Goal: Task Accomplishment & Management: Manage account settings

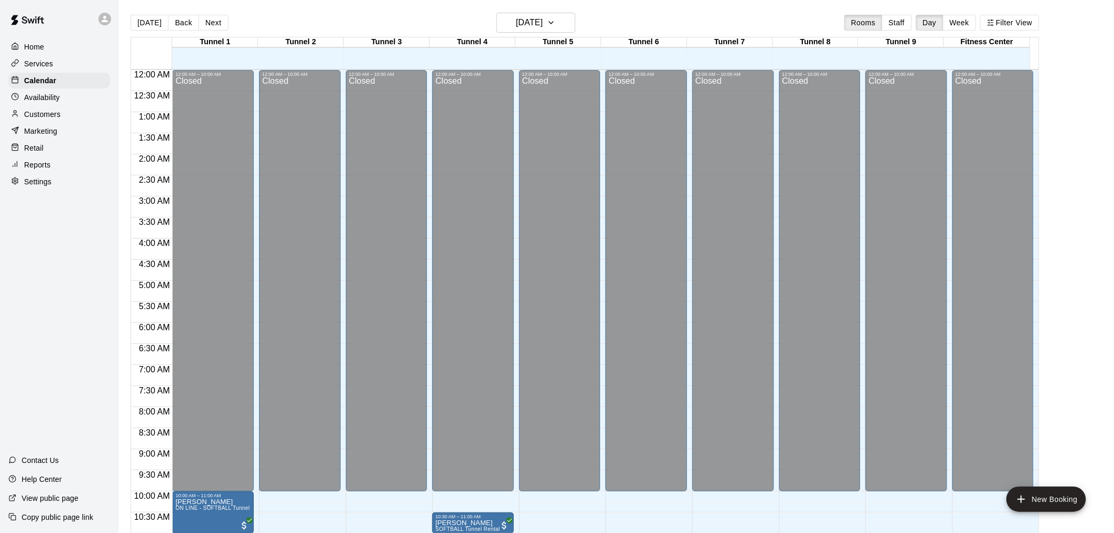
scroll to position [504, 0]
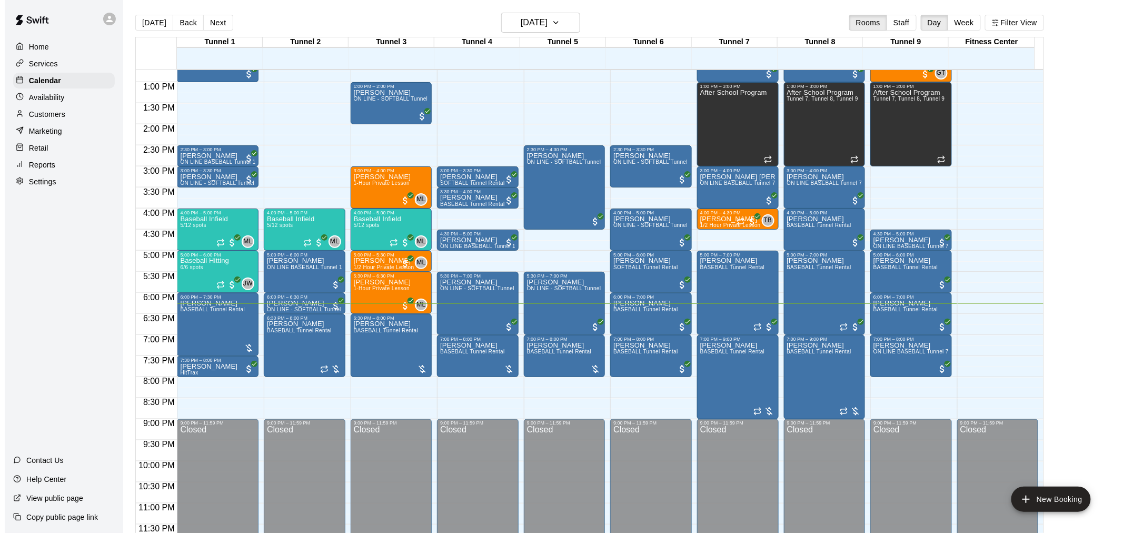
scroll to position [17, 0]
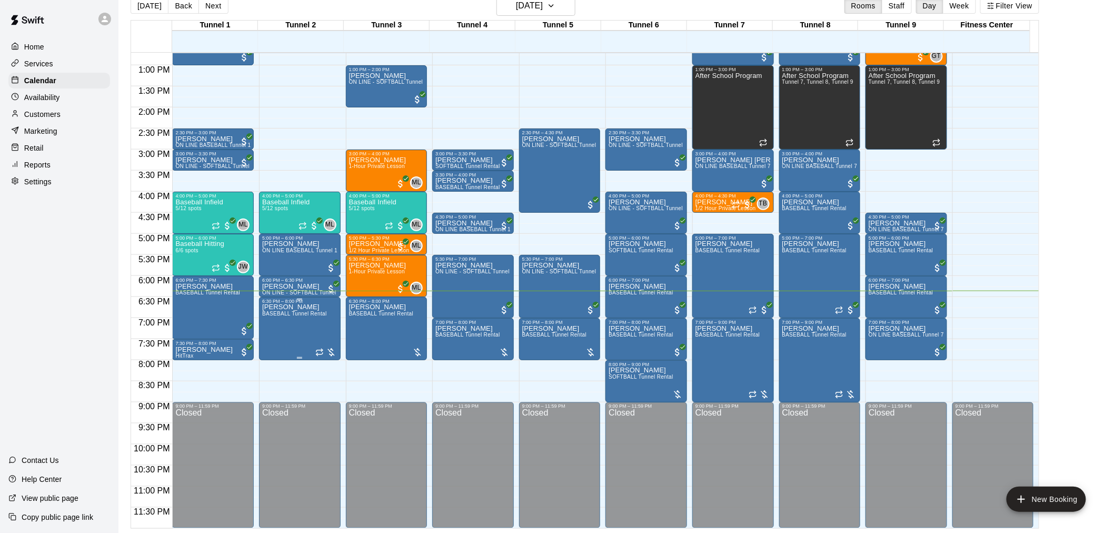
click at [323, 316] on span "BASEBALL Tunnel Rental" at bounding box center [294, 314] width 65 height 6
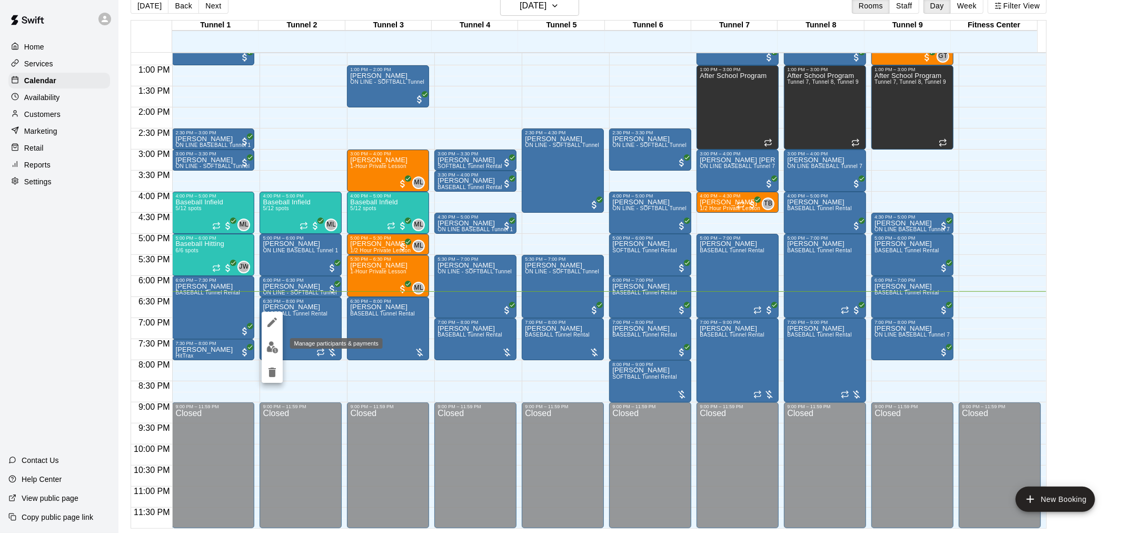
click at [266, 350] on img "edit" at bounding box center [272, 347] width 12 height 12
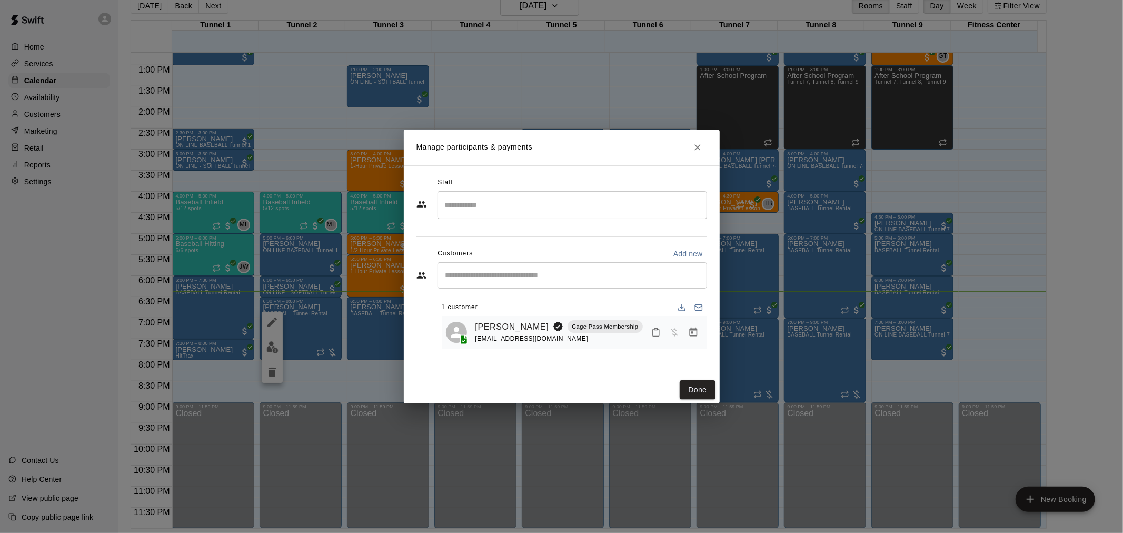
click at [694, 333] on icon "Manage bookings & payment" at bounding box center [693, 332] width 11 height 11
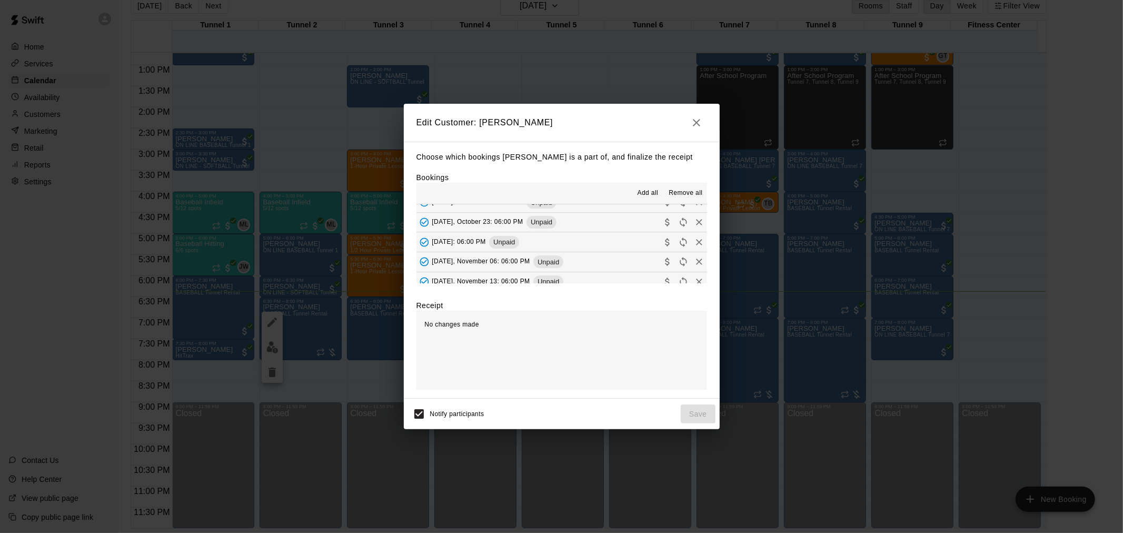
scroll to position [117, 0]
click at [690, 124] on icon "button" at bounding box center [696, 122] width 13 height 13
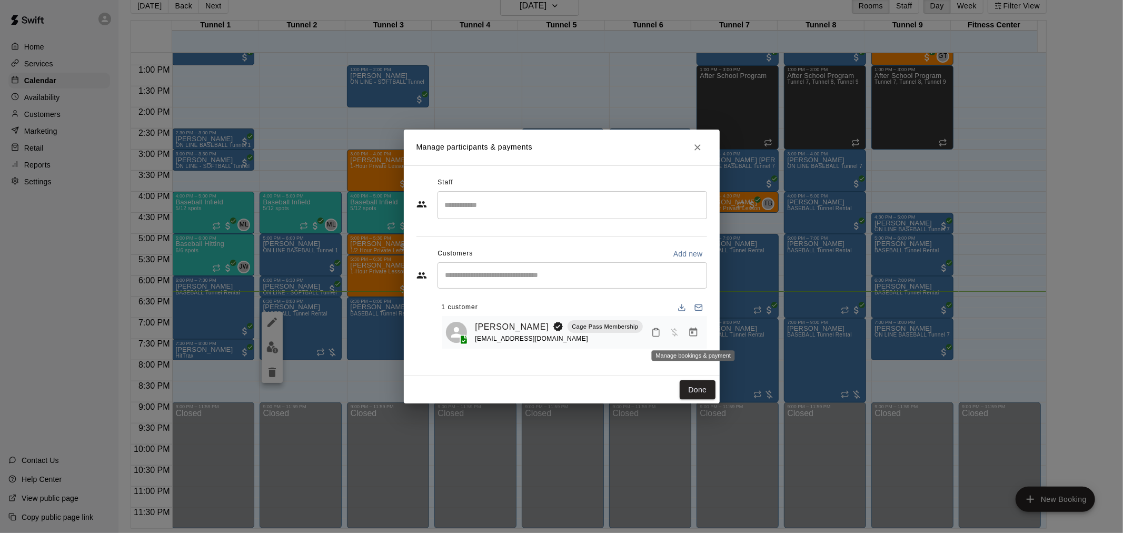
click at [690, 335] on icon "Manage bookings & payment" at bounding box center [693, 332] width 11 height 11
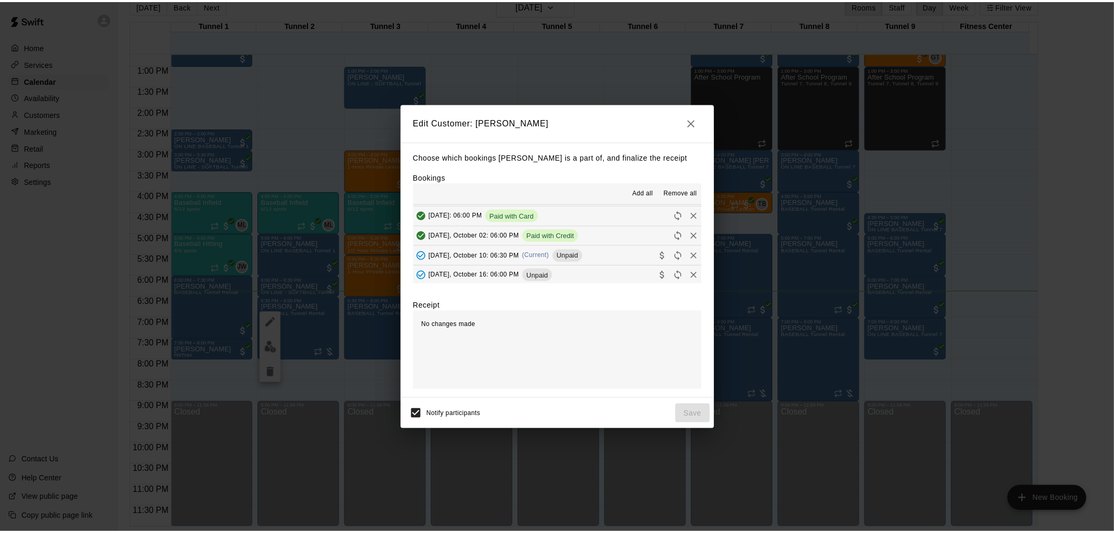
scroll to position [58, 0]
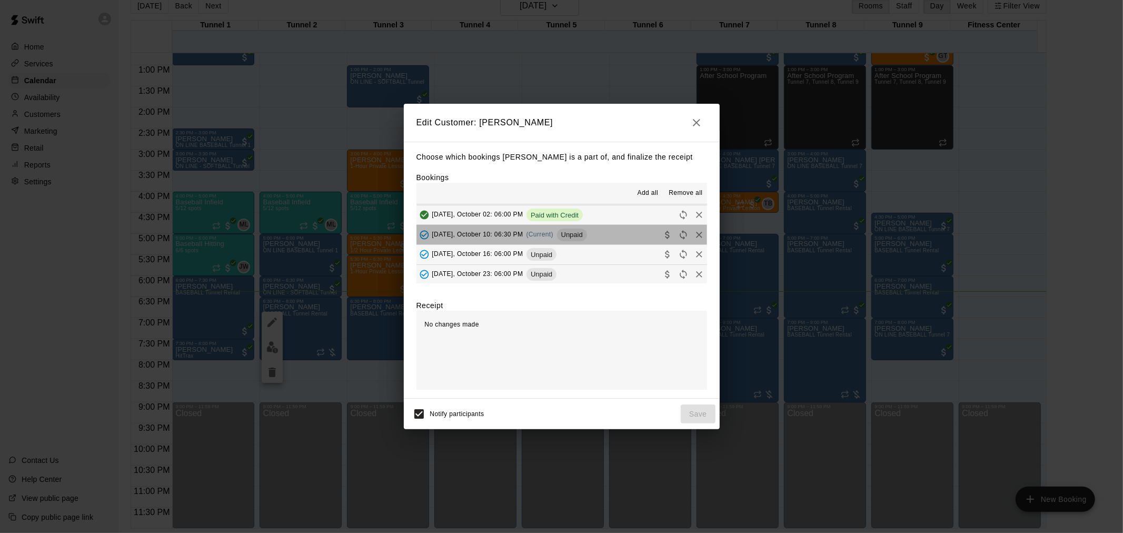
click at [583, 232] on span "Unpaid" at bounding box center [572, 235] width 30 height 8
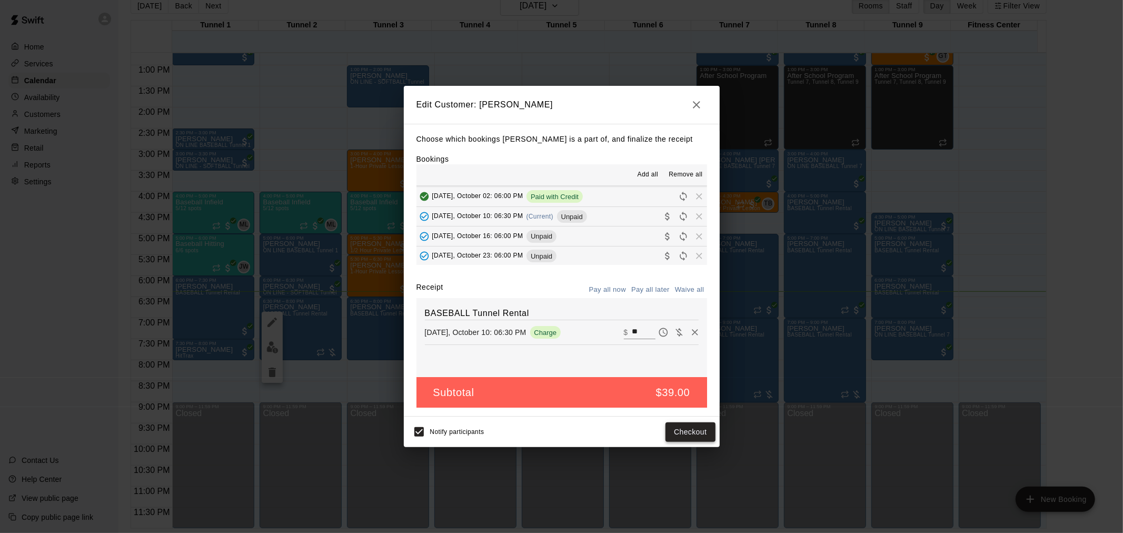
click at [695, 437] on button "Checkout" at bounding box center [689, 431] width 49 height 19
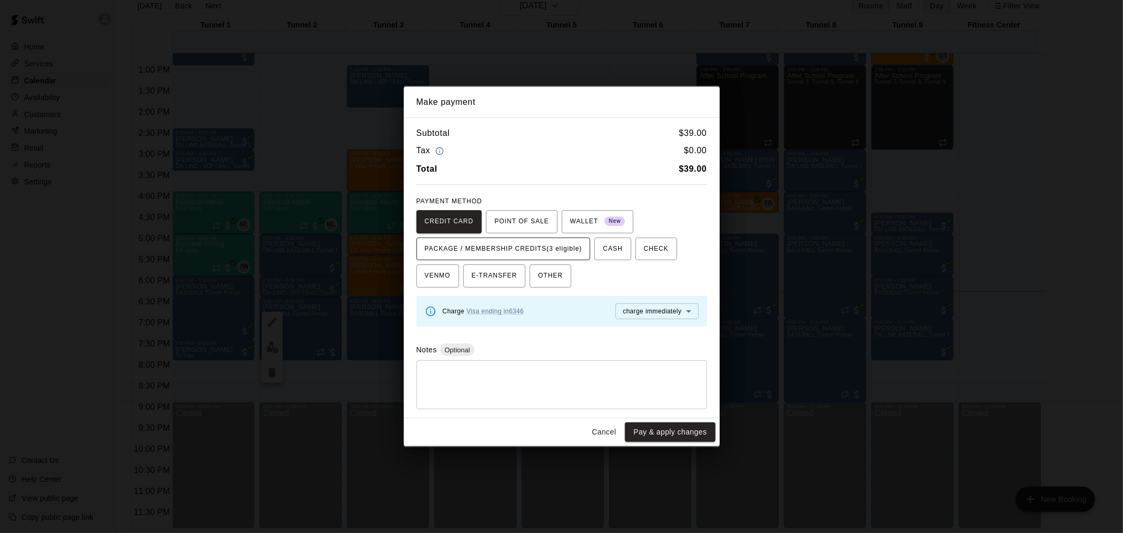
click at [580, 244] on span "PACKAGE / MEMBERSHIP CREDITS (3 eligible)" at bounding box center [503, 249] width 157 height 17
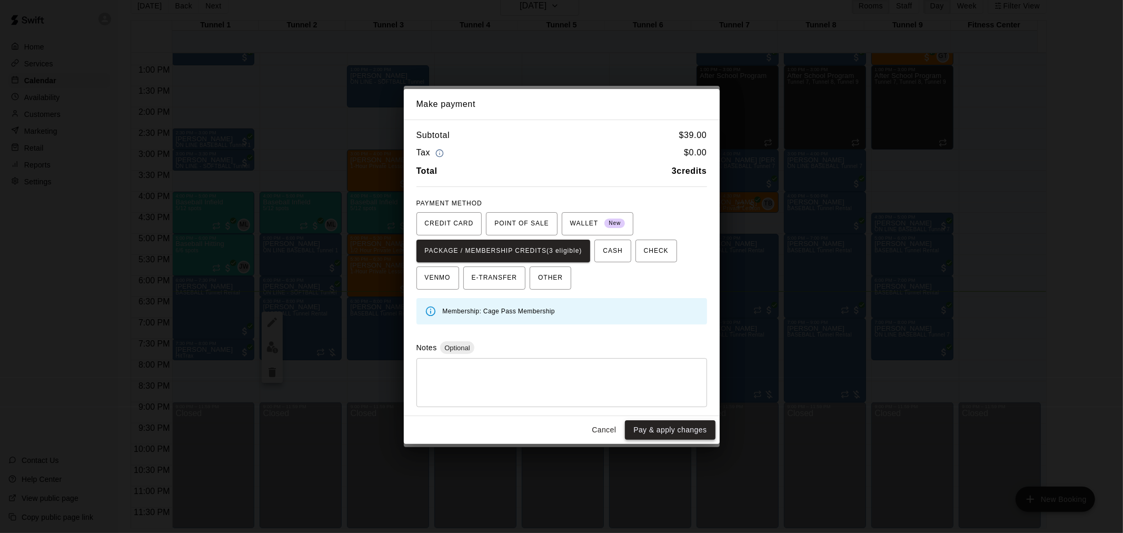
click at [666, 435] on button "Pay & apply changes" at bounding box center [670, 429] width 90 height 19
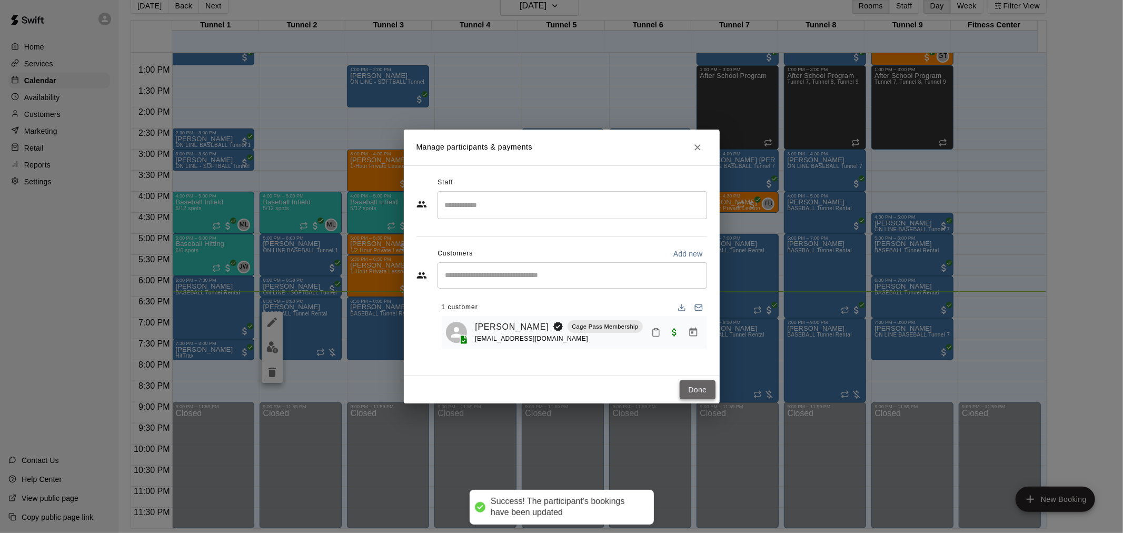
click at [689, 387] on button "Done" at bounding box center [696, 389] width 35 height 19
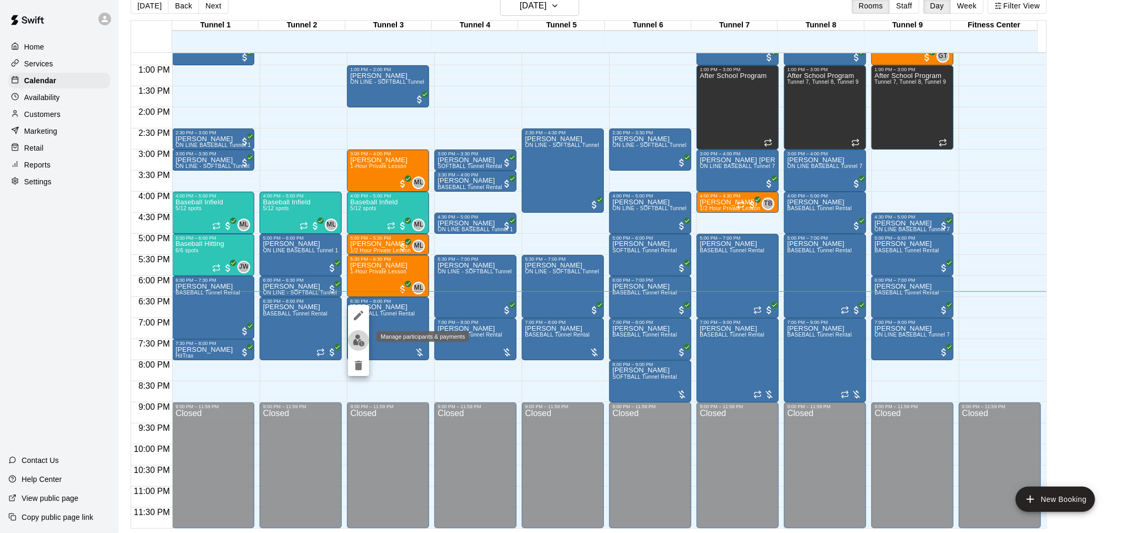
click at [362, 339] on img "edit" at bounding box center [359, 340] width 12 height 12
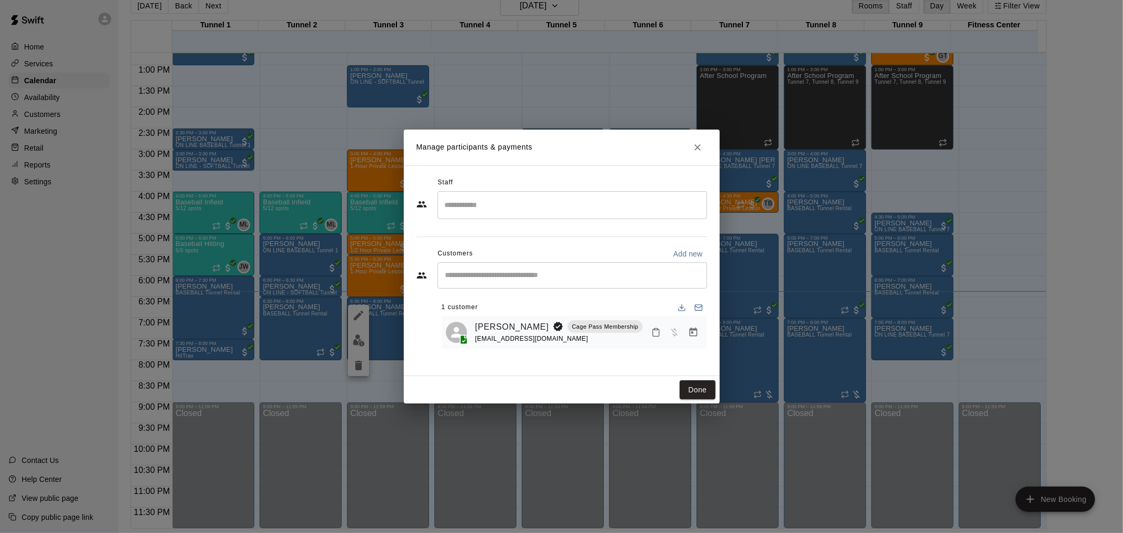
click at [694, 337] on icon "Manage bookings & payment" at bounding box center [693, 332] width 11 height 11
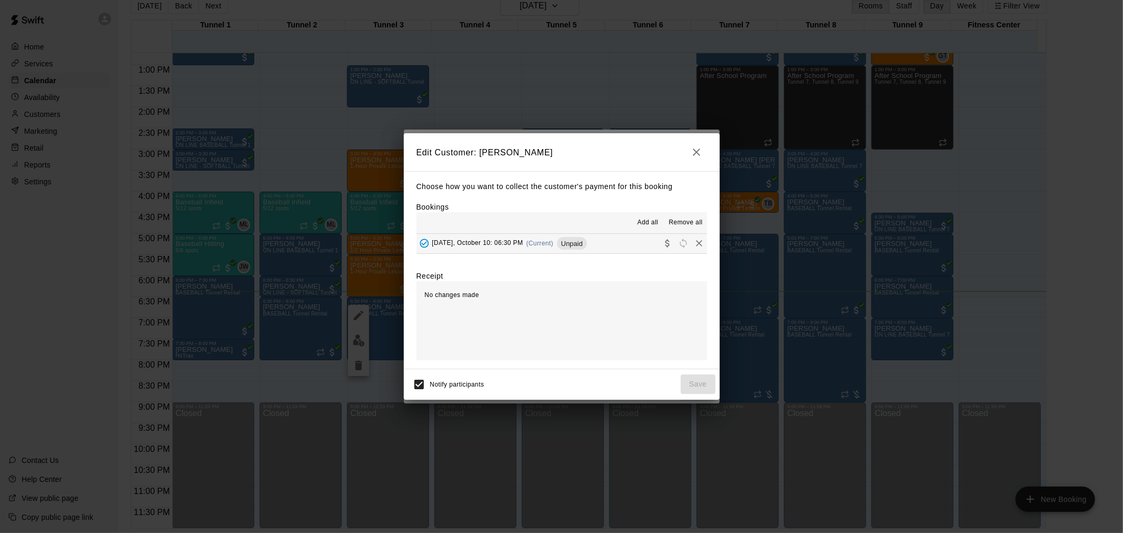
click at [592, 235] on button "Friday, October 10: 06:30 PM (Current) Unpaid" at bounding box center [561, 243] width 291 height 19
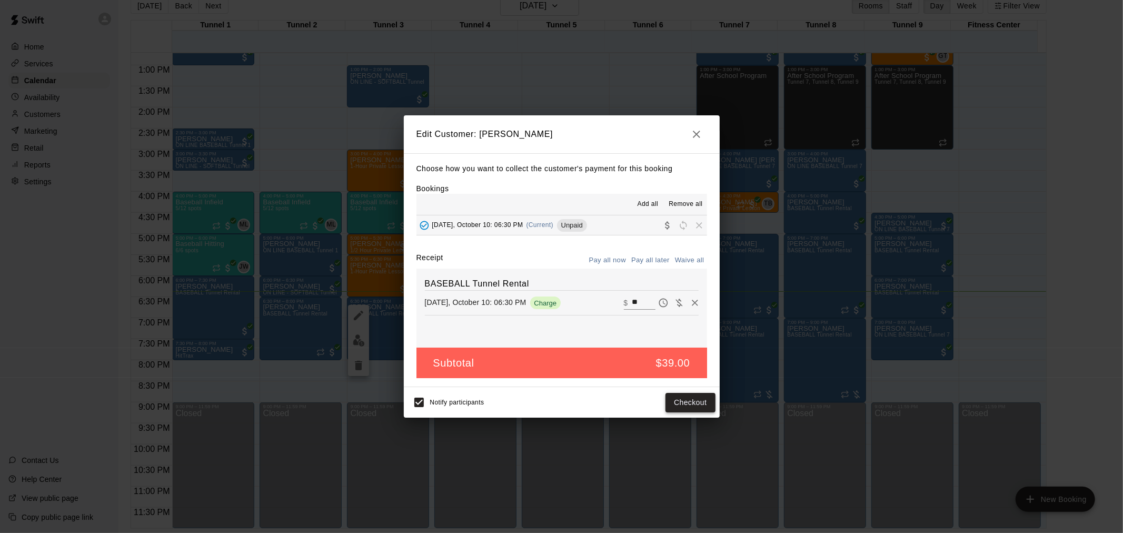
click at [698, 404] on button "Checkout" at bounding box center [689, 402] width 49 height 19
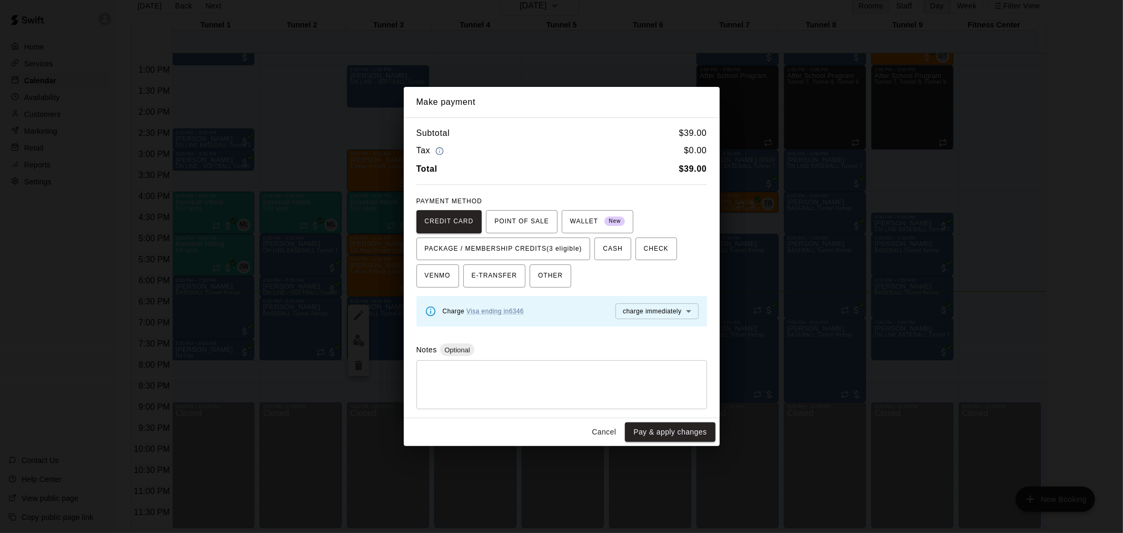
click at [543, 234] on div "CREDIT CARD POINT OF SALE WALLET New PACKAGE / MEMBERSHIP CREDITS (3 eligible) …" at bounding box center [561, 249] width 291 height 78
click at [543, 241] on span "PACKAGE / MEMBERSHIP CREDITS (3 eligible)" at bounding box center [503, 249] width 157 height 17
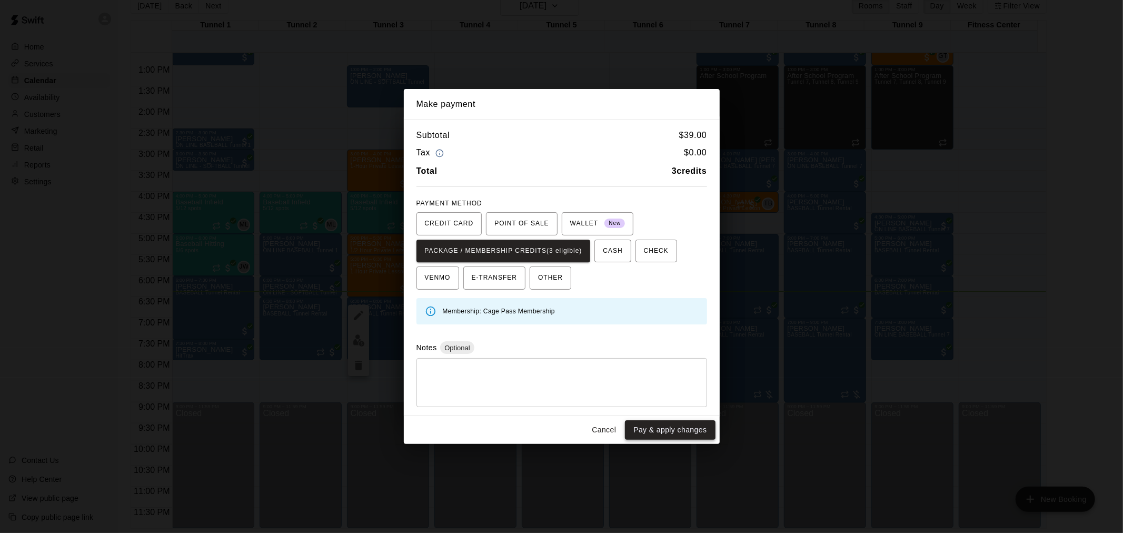
click at [686, 428] on button "Pay & apply changes" at bounding box center [670, 429] width 90 height 19
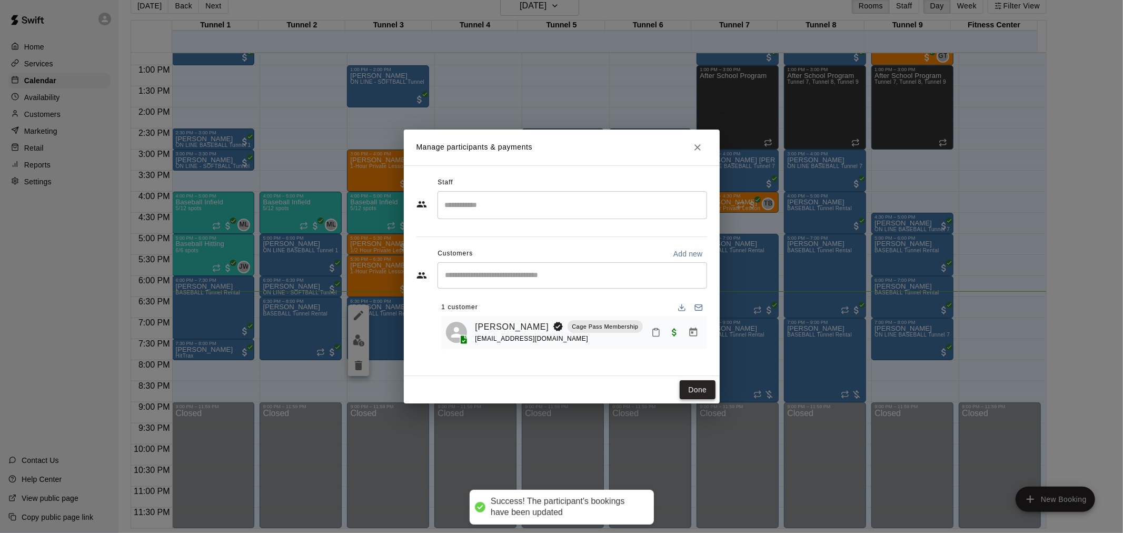
click at [687, 380] on button "Done" at bounding box center [696, 389] width 35 height 19
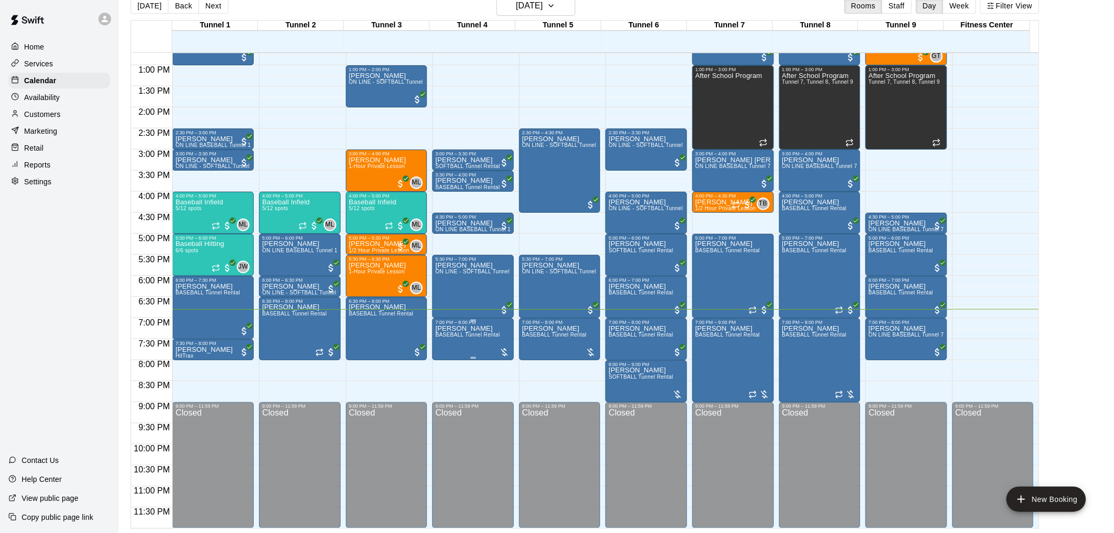
click at [488, 328] on p "[PERSON_NAME]" at bounding box center [467, 328] width 65 height 0
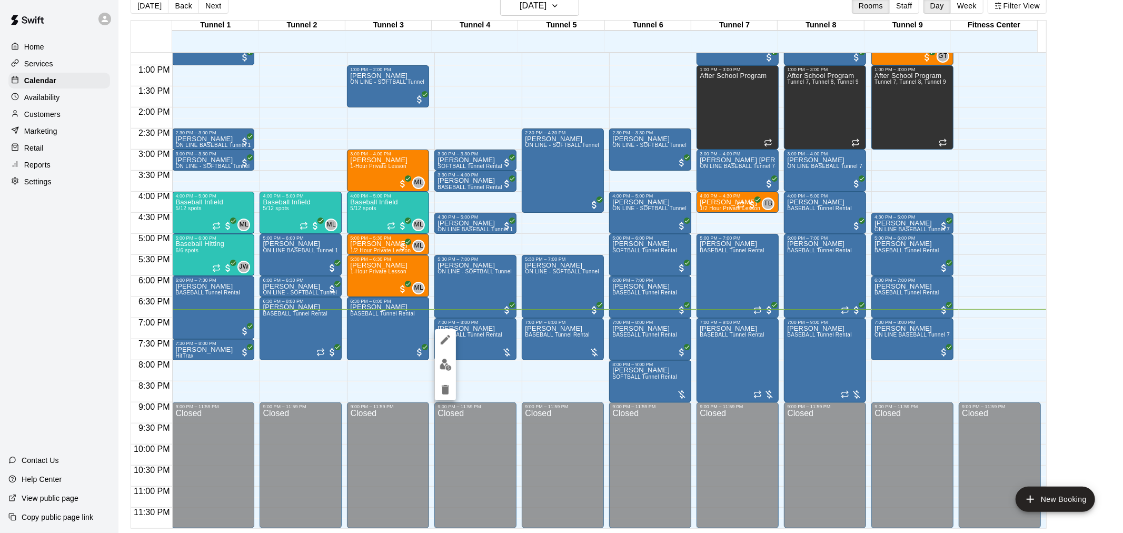
click at [446, 358] on img "edit" at bounding box center [445, 364] width 12 height 12
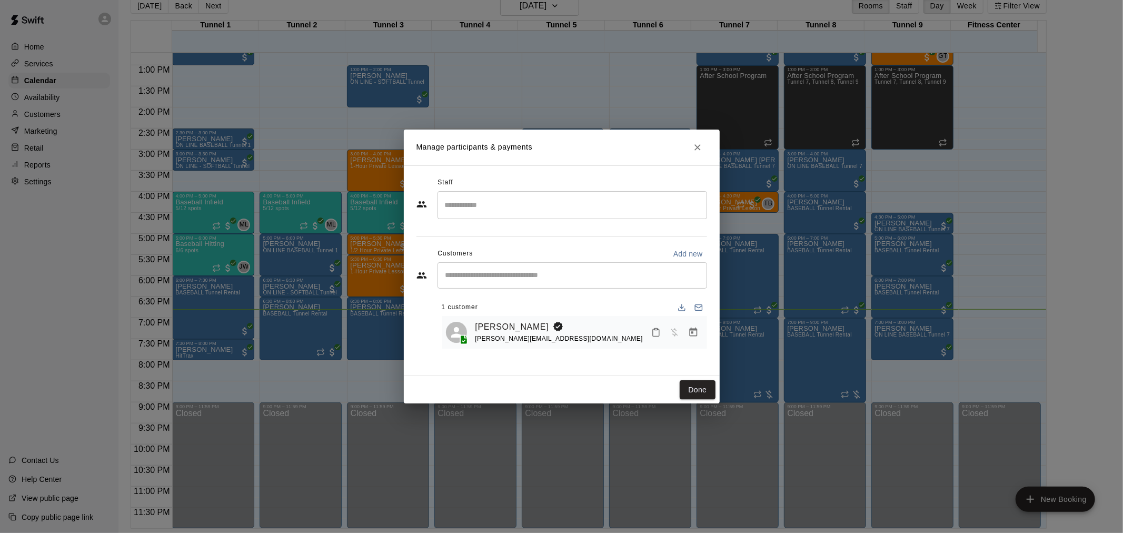
click at [687, 331] on button "Manage bookings & payment" at bounding box center [693, 332] width 19 height 19
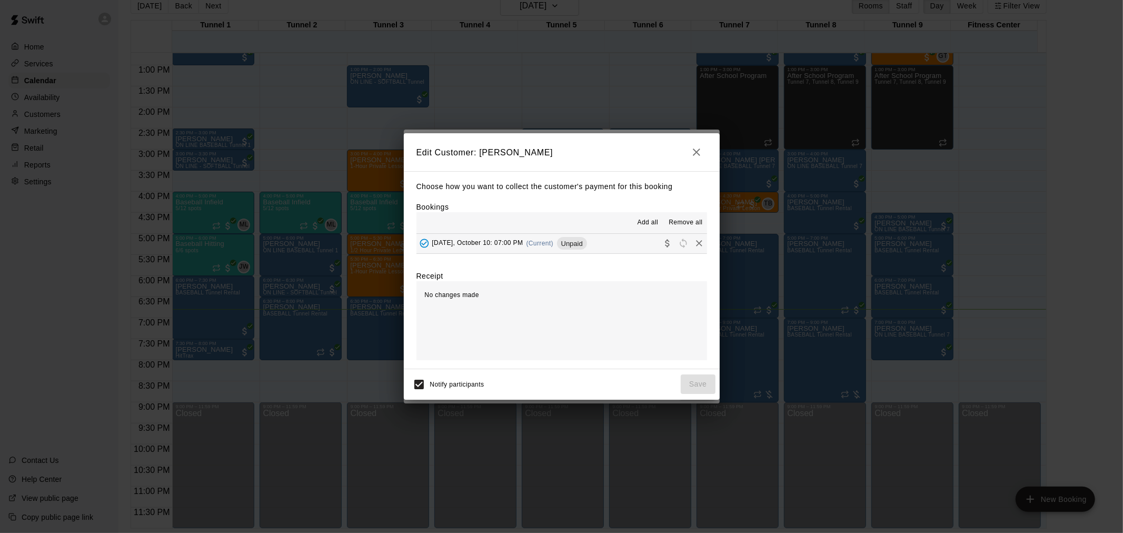
click at [589, 242] on button "Friday, October 10: 07:00 PM (Current) Unpaid" at bounding box center [561, 243] width 291 height 19
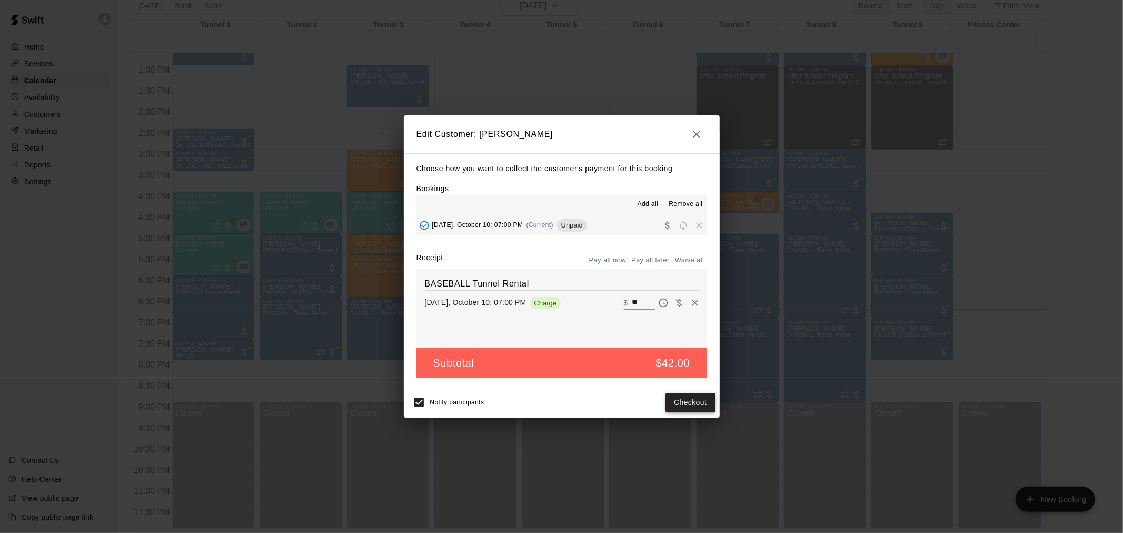
click at [698, 403] on button "Checkout" at bounding box center [689, 402] width 49 height 19
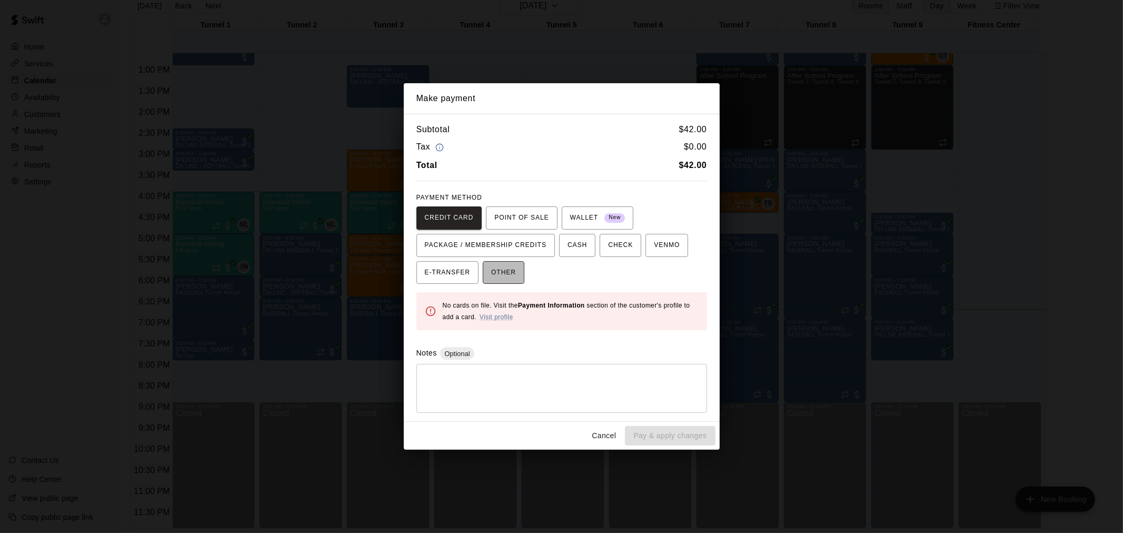
click at [516, 276] on button "OTHER" at bounding box center [504, 272] width 42 height 23
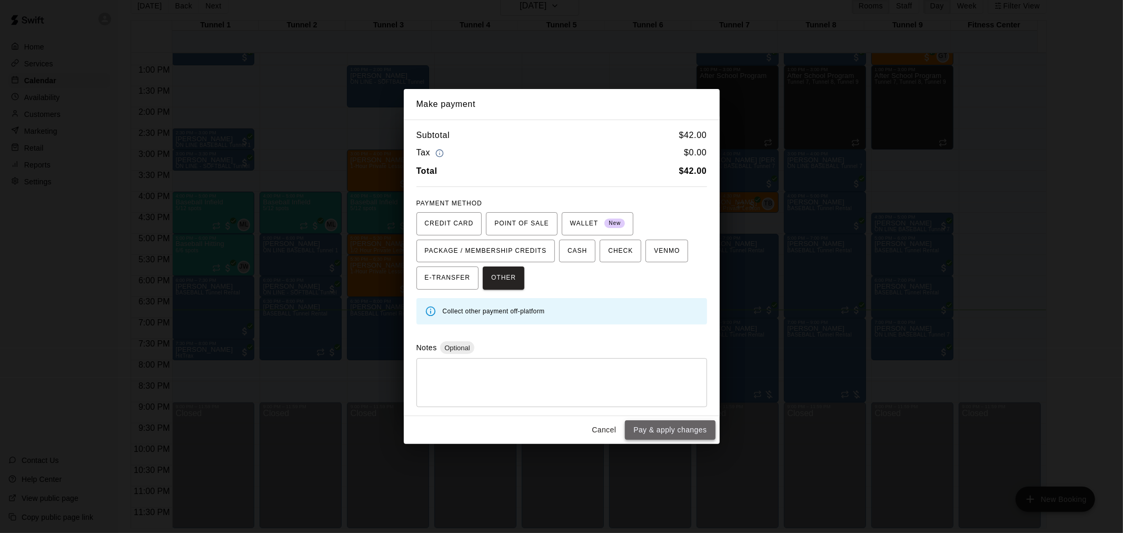
click at [662, 433] on button "Pay & apply changes" at bounding box center [670, 429] width 90 height 19
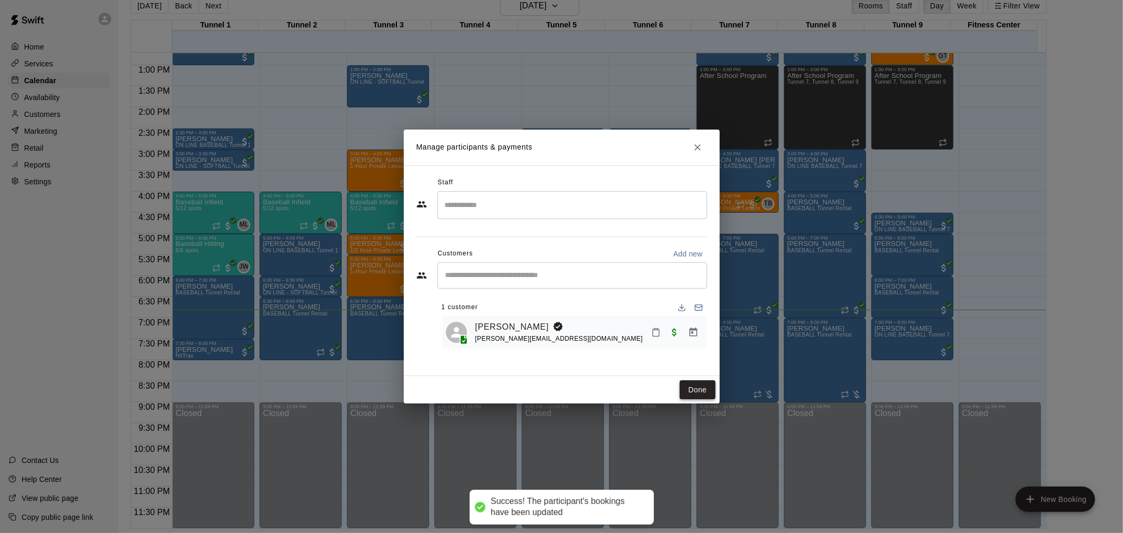
click at [683, 386] on button "Done" at bounding box center [696, 389] width 35 height 19
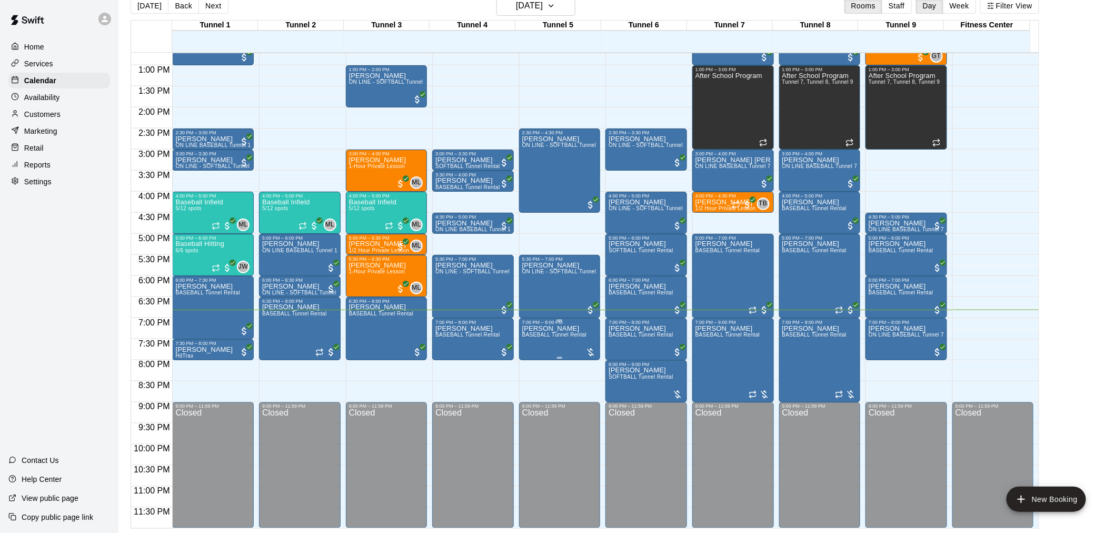
click at [577, 324] on div "7:00 PM – 8:00 PM" at bounding box center [559, 321] width 75 height 5
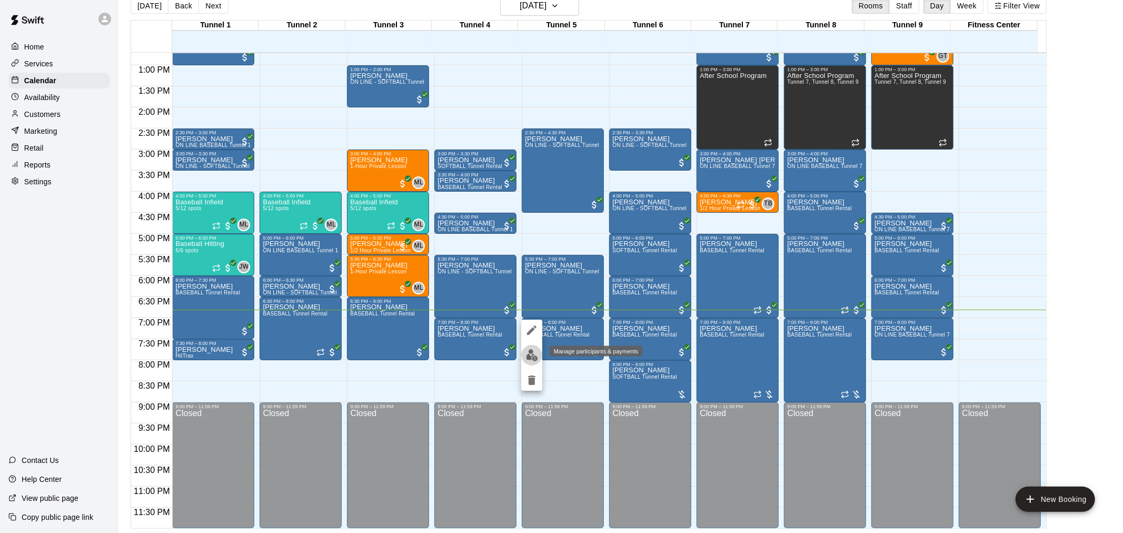
click at [532, 352] on img "edit" at bounding box center [532, 355] width 12 height 12
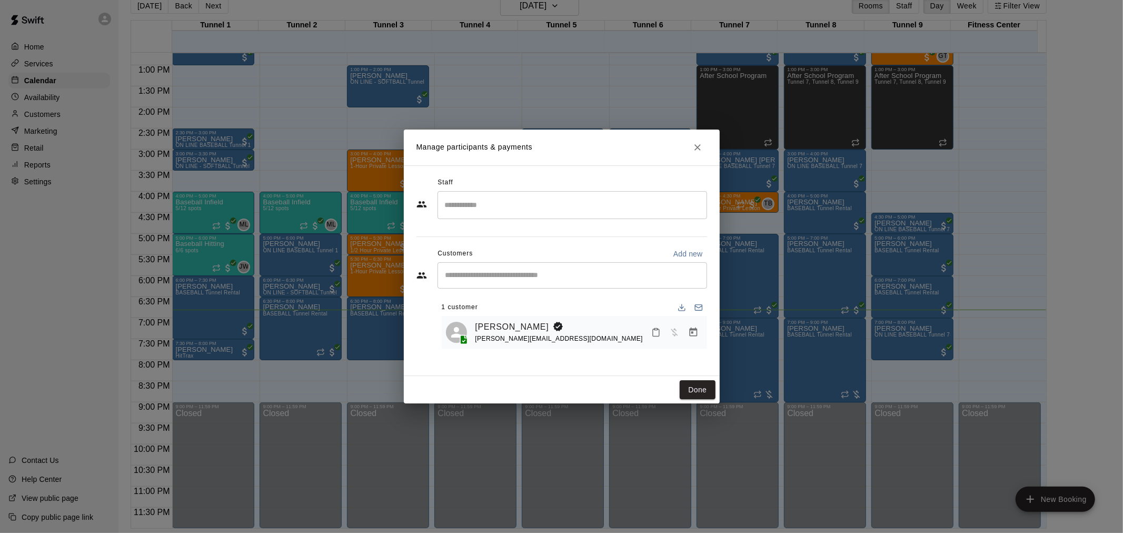
click at [696, 153] on button "Close" at bounding box center [697, 147] width 19 height 19
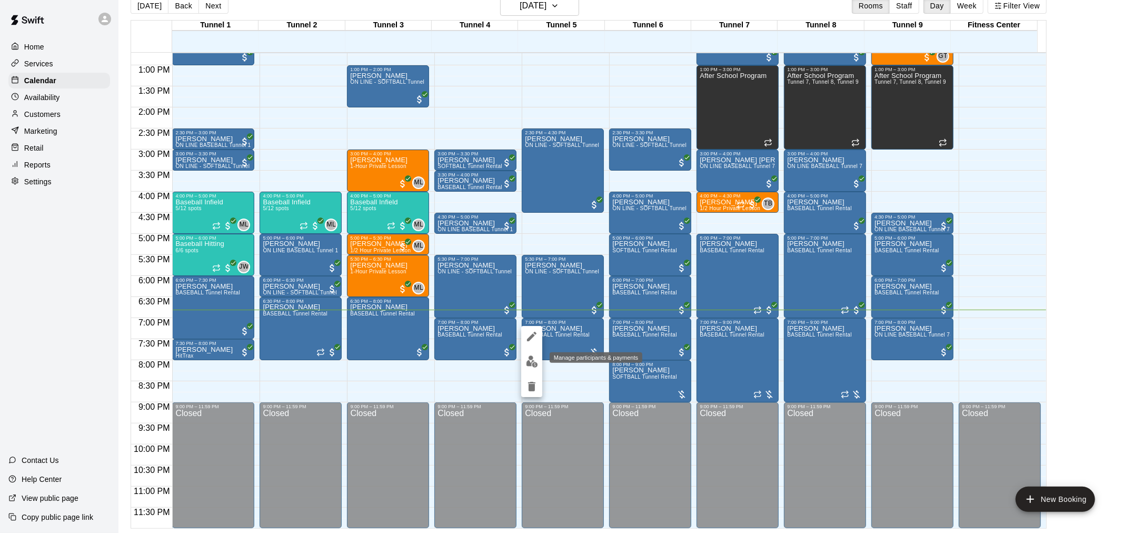
click at [534, 358] on img "edit" at bounding box center [532, 361] width 12 height 12
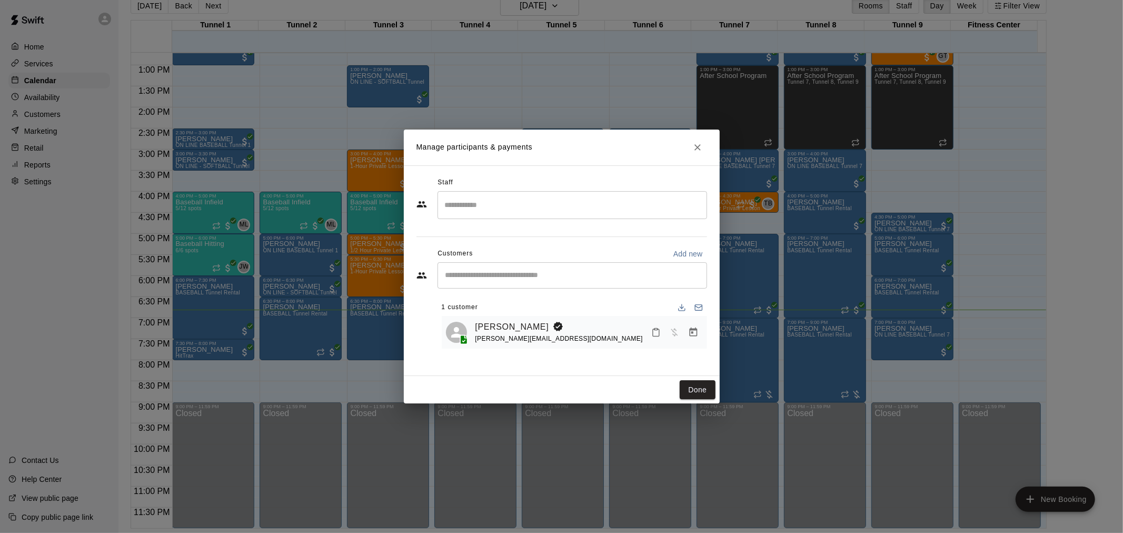
click at [692, 336] on icon "Manage bookings & payment" at bounding box center [693, 331] width 8 height 9
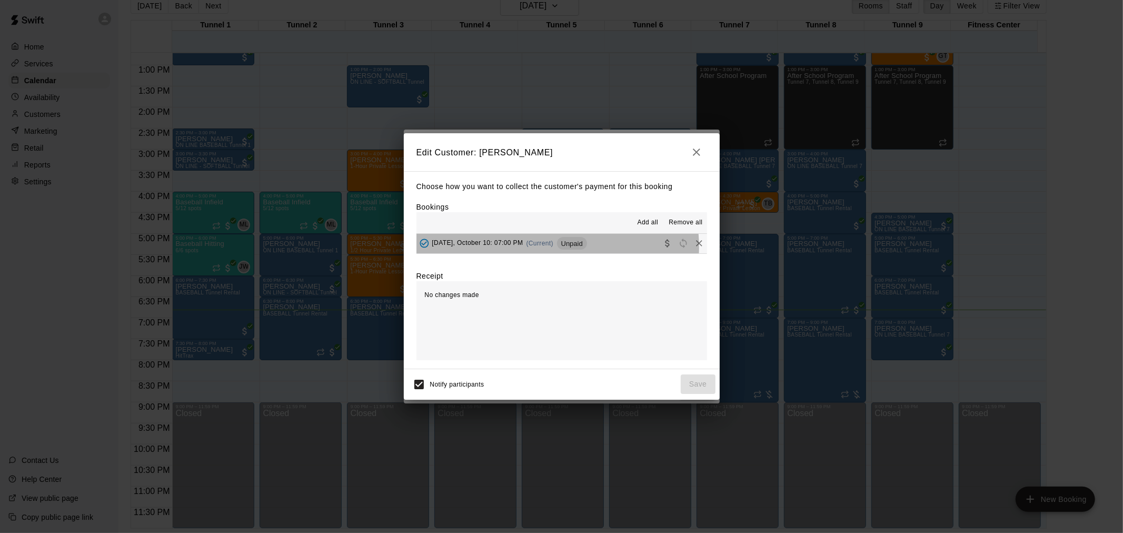
click at [550, 247] on div "Friday, October 10: 07:00 PM (Current) Unpaid" at bounding box center [501, 243] width 171 height 16
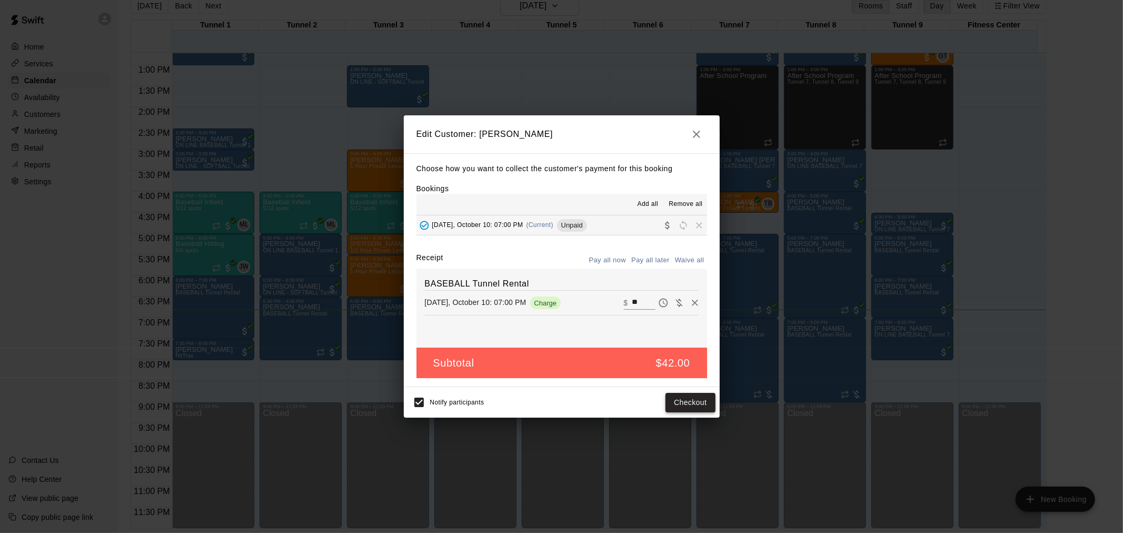
click at [678, 405] on button "Checkout" at bounding box center [689, 402] width 49 height 19
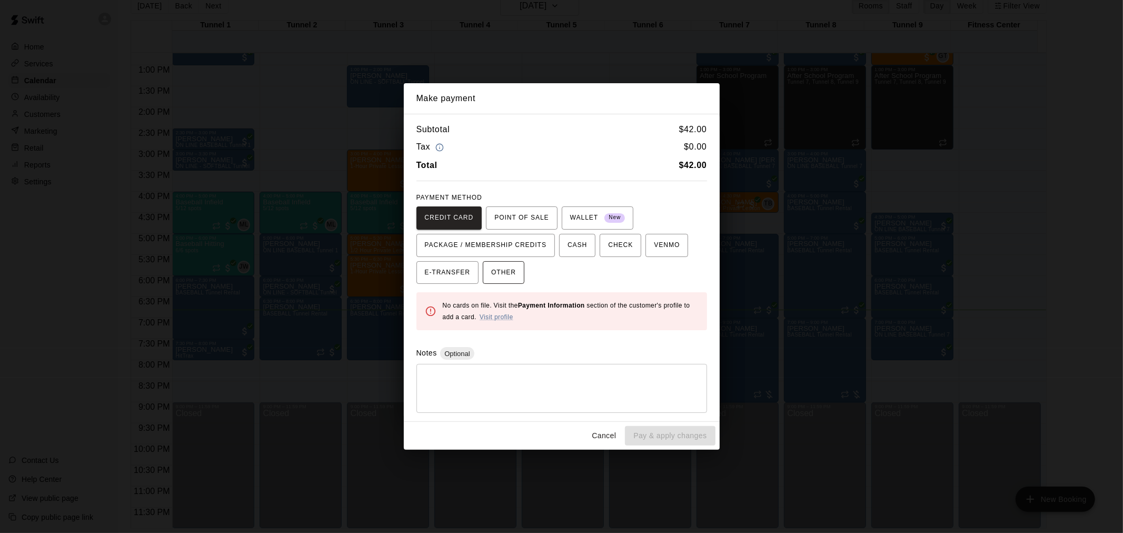
click at [505, 271] on span "OTHER" at bounding box center [503, 272] width 25 height 17
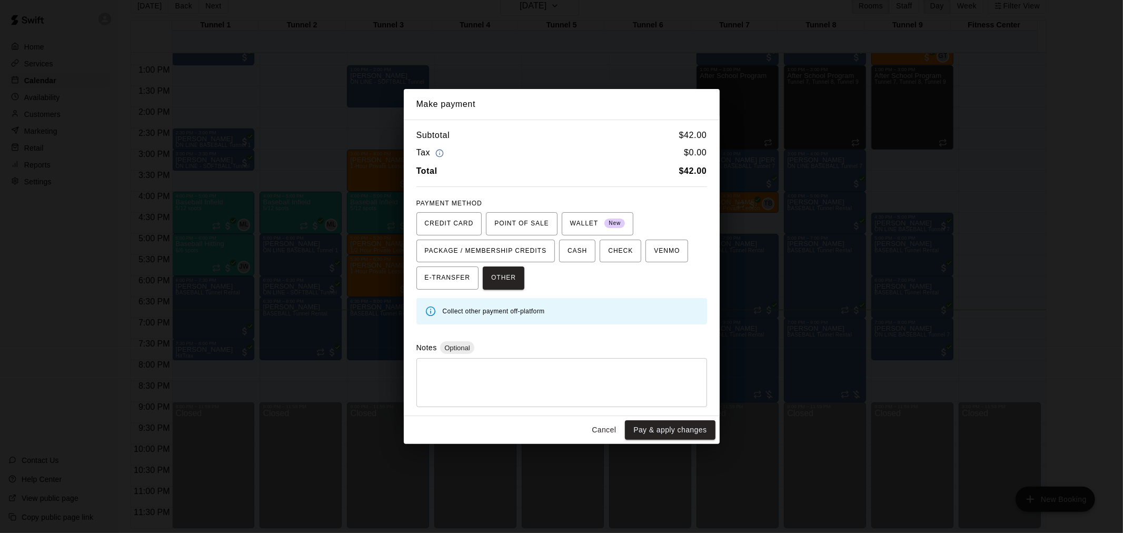
click at [653, 426] on button "Pay & apply changes" at bounding box center [670, 429] width 90 height 19
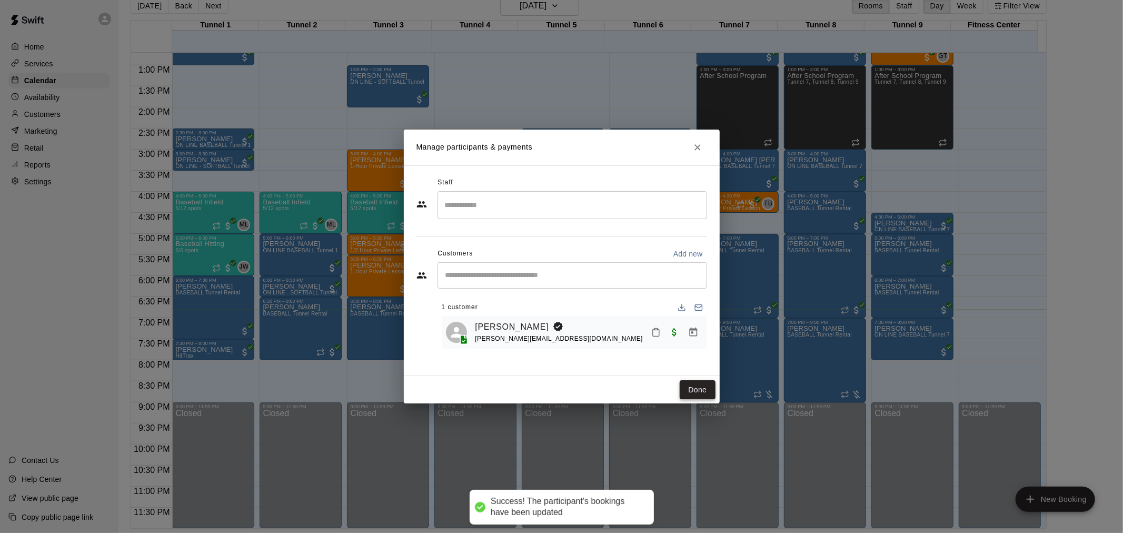
click at [694, 382] on button "Done" at bounding box center [696, 389] width 35 height 19
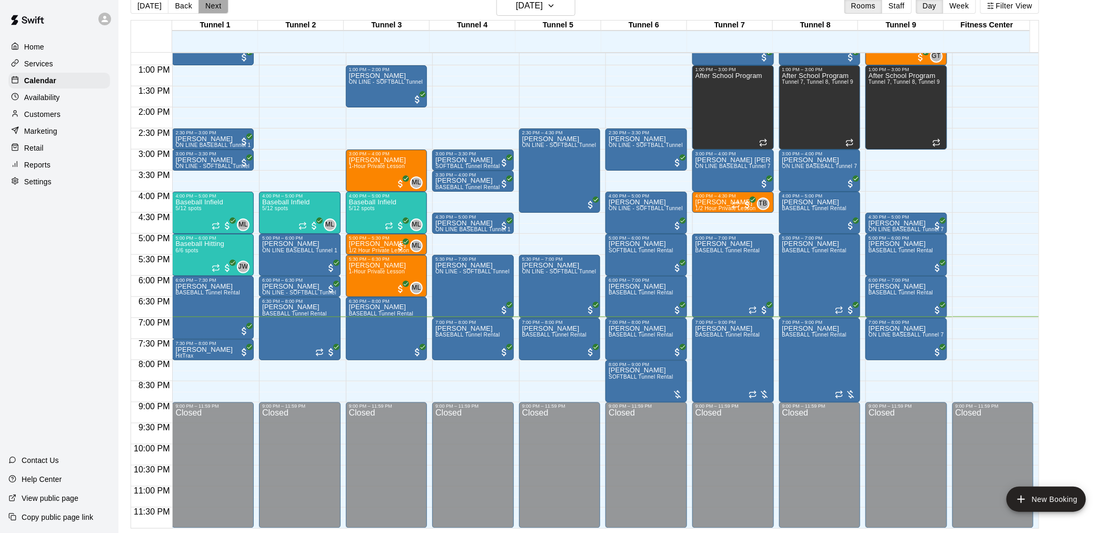
click at [217, 4] on button "Next" at bounding box center [212, 6] width 29 height 16
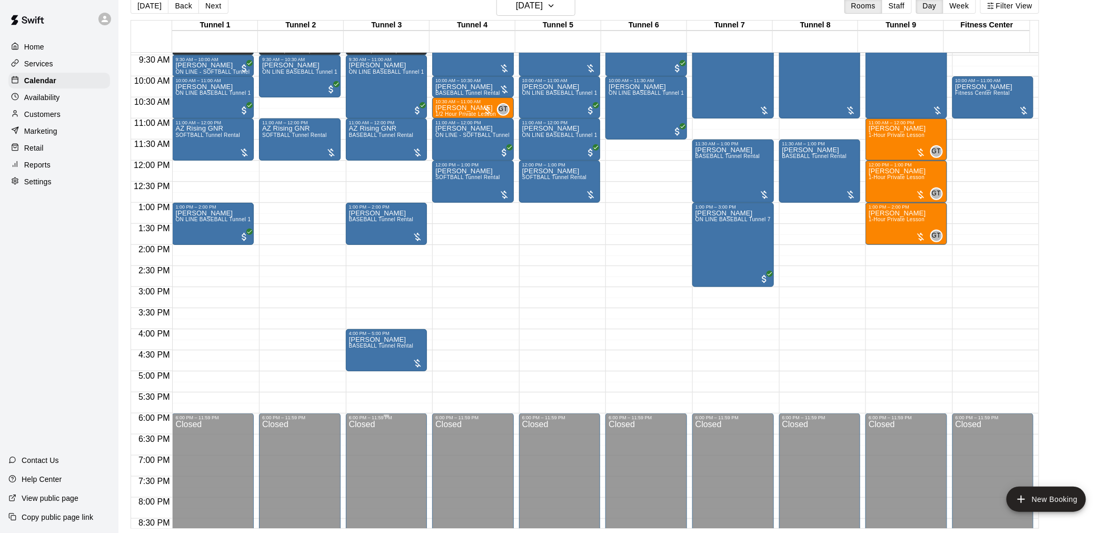
scroll to position [418, 0]
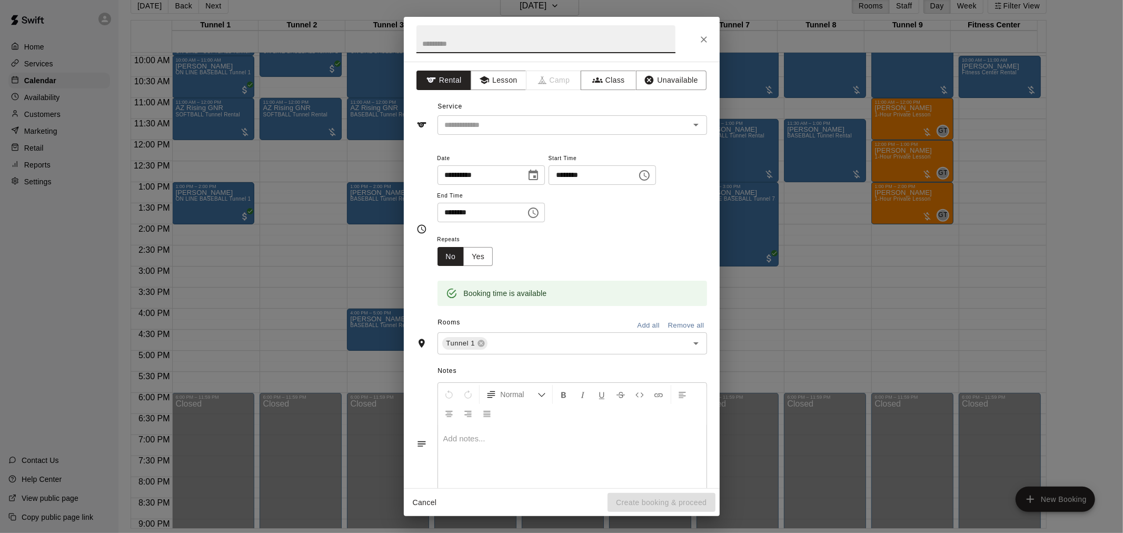
drag, startPoint x: 188, startPoint y: 281, endPoint x: 695, endPoint y: 34, distance: 563.7
click at [695, 33] on button "Close" at bounding box center [703, 39] width 19 height 19
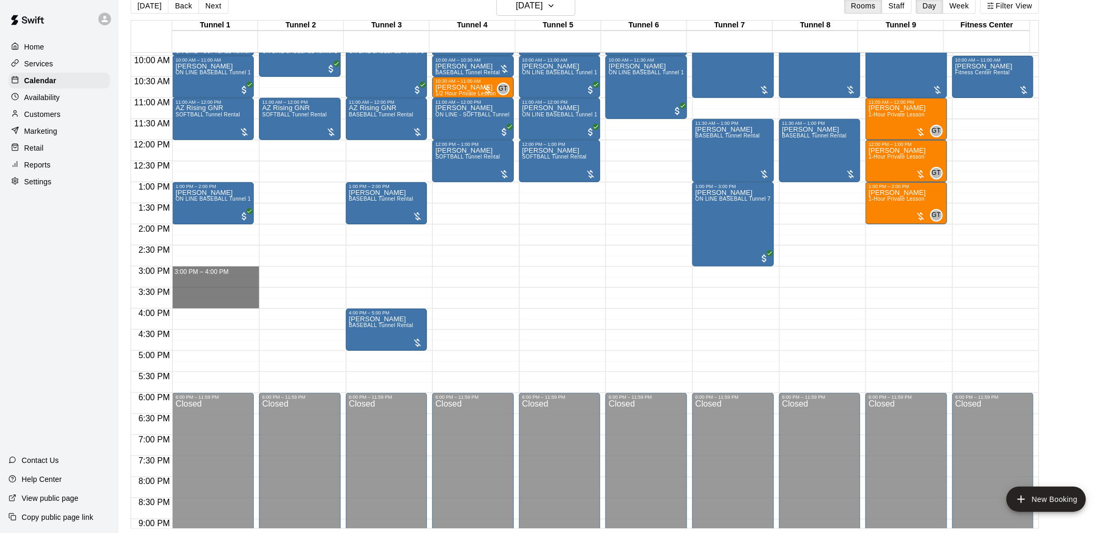
drag, startPoint x: 207, startPoint y: 266, endPoint x: 209, endPoint y: 301, distance: 34.8
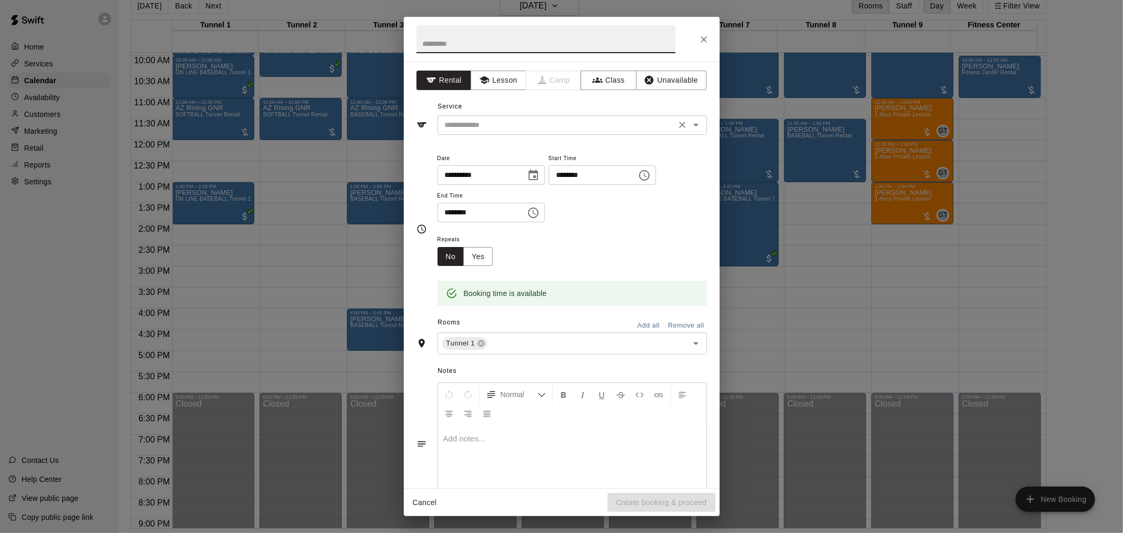
click at [477, 120] on input "text" at bounding box center [556, 124] width 232 height 13
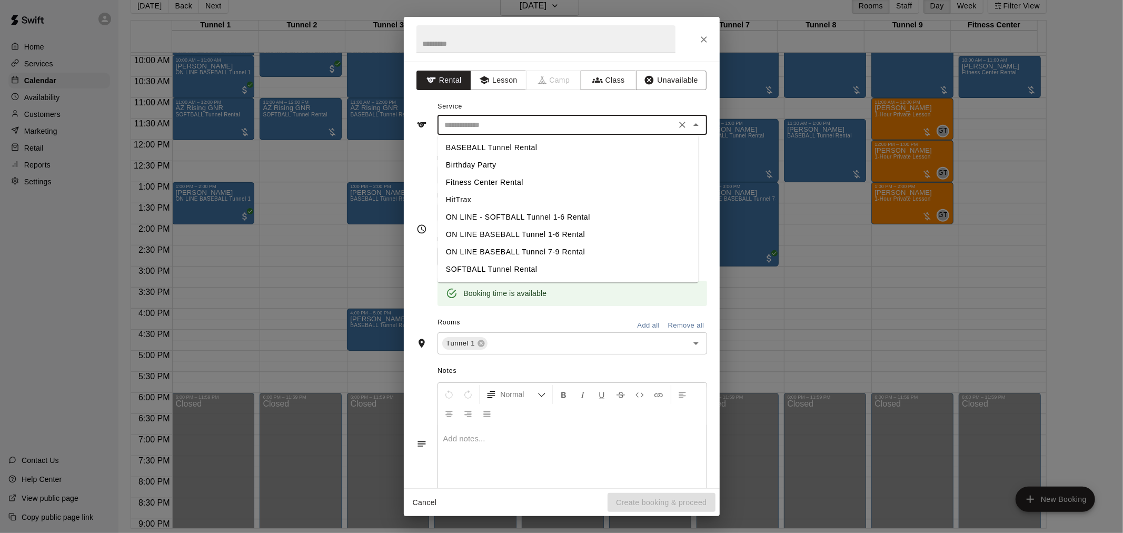
click at [509, 261] on li "SOFTBALL Tunnel Rental" at bounding box center [567, 269] width 261 height 17
type input "**********"
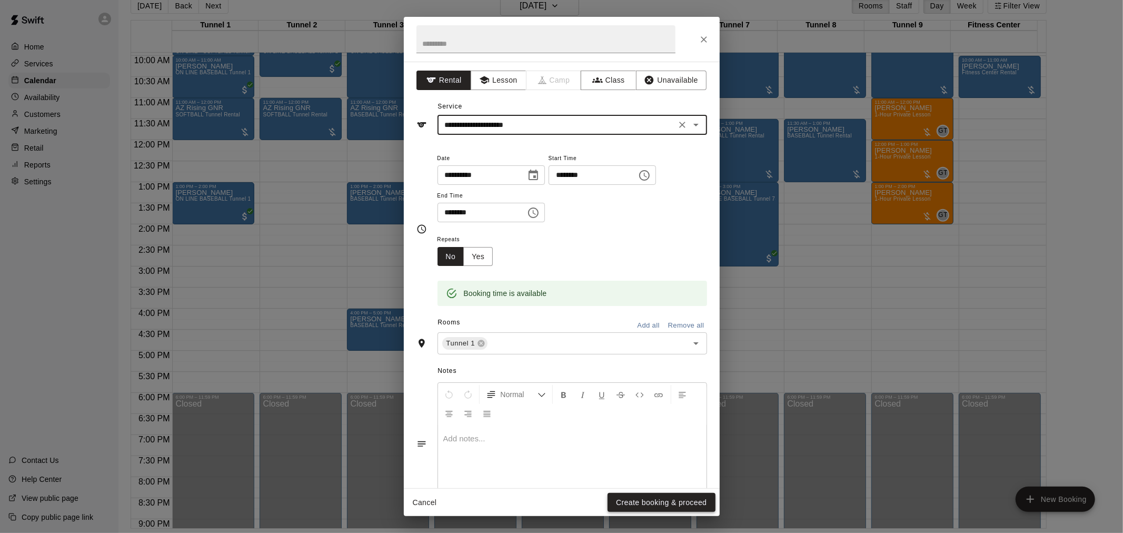
click at [637, 507] on button "Create booking & proceed" at bounding box center [660, 502] width 107 height 19
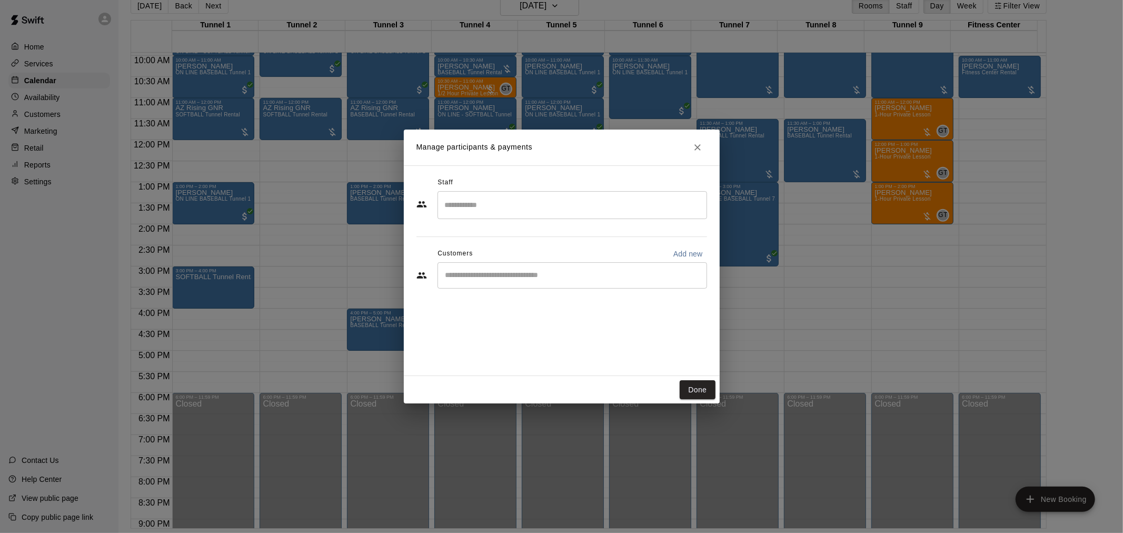
click at [516, 275] on input "Start typing to search customers..." at bounding box center [572, 275] width 260 height 11
type input "*****"
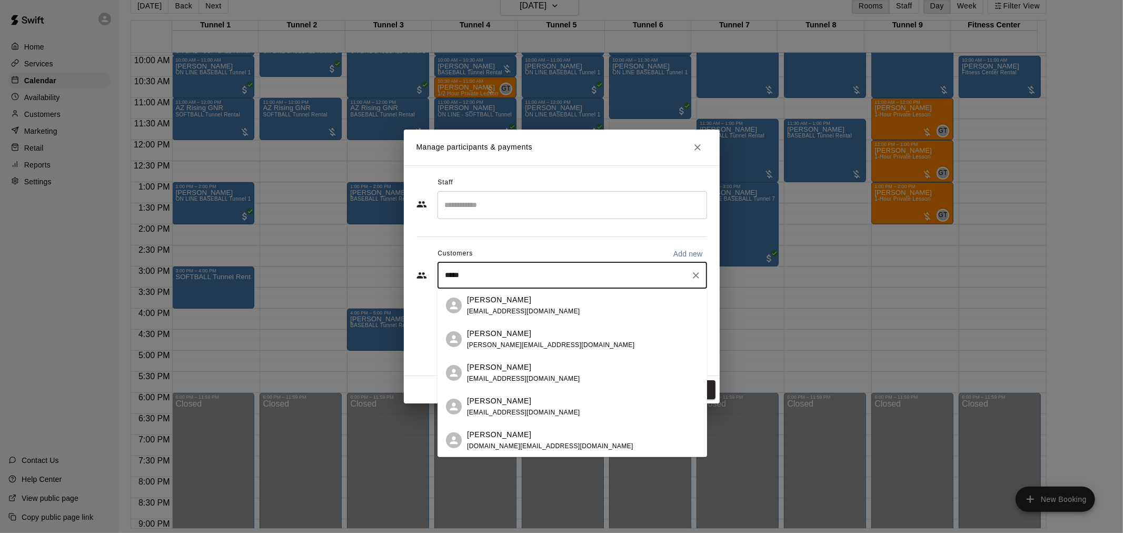
click at [507, 303] on p "Myles Heath" at bounding box center [499, 299] width 64 height 11
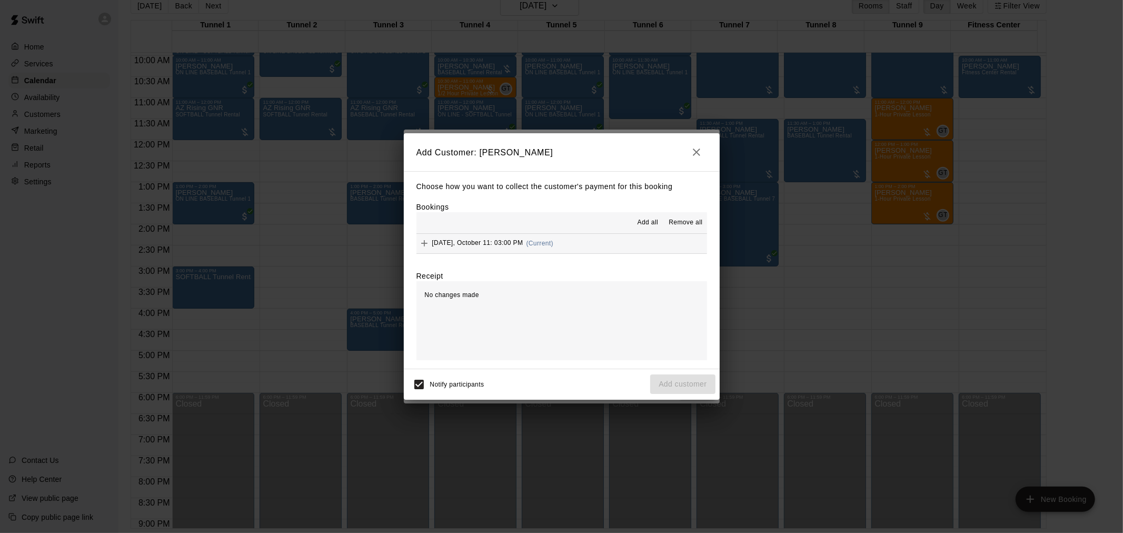
click at [523, 244] on span "Saturday, October 11: 03:00 PM" at bounding box center [477, 242] width 91 height 7
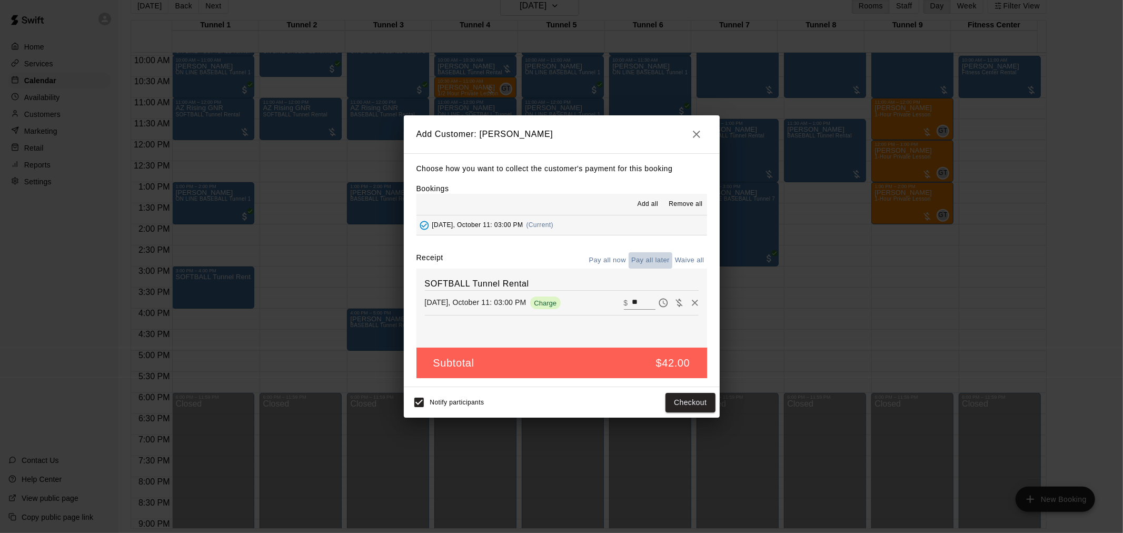
click at [656, 265] on button "Pay all later" at bounding box center [650, 260] width 44 height 16
click at [670, 404] on button "Add customer" at bounding box center [682, 402] width 65 height 19
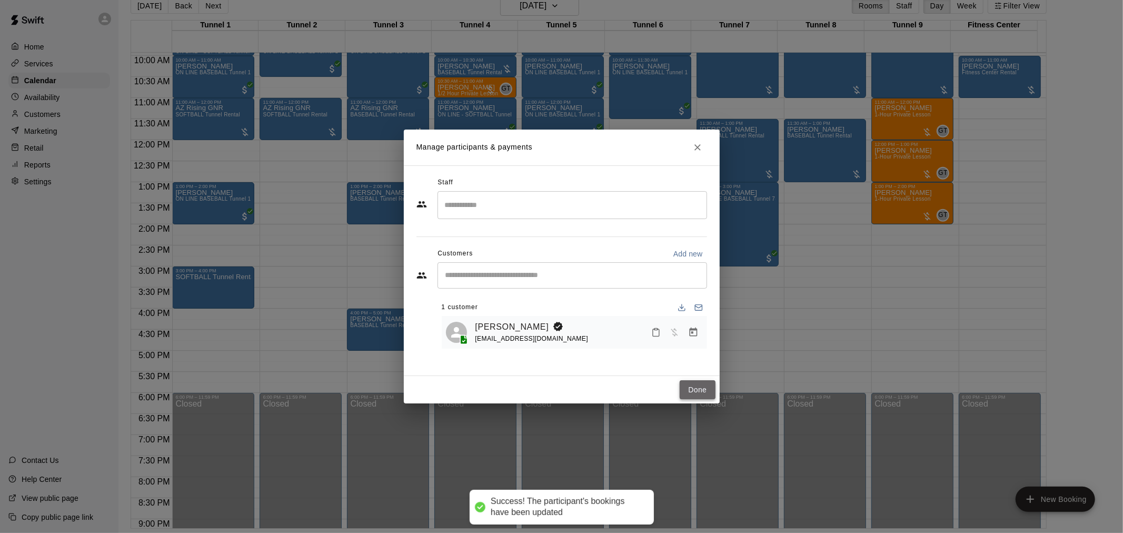
click at [709, 386] on button "Done" at bounding box center [696, 389] width 35 height 19
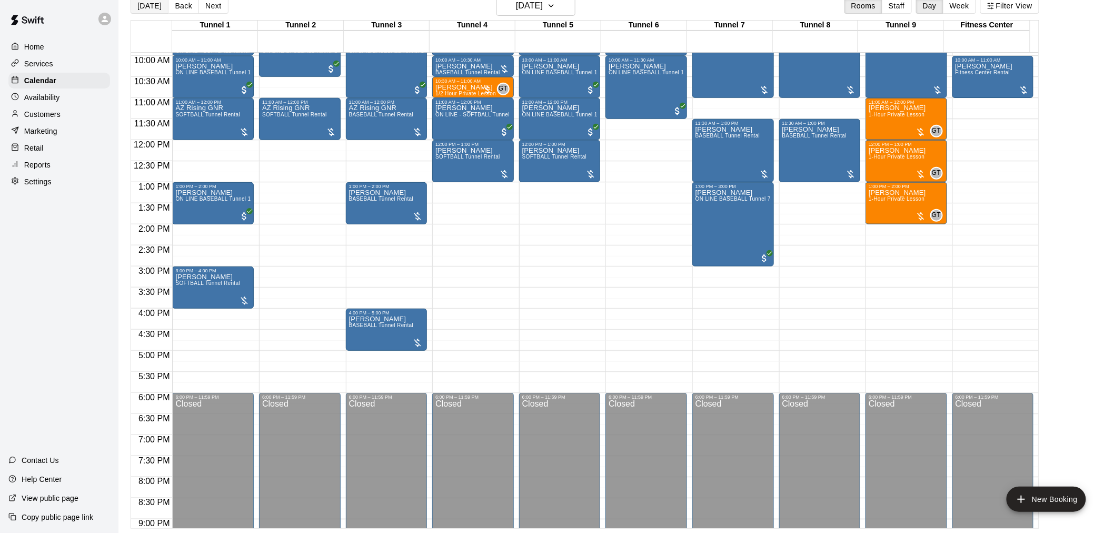
click at [153, 9] on button "[DATE]" at bounding box center [150, 6] width 38 height 16
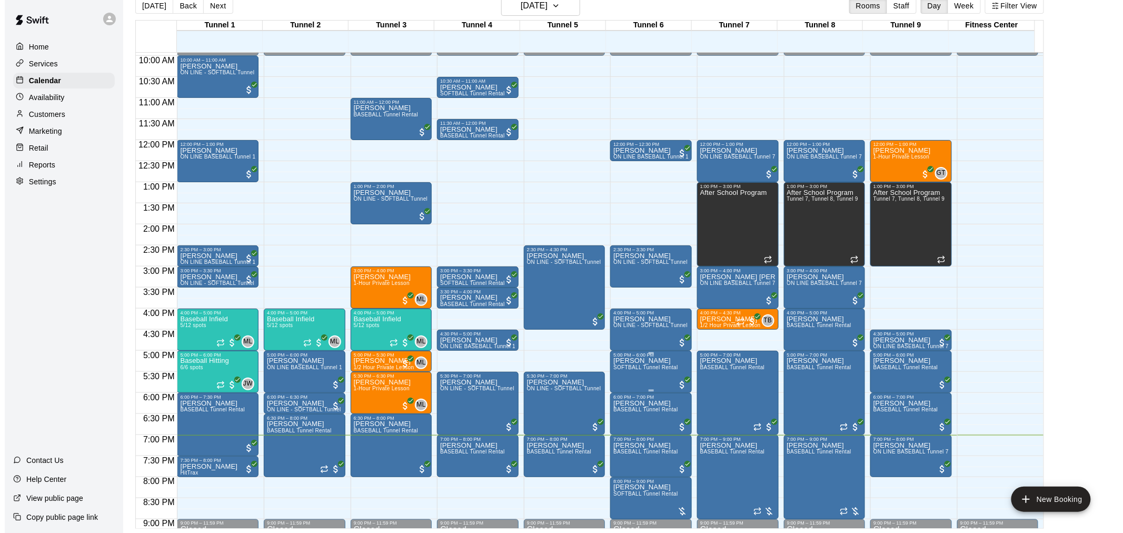
scroll to position [477, 0]
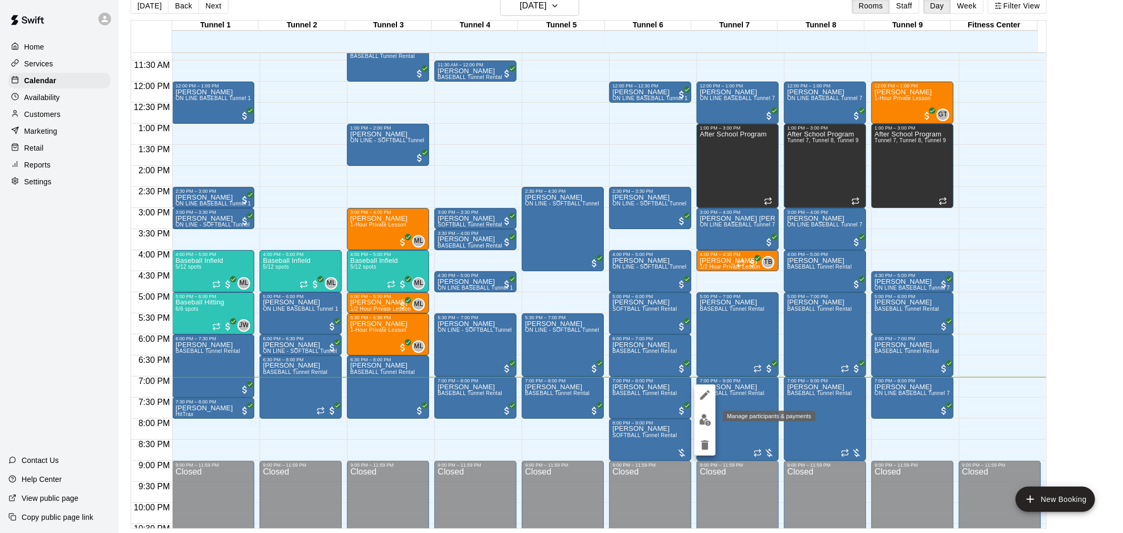
click at [706, 422] on img "edit" at bounding box center [705, 420] width 12 height 12
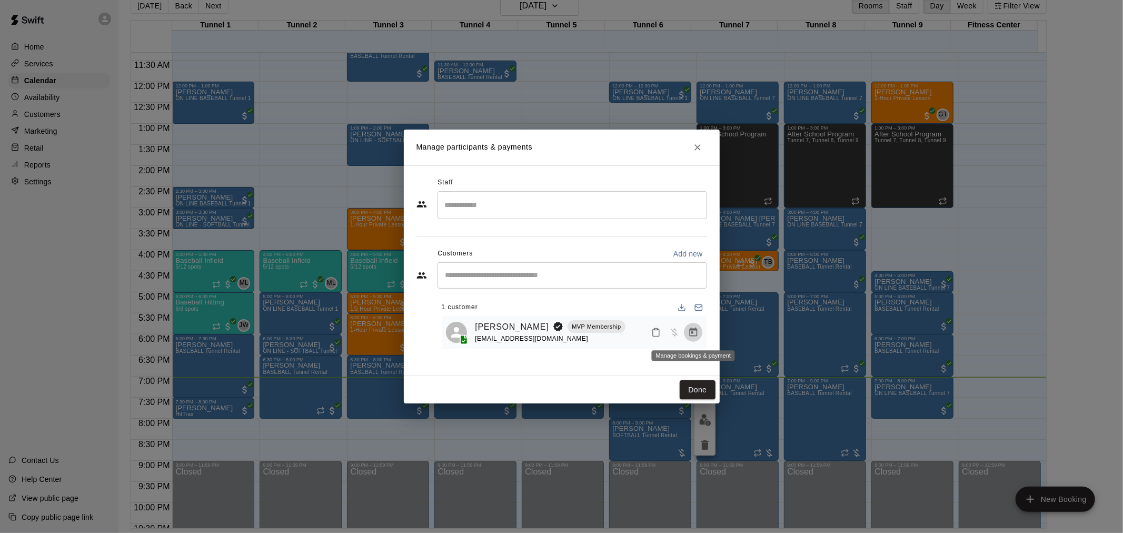
click at [690, 334] on icon "Manage bookings & payment" at bounding box center [693, 332] width 11 height 11
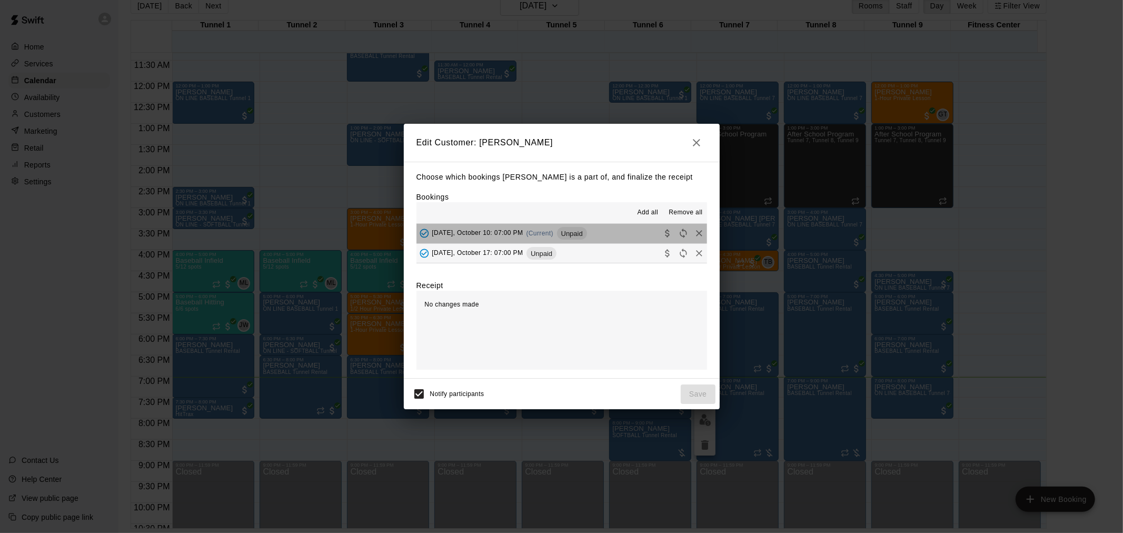
click at [585, 234] on button "Friday, October 10: 07:00 PM (Current) Unpaid" at bounding box center [561, 233] width 291 height 19
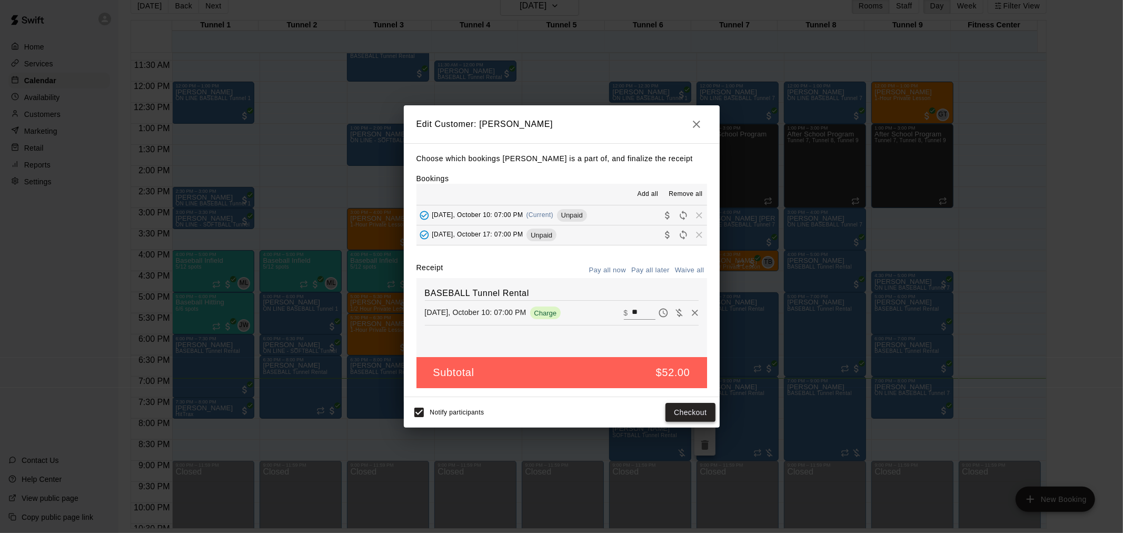
click at [685, 414] on button "Checkout" at bounding box center [689, 412] width 49 height 19
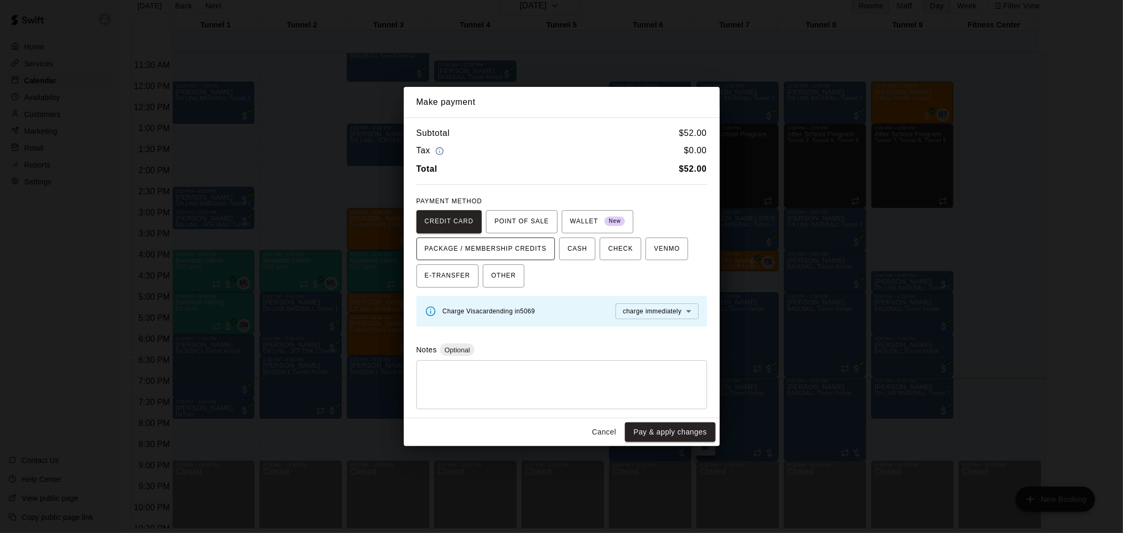
click at [508, 247] on span "PACKAGE / MEMBERSHIP CREDITS" at bounding box center [486, 249] width 122 height 17
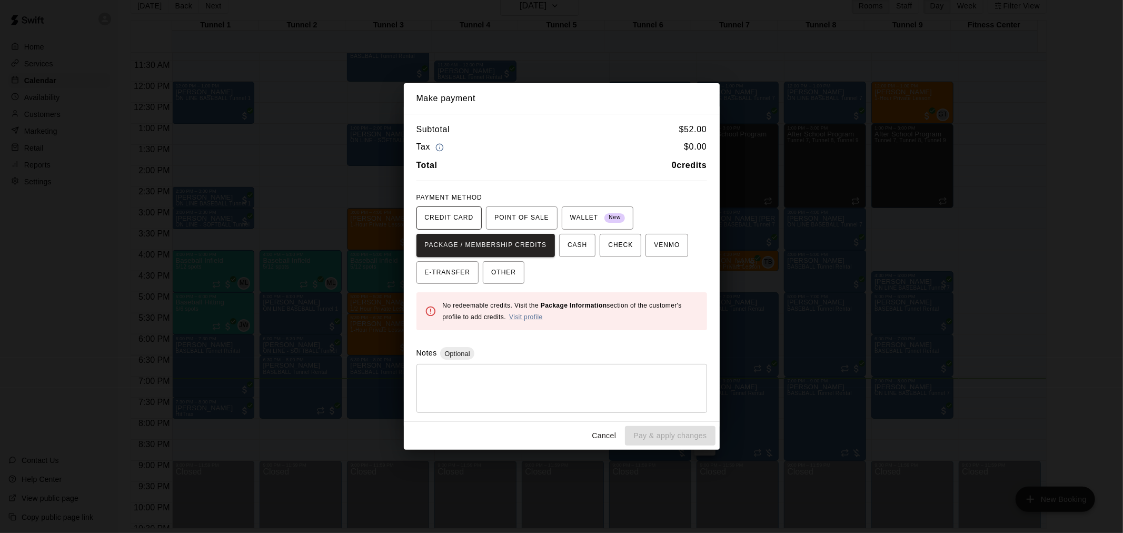
click at [460, 212] on span "CREDIT CARD" at bounding box center [449, 217] width 49 height 17
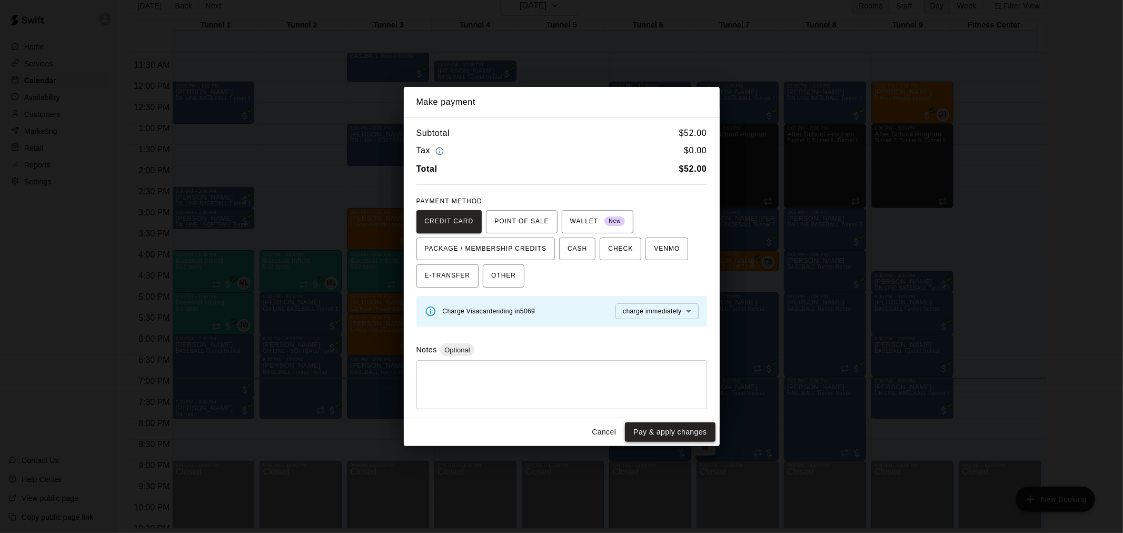
click at [642, 427] on button "Pay & apply changes" at bounding box center [670, 431] width 90 height 19
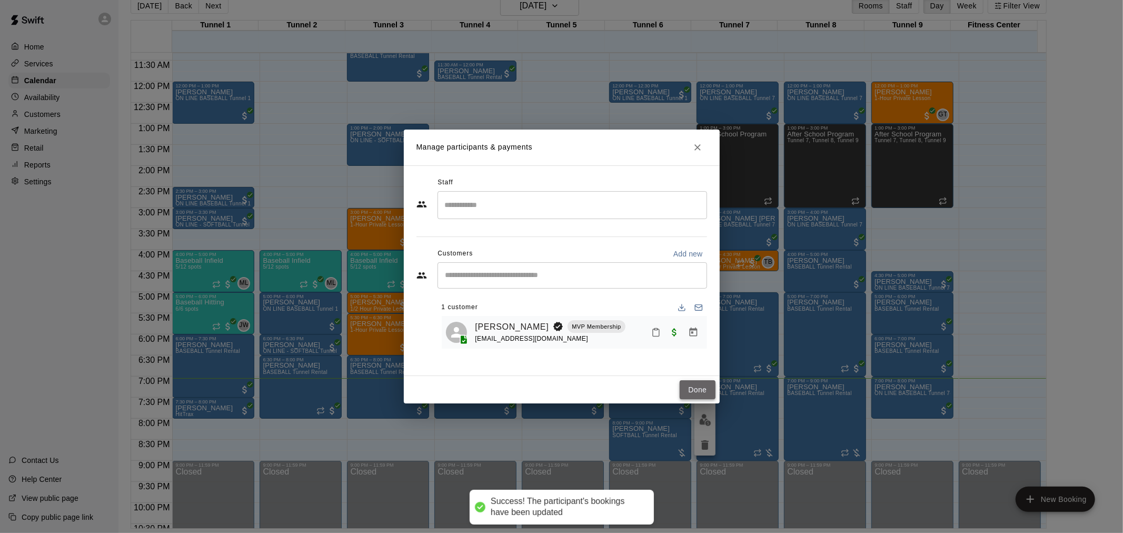
click at [700, 390] on button "Done" at bounding box center [696, 389] width 35 height 19
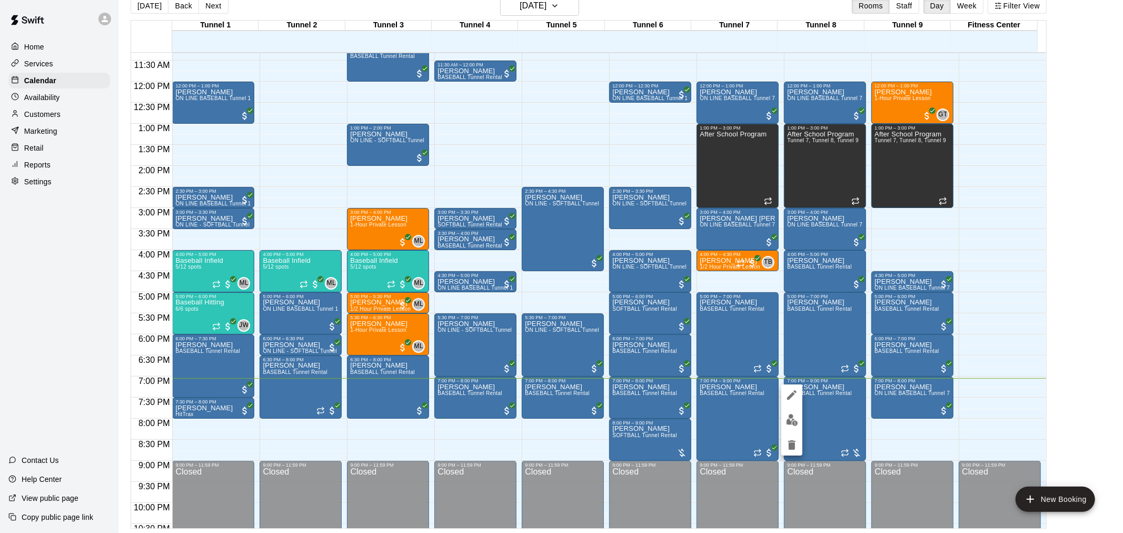
click at [784, 419] on button "edit" at bounding box center [791, 419] width 21 height 21
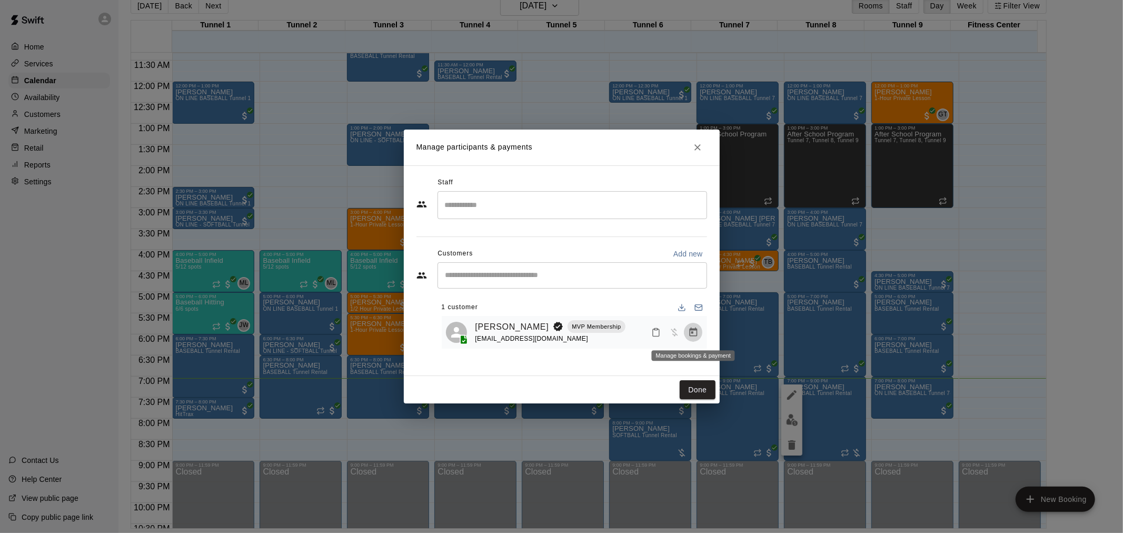
click at [694, 337] on icon "Manage bookings & payment" at bounding box center [693, 332] width 11 height 11
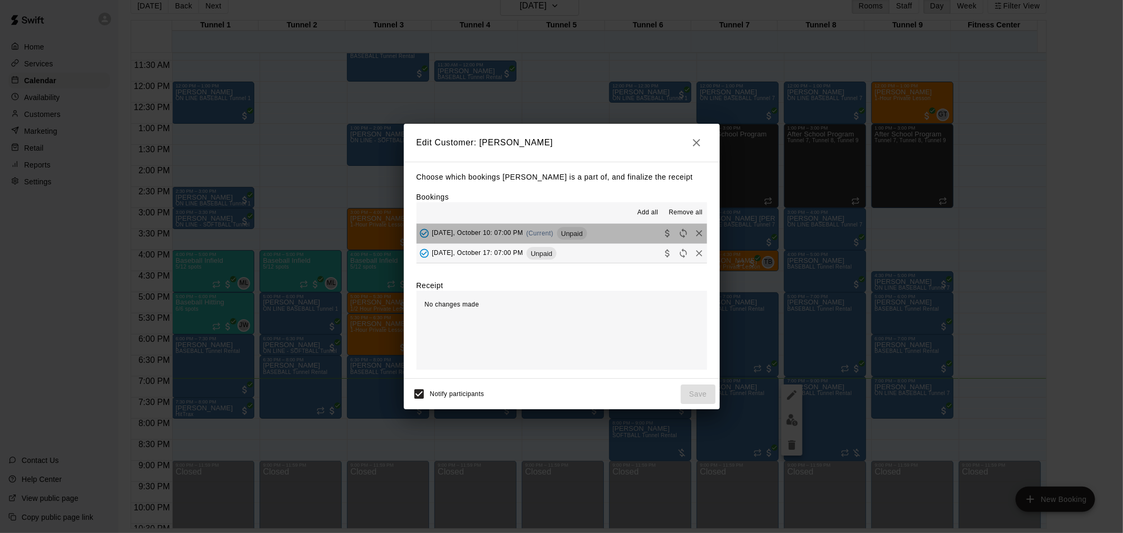
click at [586, 232] on button "Friday, October 10: 07:00 PM (Current) Unpaid" at bounding box center [561, 233] width 291 height 19
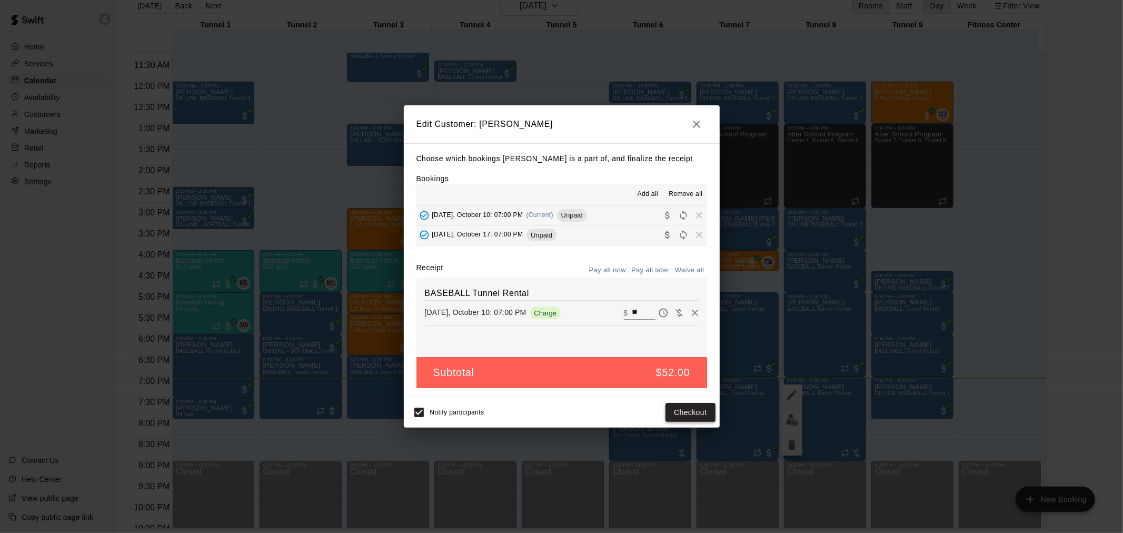
click at [688, 409] on button "Checkout" at bounding box center [689, 412] width 49 height 19
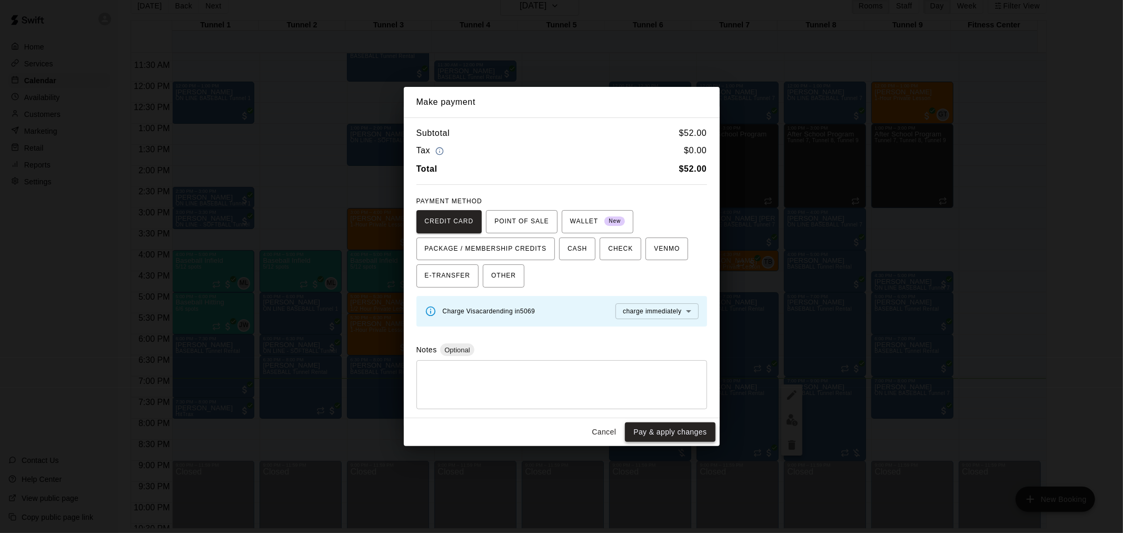
click at [680, 425] on button "Pay & apply changes" at bounding box center [670, 431] width 90 height 19
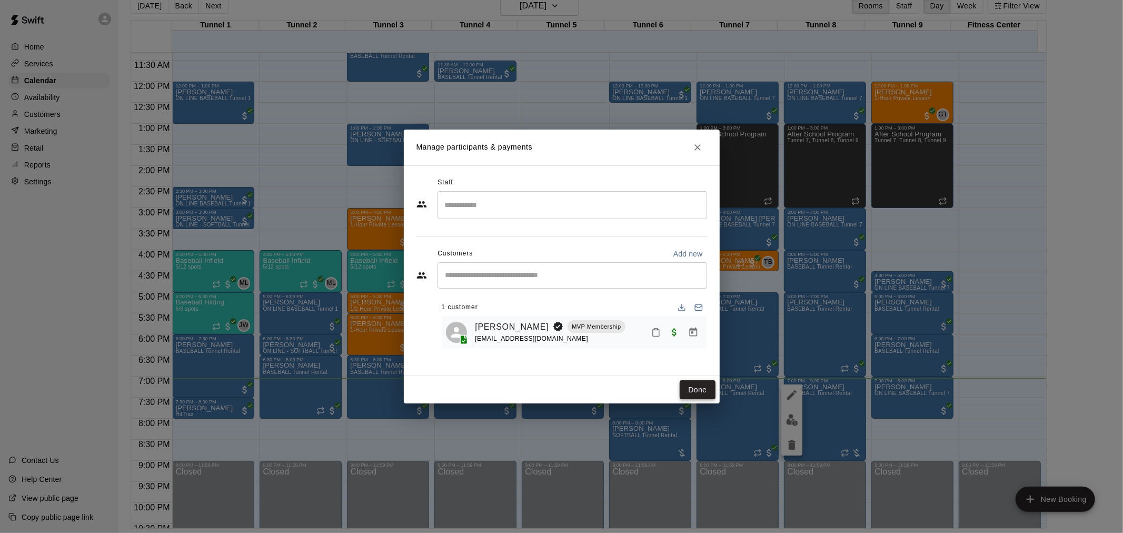
click at [692, 390] on button "Done" at bounding box center [696, 389] width 35 height 19
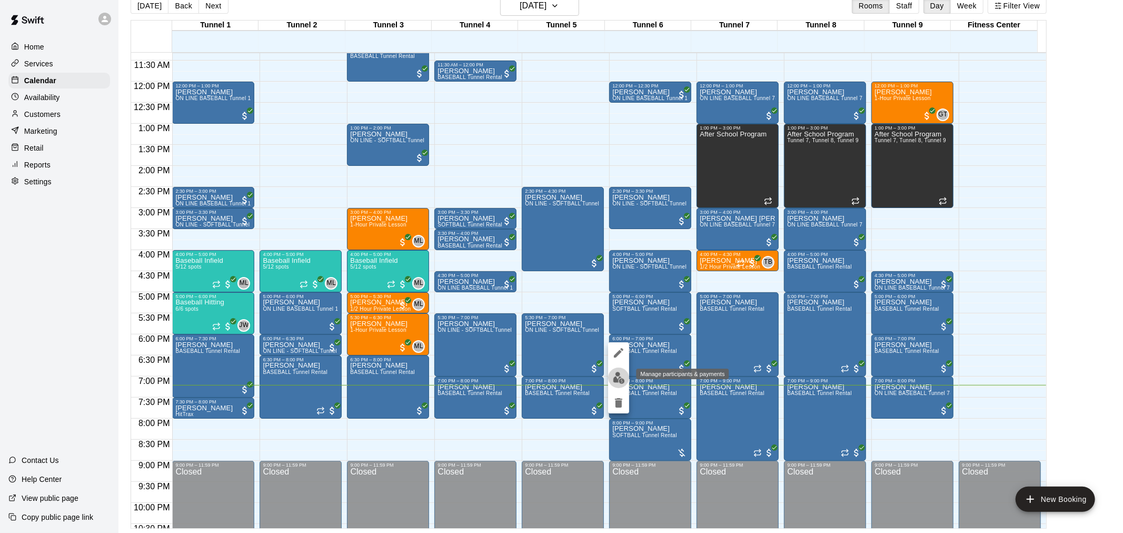
click at [610, 374] on button "edit" at bounding box center [618, 377] width 21 height 21
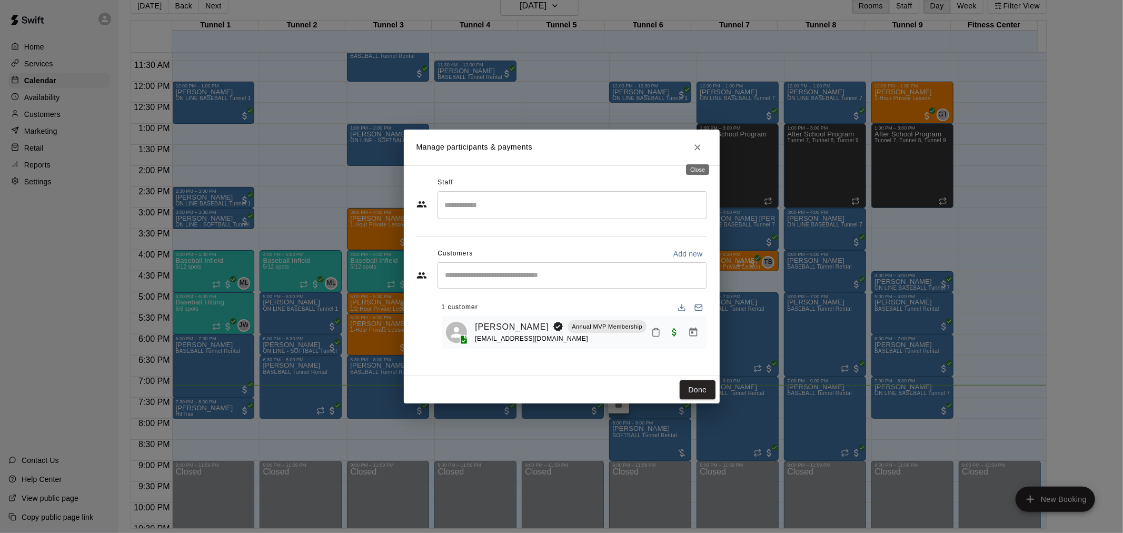
click at [696, 148] on icon "Close" at bounding box center [697, 147] width 11 height 11
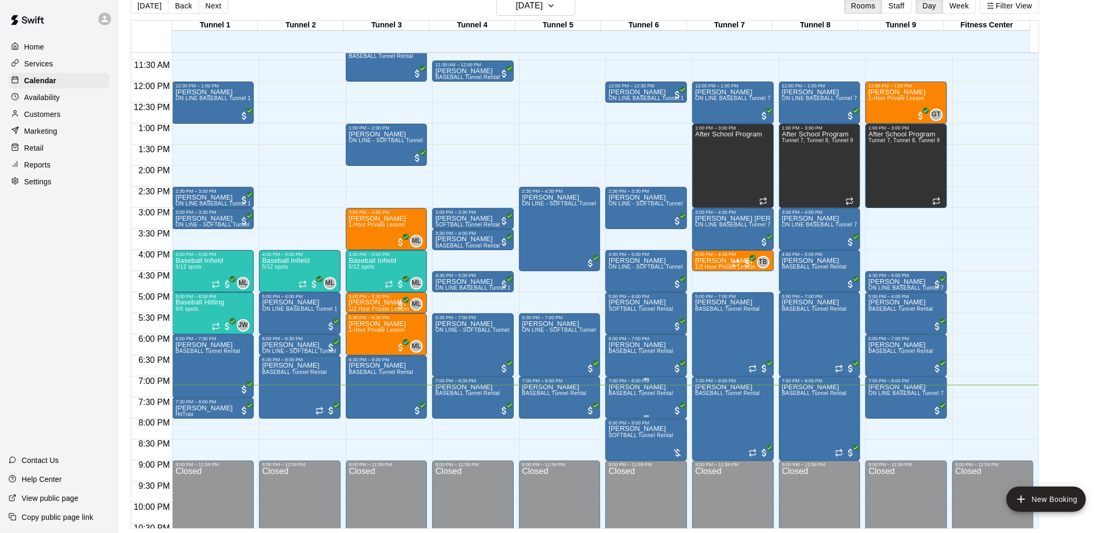
click at [646, 392] on span "BASEBALL Tunnel Rental" at bounding box center [640, 393] width 65 height 6
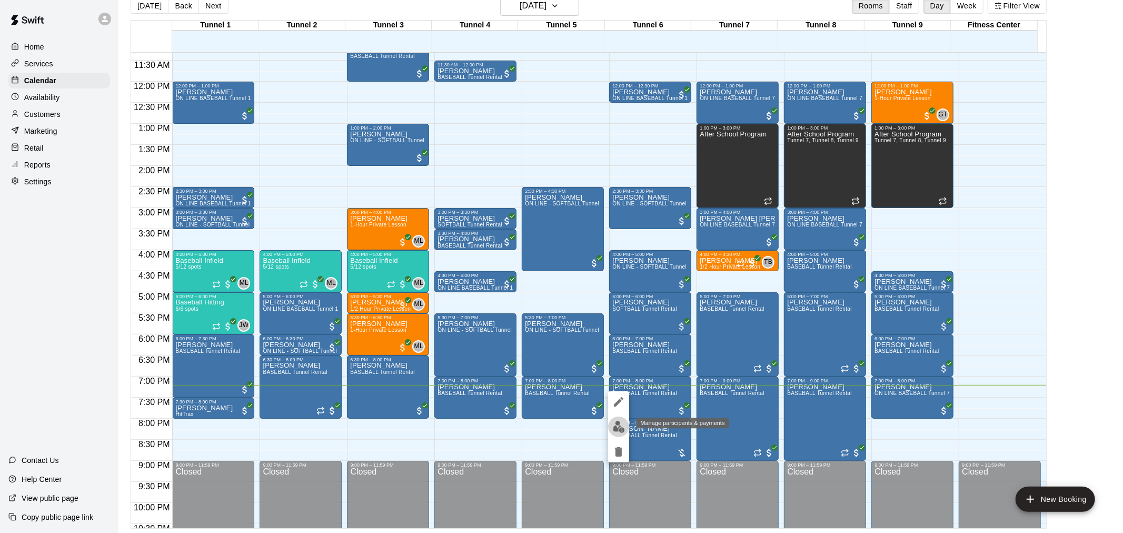
click at [617, 417] on button "edit" at bounding box center [618, 426] width 21 height 21
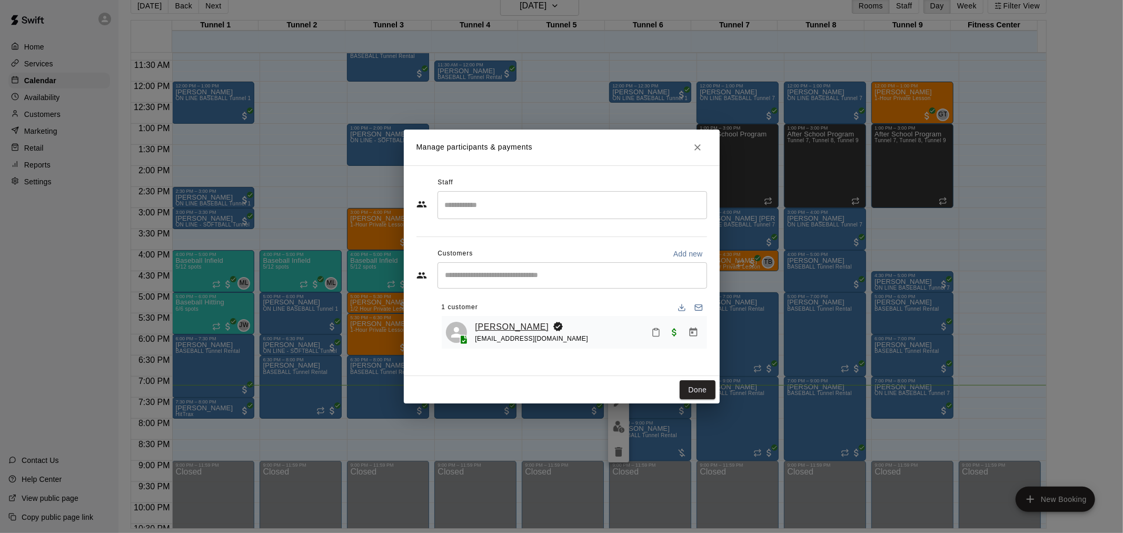
click at [501, 328] on link "[PERSON_NAME]" at bounding box center [512, 327] width 74 height 14
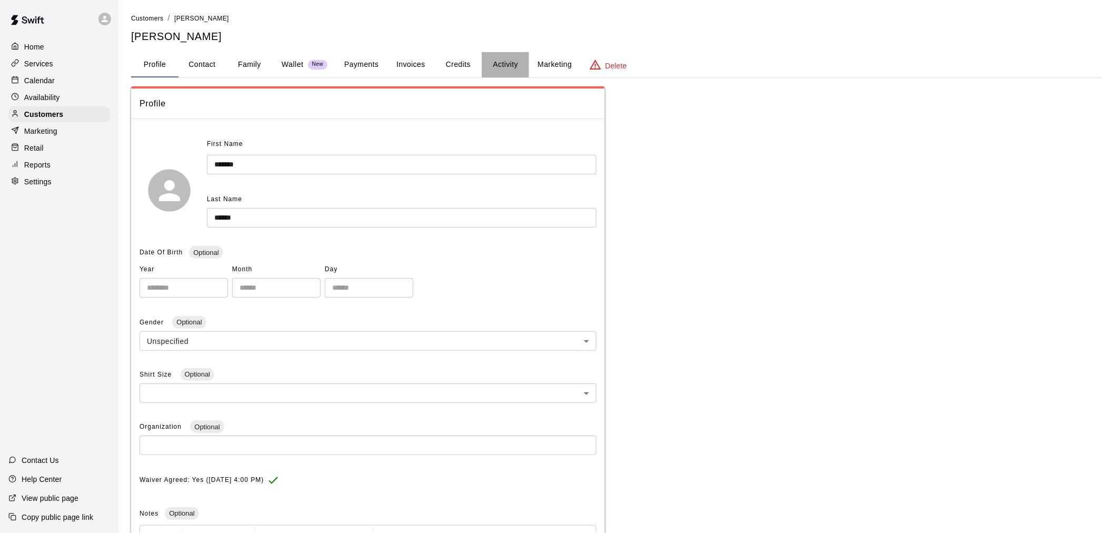
click at [485, 59] on button "Activity" at bounding box center [505, 64] width 47 height 25
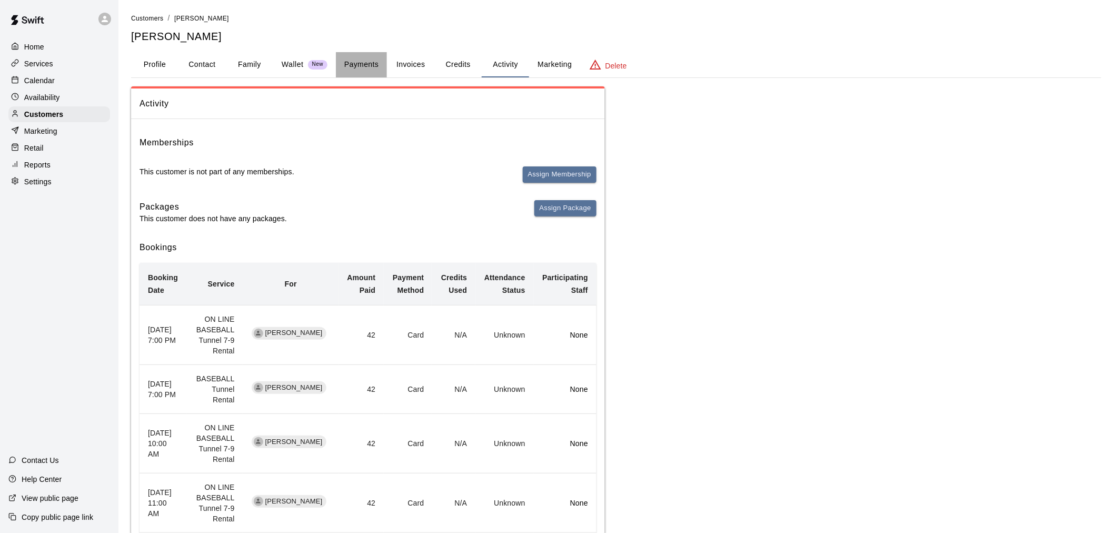
click at [379, 60] on button "Payments" at bounding box center [361, 64] width 51 height 25
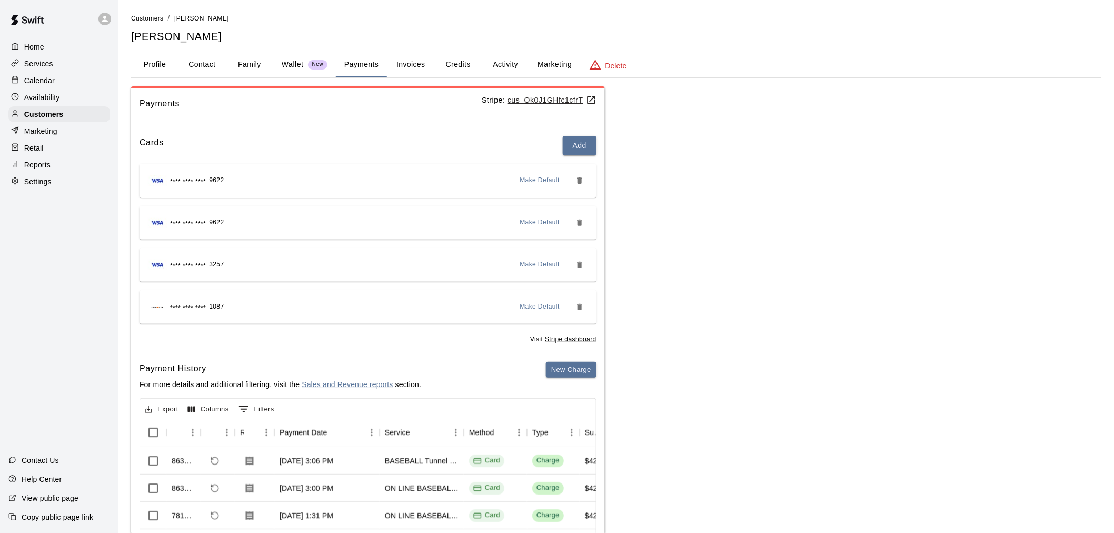
click at [500, 57] on button "Activity" at bounding box center [505, 64] width 47 height 25
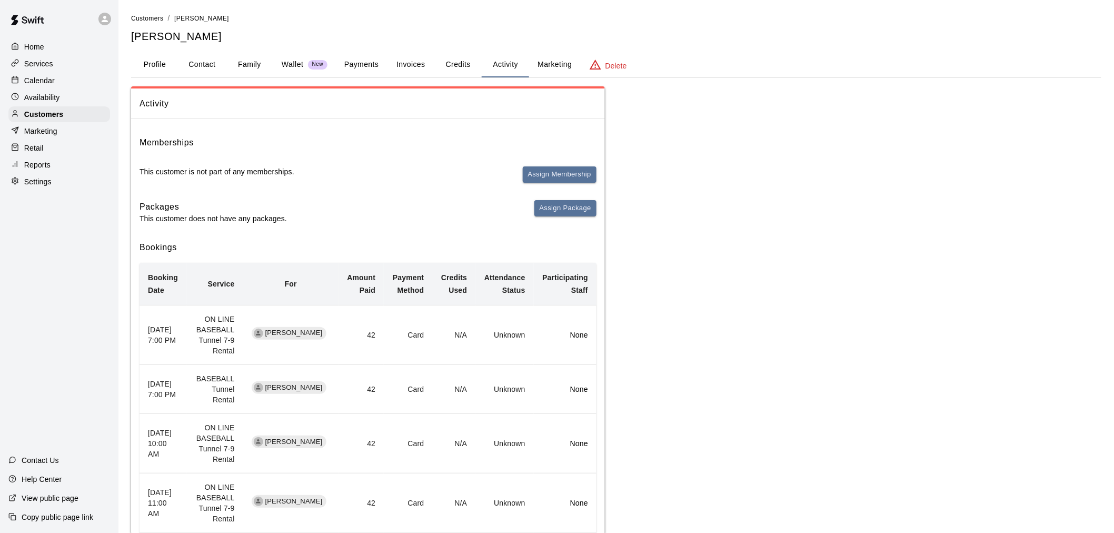
click at [466, 59] on button "Credits" at bounding box center [457, 64] width 47 height 25
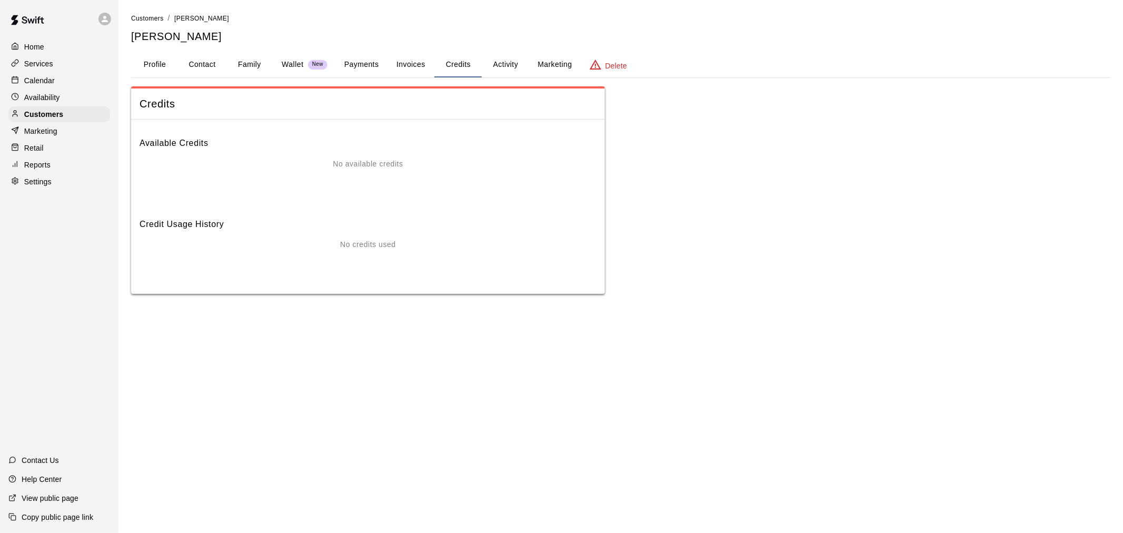
click at [518, 56] on button "Activity" at bounding box center [505, 64] width 47 height 25
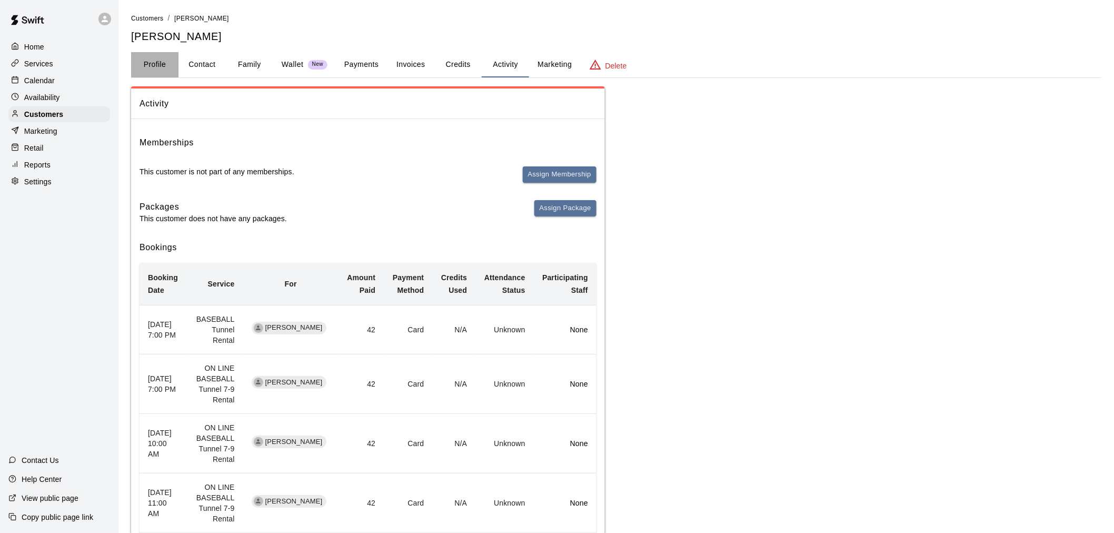
click at [156, 71] on button "Profile" at bounding box center [154, 64] width 47 height 25
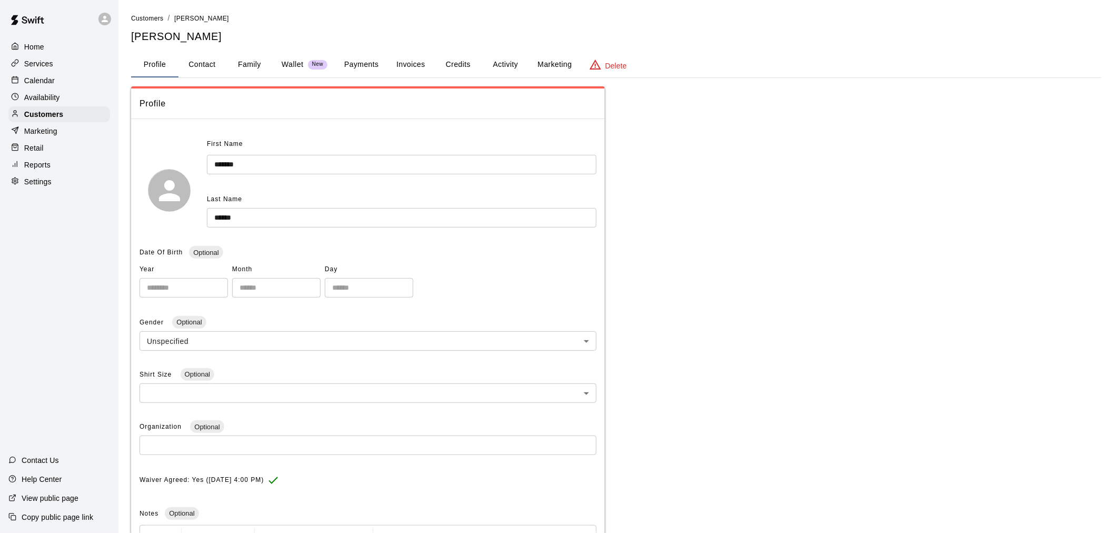
click at [459, 58] on button "Credits" at bounding box center [457, 64] width 47 height 25
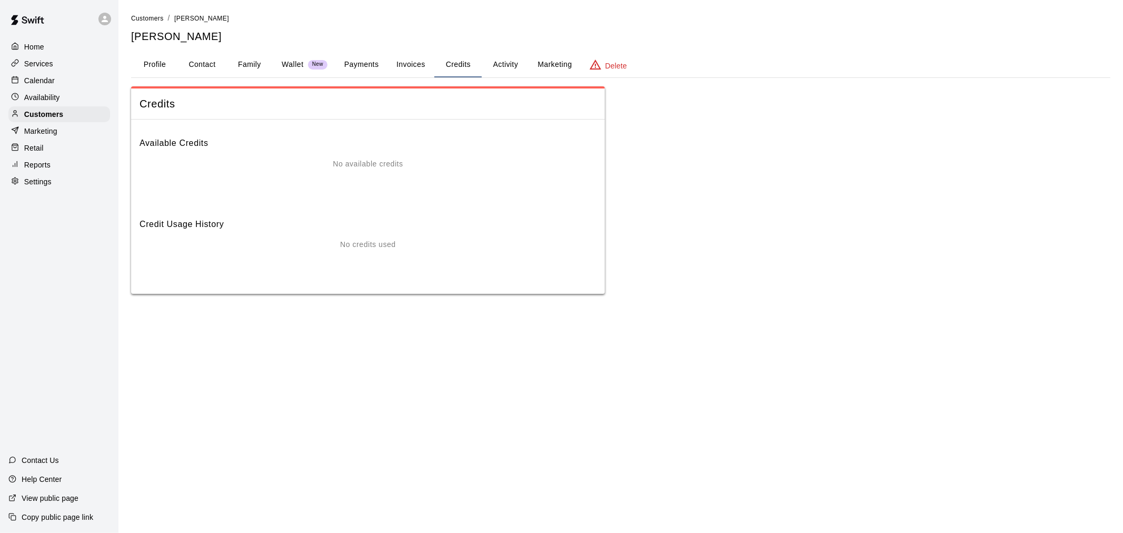
click at [507, 65] on button "Activity" at bounding box center [505, 64] width 47 height 25
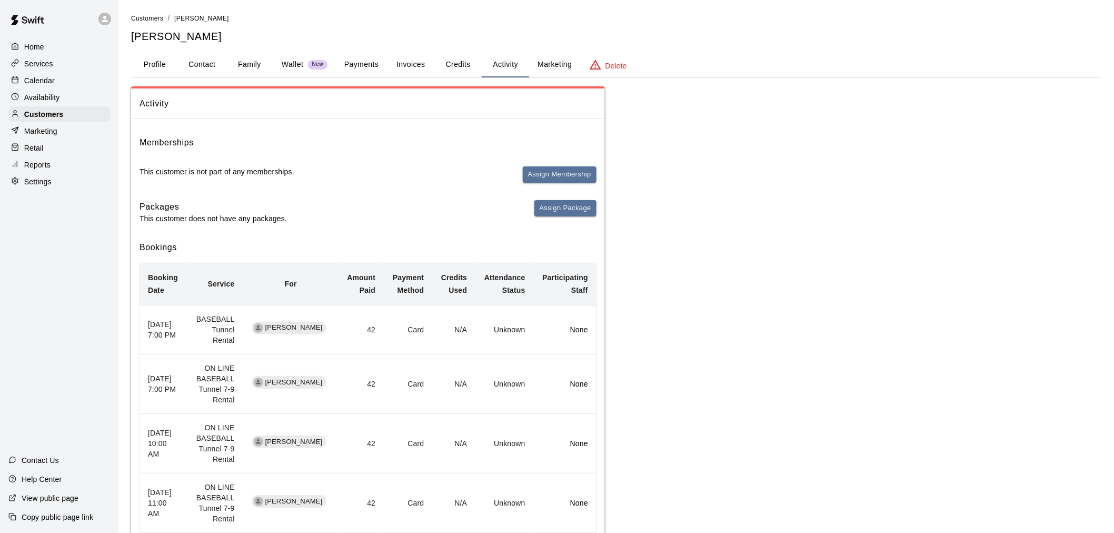
click at [149, 61] on button "Profile" at bounding box center [154, 64] width 47 height 25
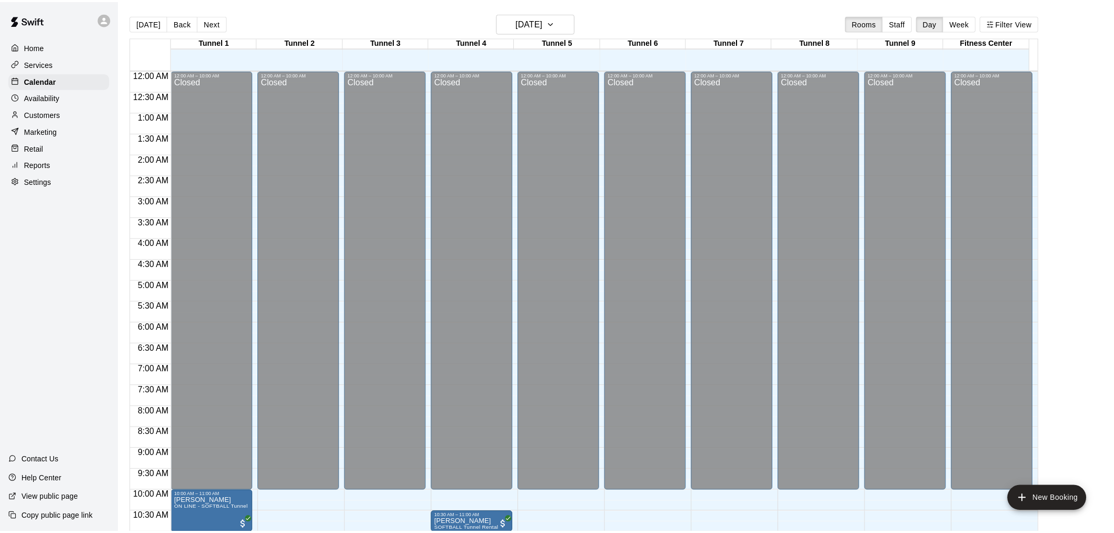
scroll to position [504, 0]
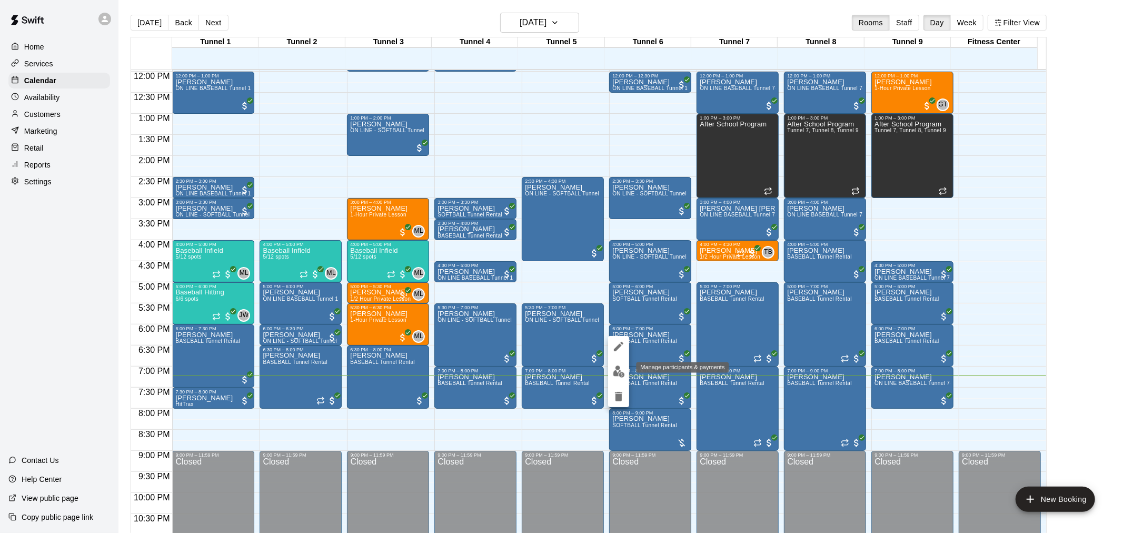
click at [621, 370] on img "edit" at bounding box center [619, 371] width 12 height 12
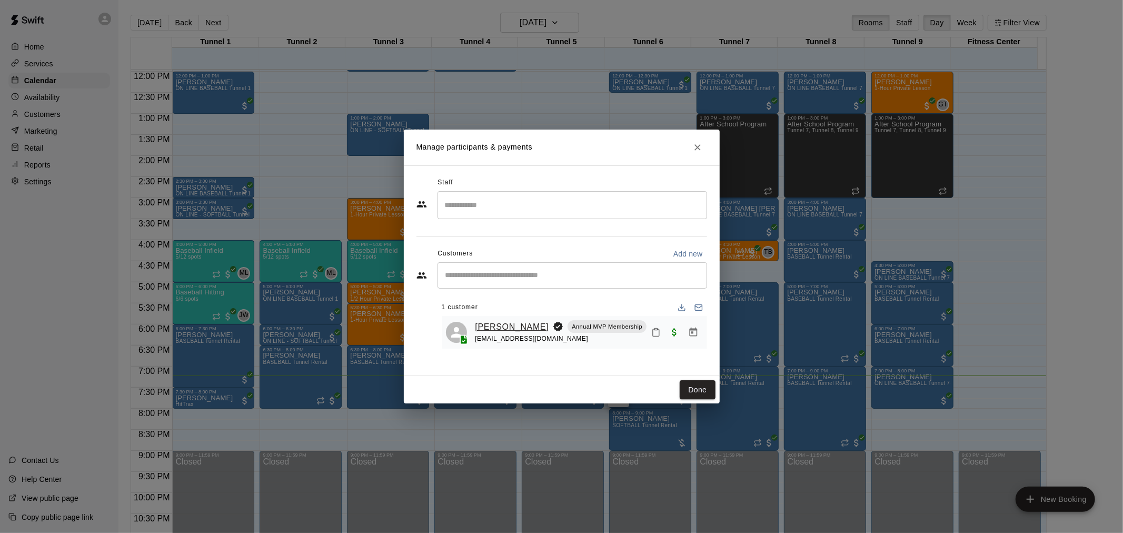
click at [511, 323] on link "[PERSON_NAME]" at bounding box center [512, 327] width 74 height 14
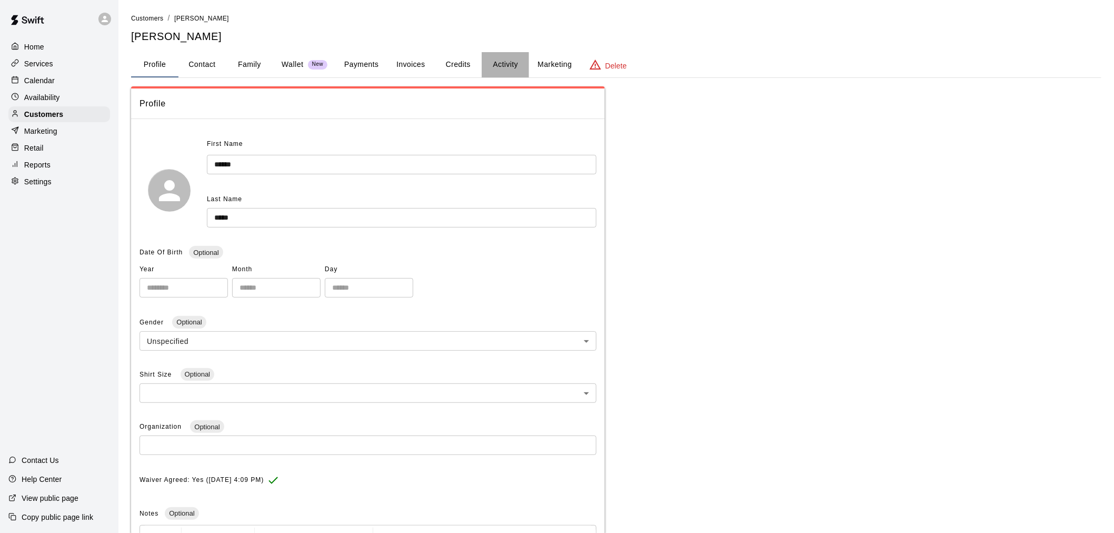
click at [501, 64] on button "Activity" at bounding box center [505, 64] width 47 height 25
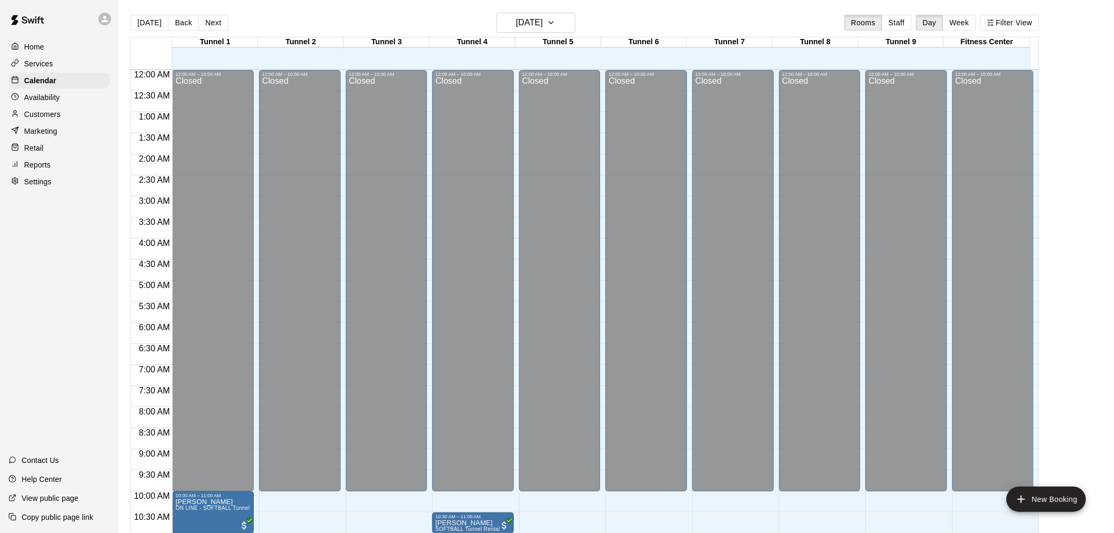
scroll to position [504, 0]
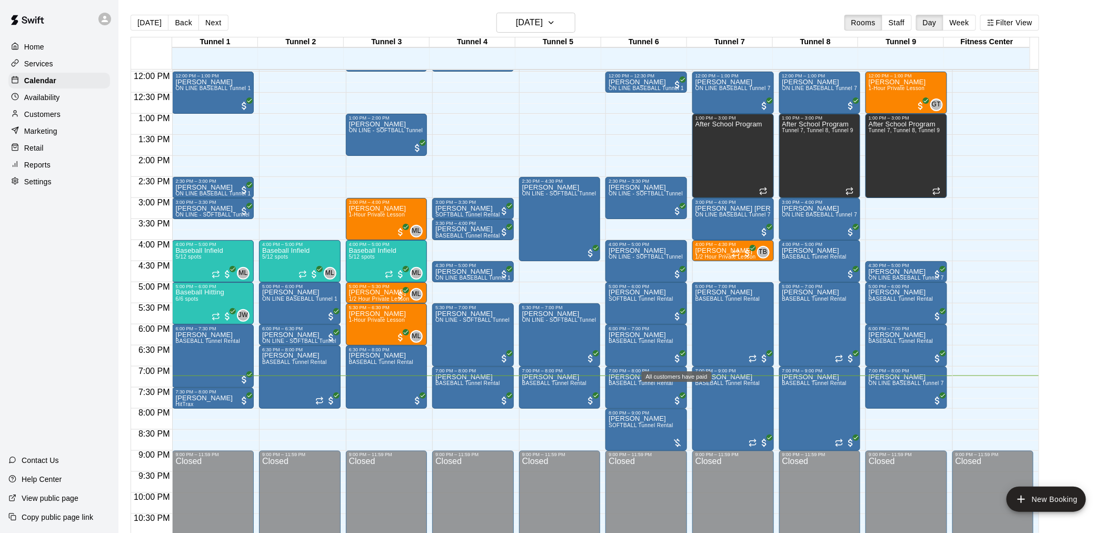
click at [670, 381] on div "All customers have paid" at bounding box center [677, 376] width 70 height 11
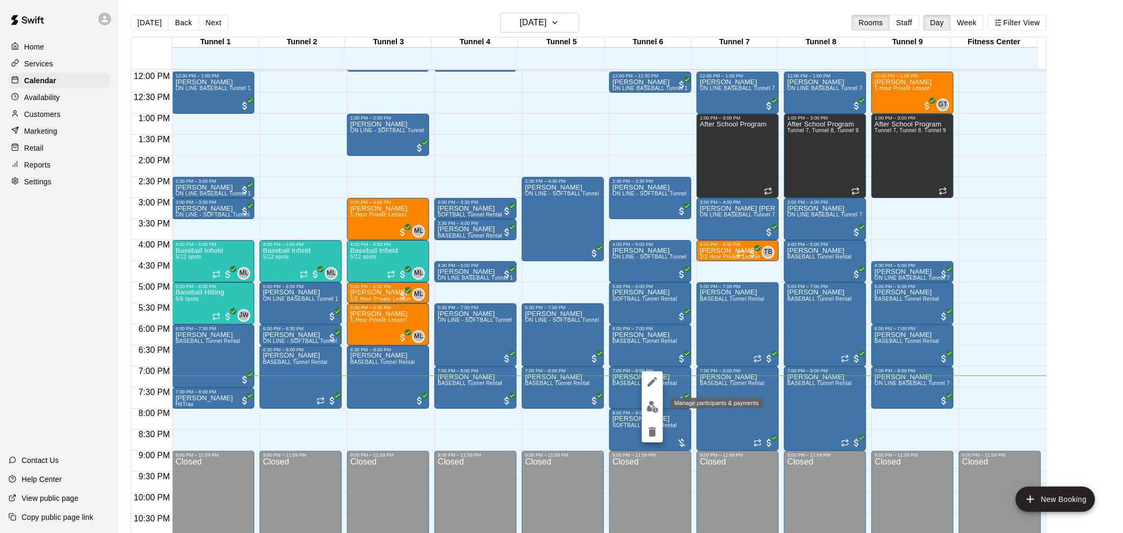
click at [649, 399] on button "edit" at bounding box center [652, 406] width 21 height 21
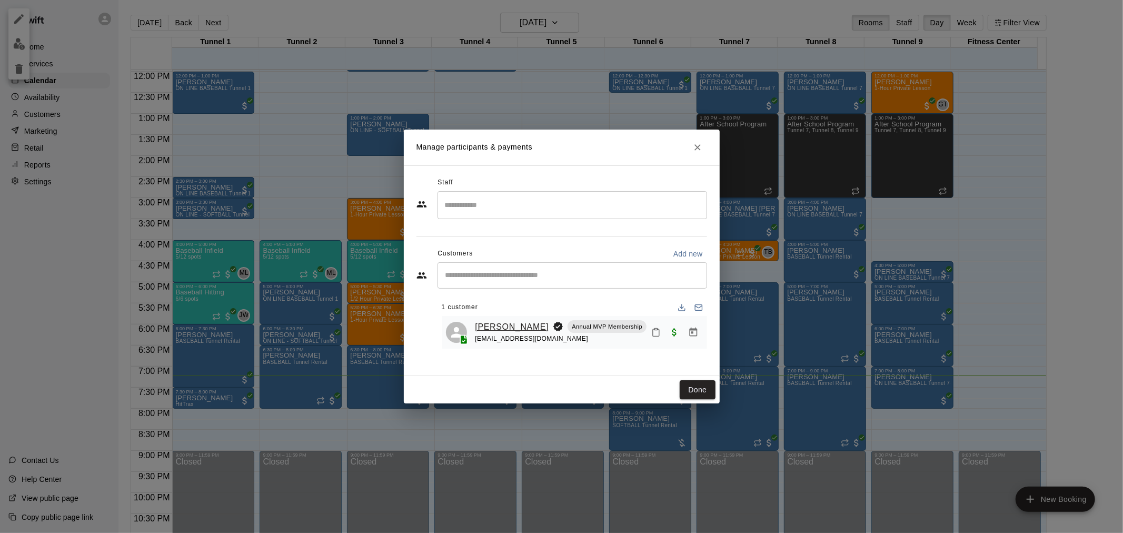
click at [478, 327] on link "[PERSON_NAME]" at bounding box center [512, 327] width 74 height 14
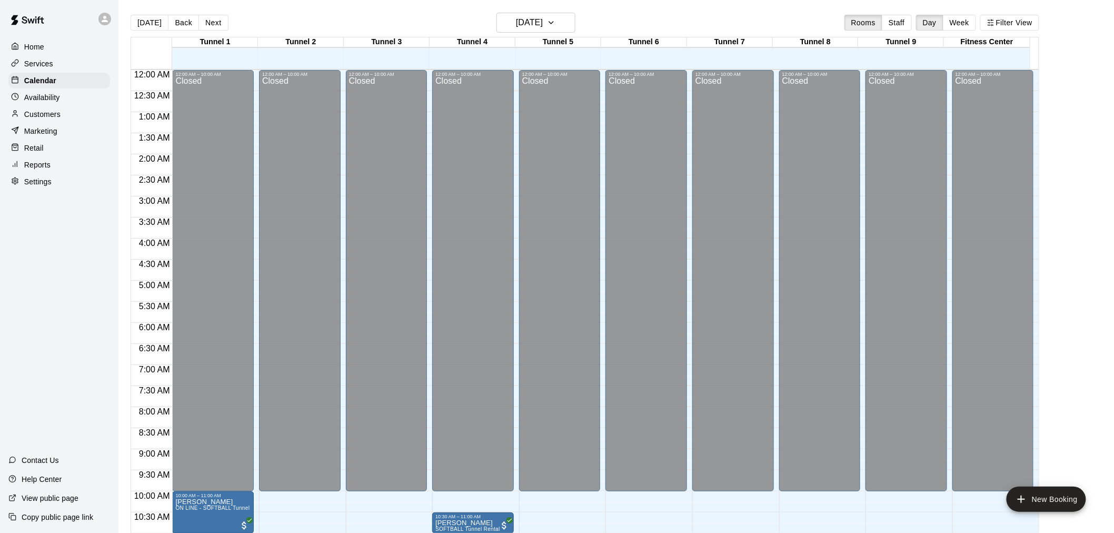
scroll to position [504, 0]
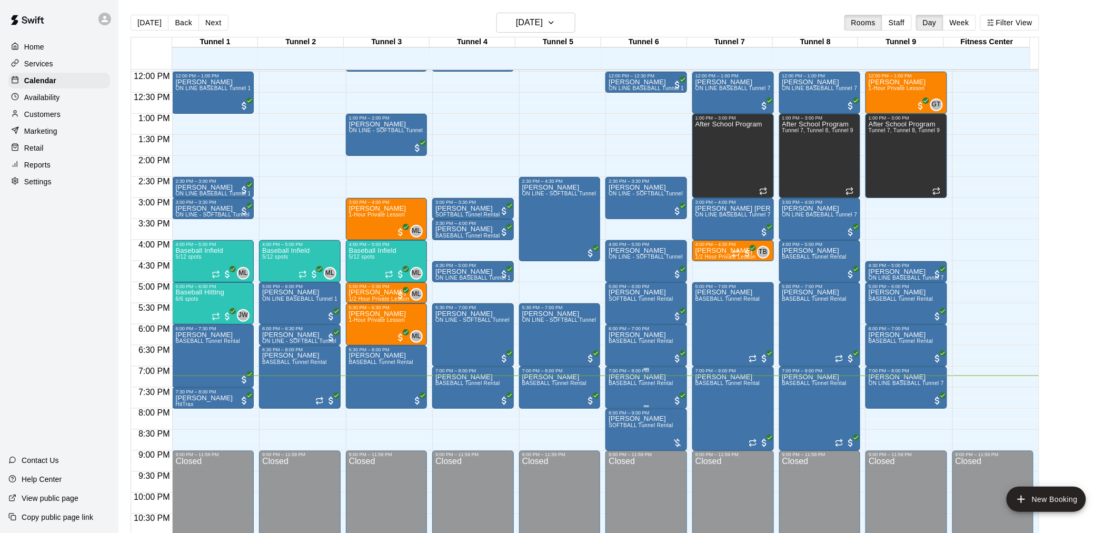
click at [667, 386] on span "BASEBALL Tunnel Rental" at bounding box center [640, 383] width 65 height 6
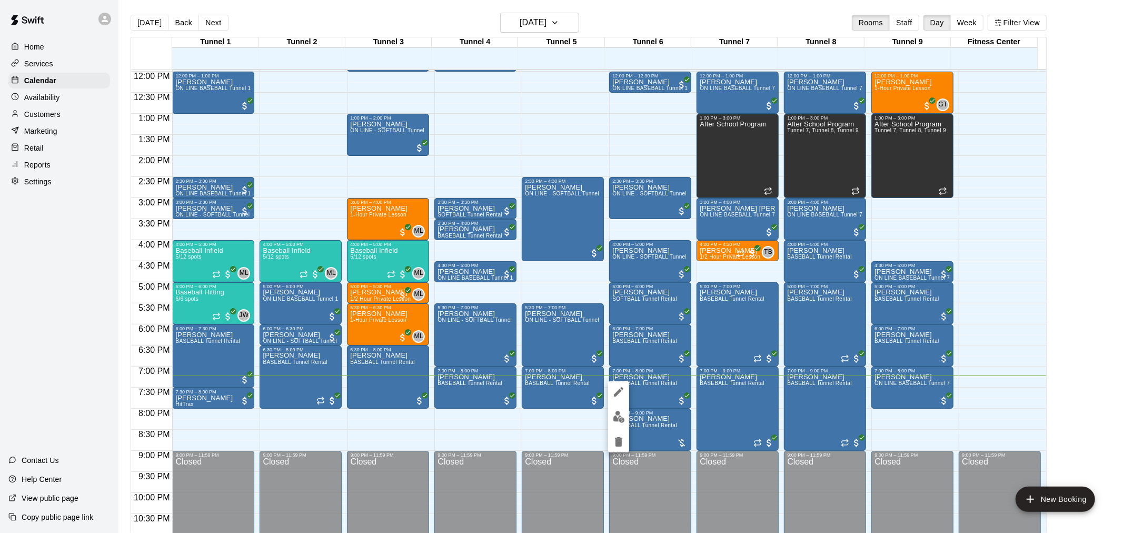
click at [613, 412] on img "edit" at bounding box center [619, 416] width 12 height 12
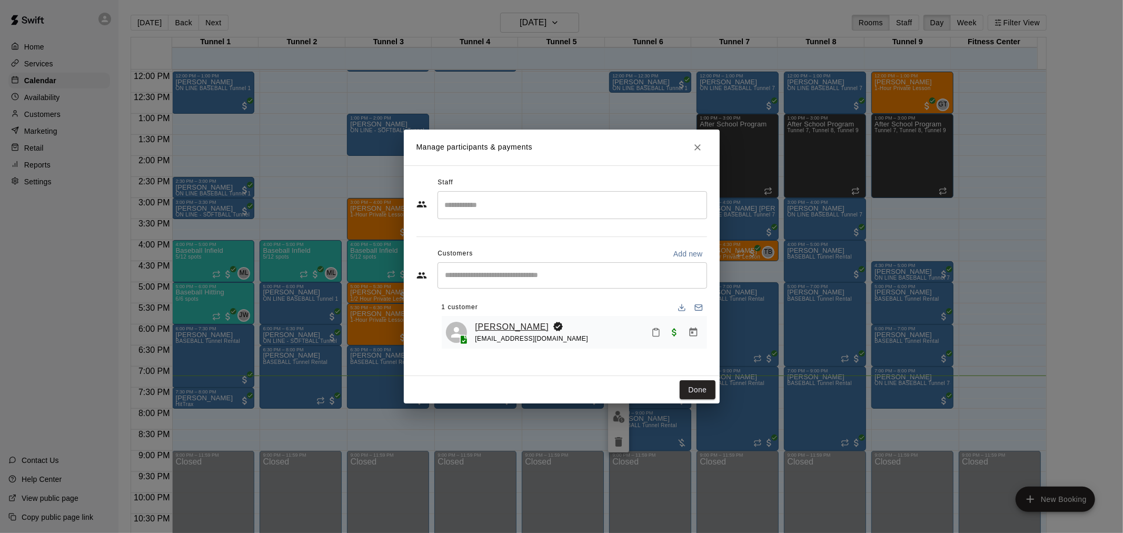
click at [504, 332] on link "[PERSON_NAME]" at bounding box center [512, 327] width 74 height 14
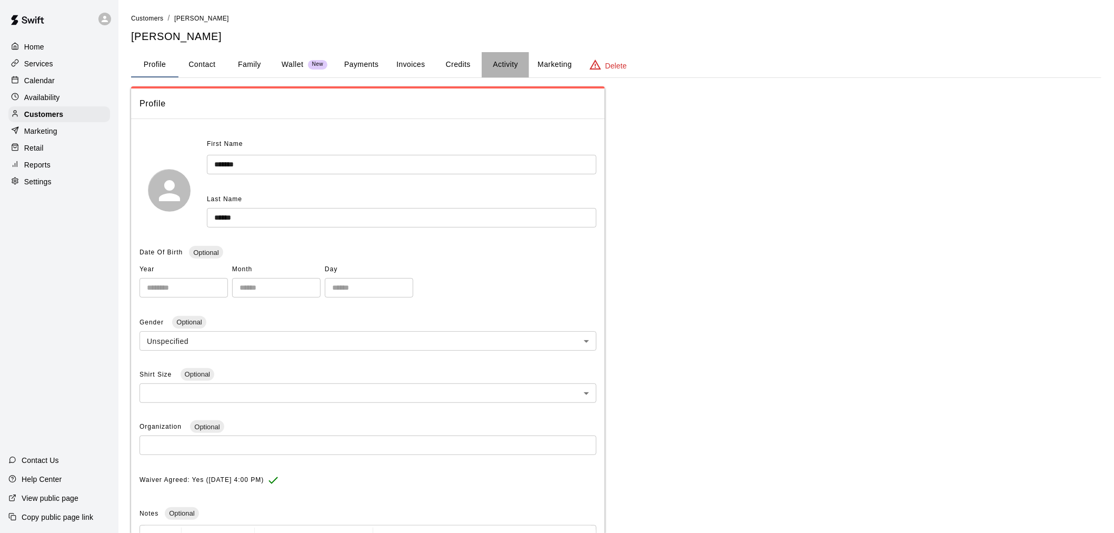
click at [497, 54] on button "Activity" at bounding box center [505, 64] width 47 height 25
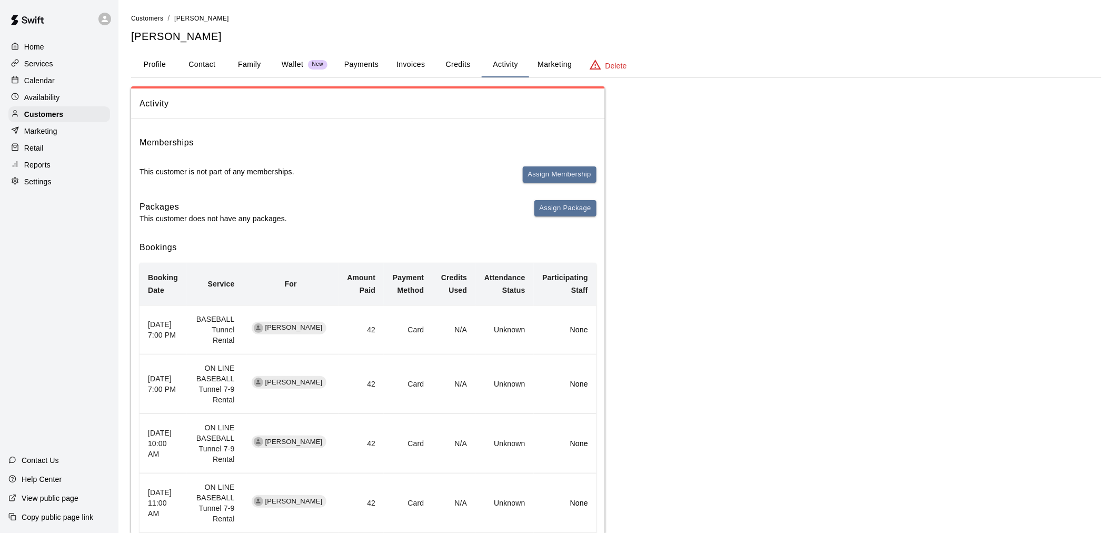
click at [151, 54] on button "Profile" at bounding box center [154, 64] width 47 height 25
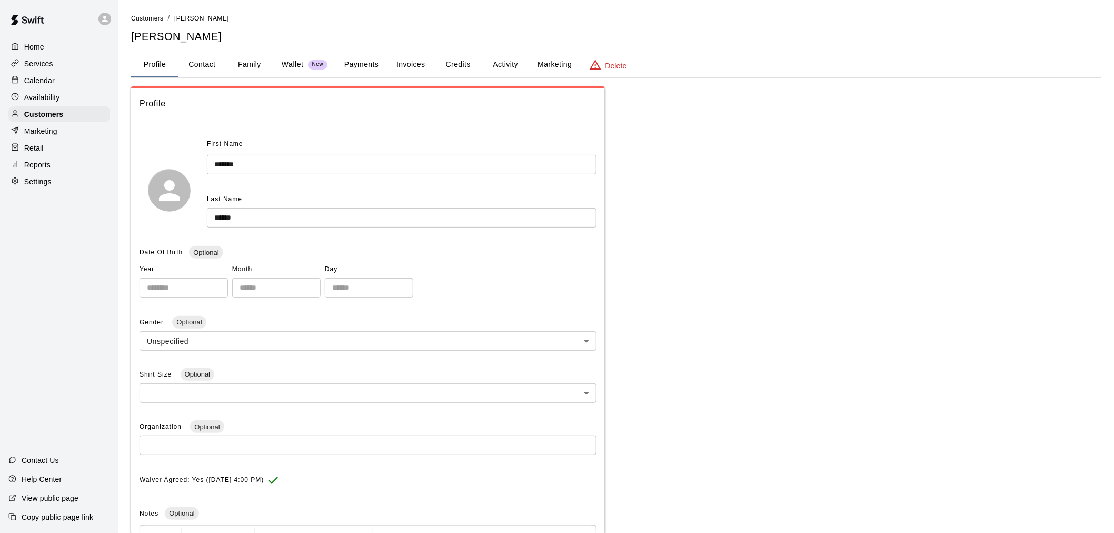
click at [364, 66] on button "Payments" at bounding box center [361, 64] width 51 height 25
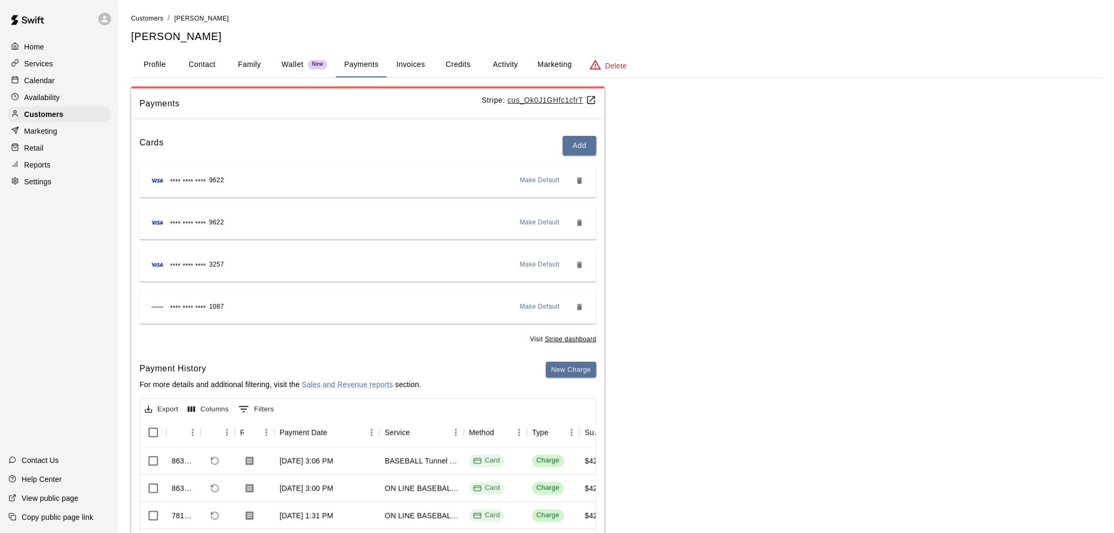
click at [488, 75] on button "Activity" at bounding box center [505, 64] width 47 height 25
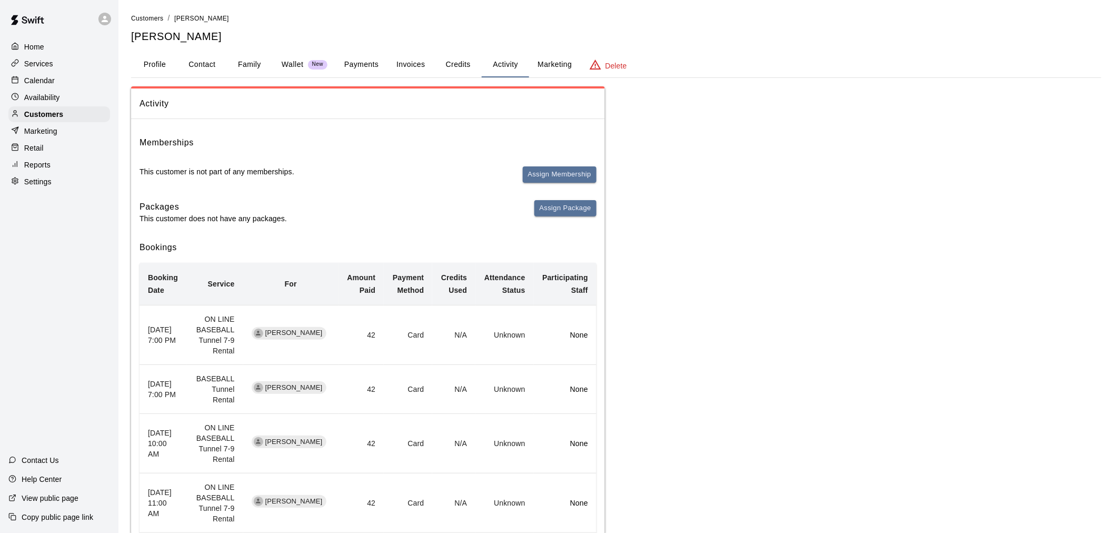
click at [47, 77] on div "Calendar" at bounding box center [59, 81] width 102 height 16
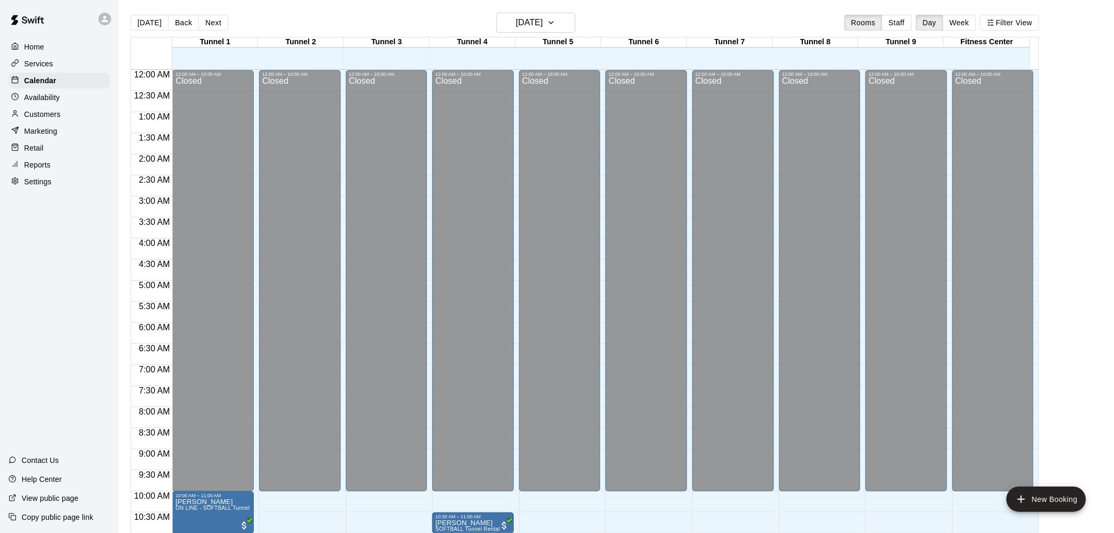
scroll to position [504, 0]
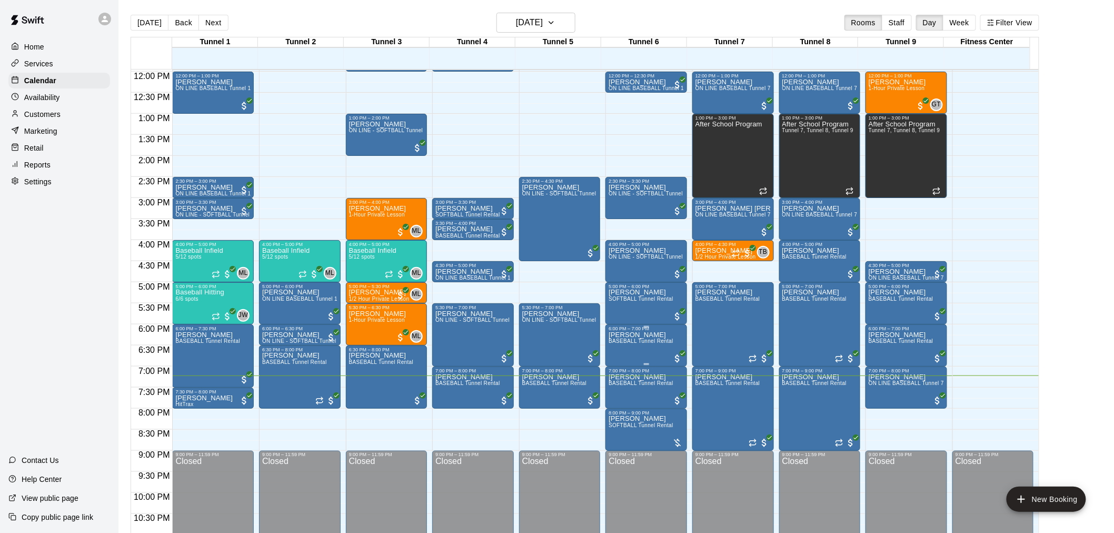
click at [630, 327] on div "6:00 PM – 7:00 PM" at bounding box center [645, 328] width 75 height 5
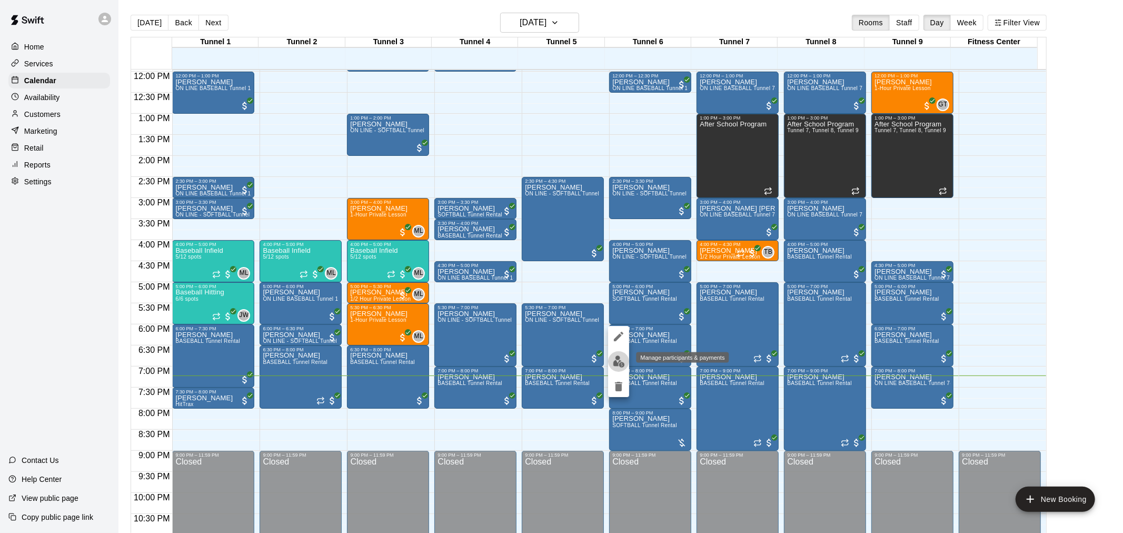
click at [620, 353] on button "edit" at bounding box center [618, 361] width 21 height 21
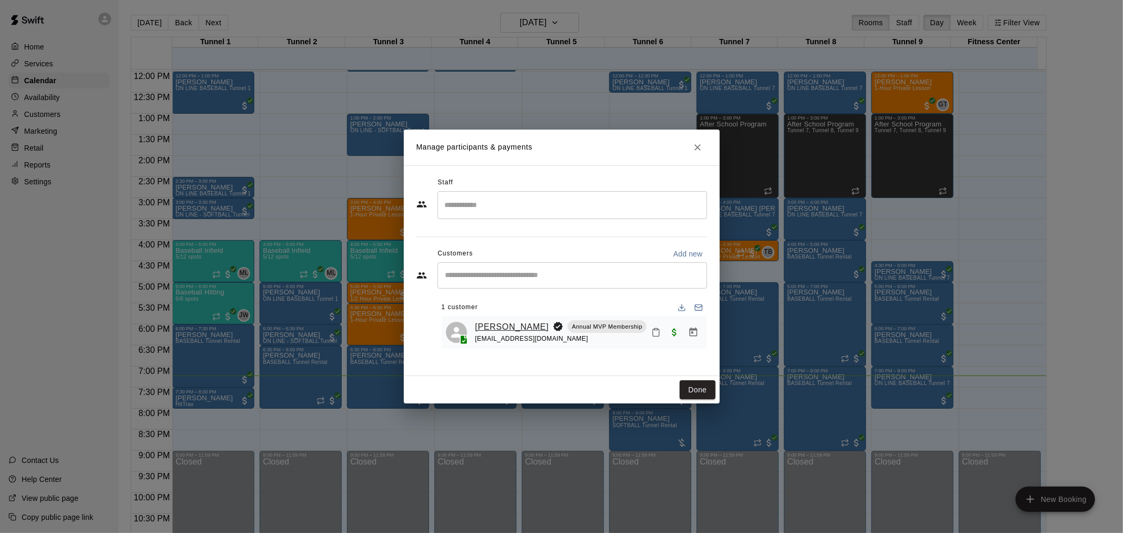
click at [505, 323] on link "[PERSON_NAME]" at bounding box center [512, 327] width 74 height 14
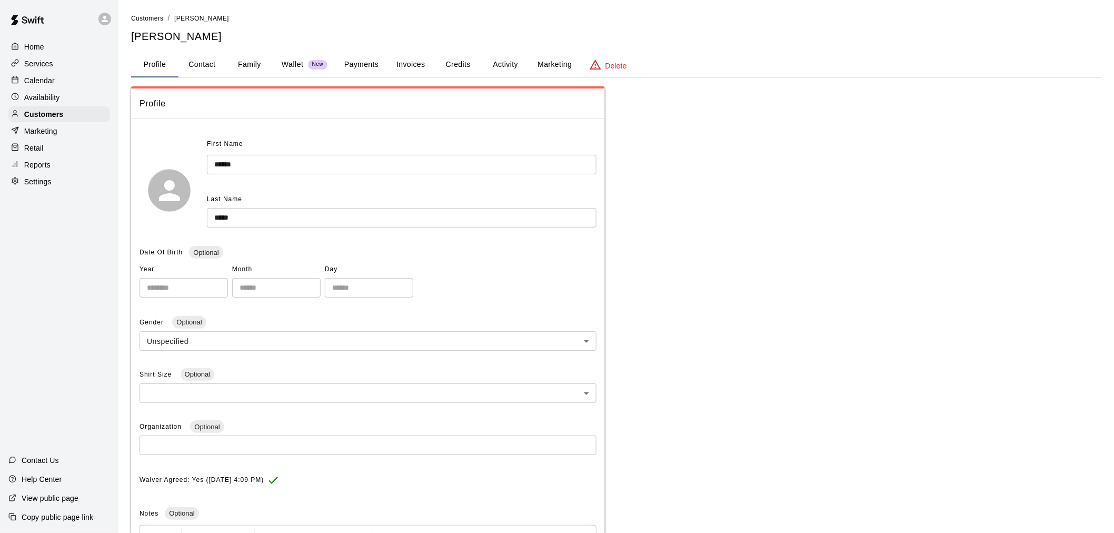
click at [495, 67] on button "Activity" at bounding box center [505, 64] width 47 height 25
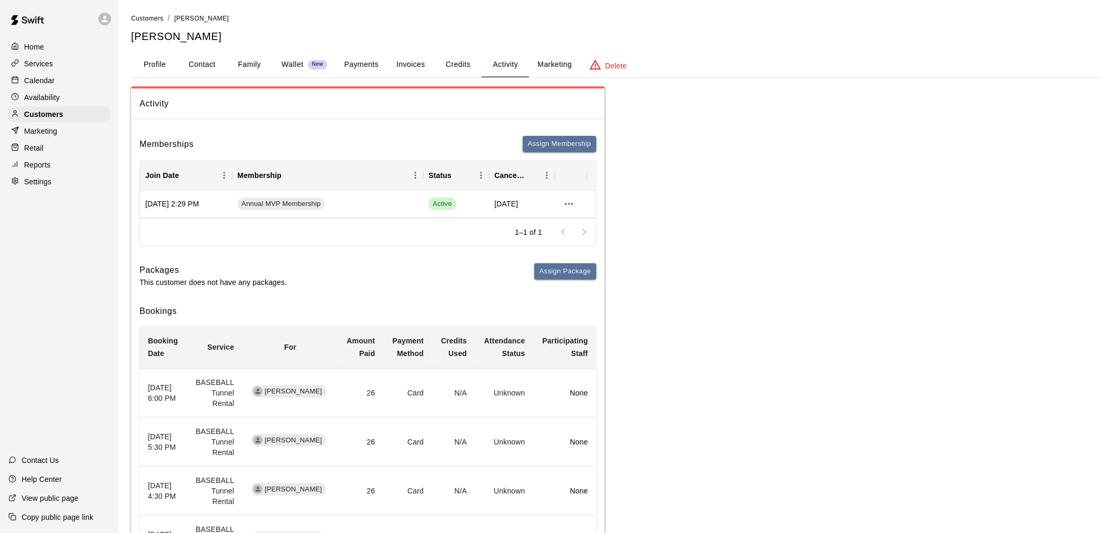
click at [55, 88] on div "Calendar" at bounding box center [59, 81] width 102 height 16
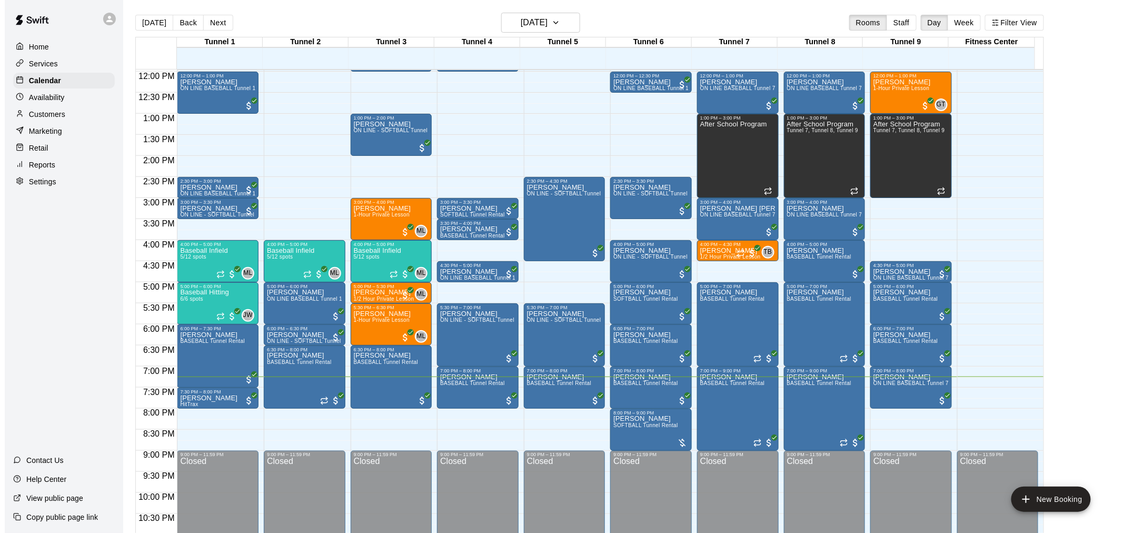
scroll to position [17, 0]
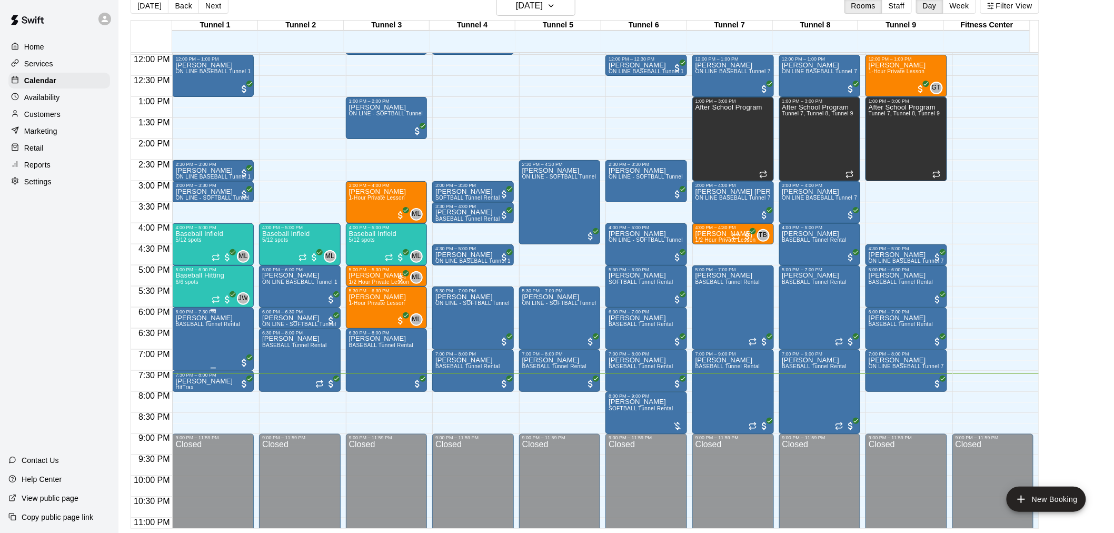
click at [216, 322] on span "BASEBALL Tunnel Rental" at bounding box center [207, 324] width 65 height 6
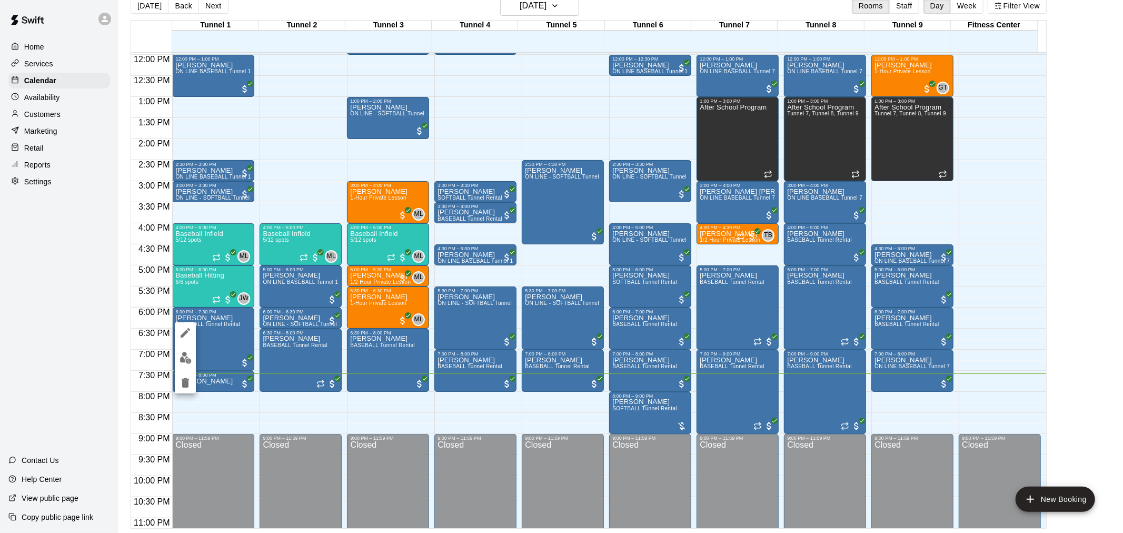
click at [180, 318] on div at bounding box center [561, 266] width 1123 height 533
click at [182, 328] on icon "edit" at bounding box center [185, 325] width 9 height 9
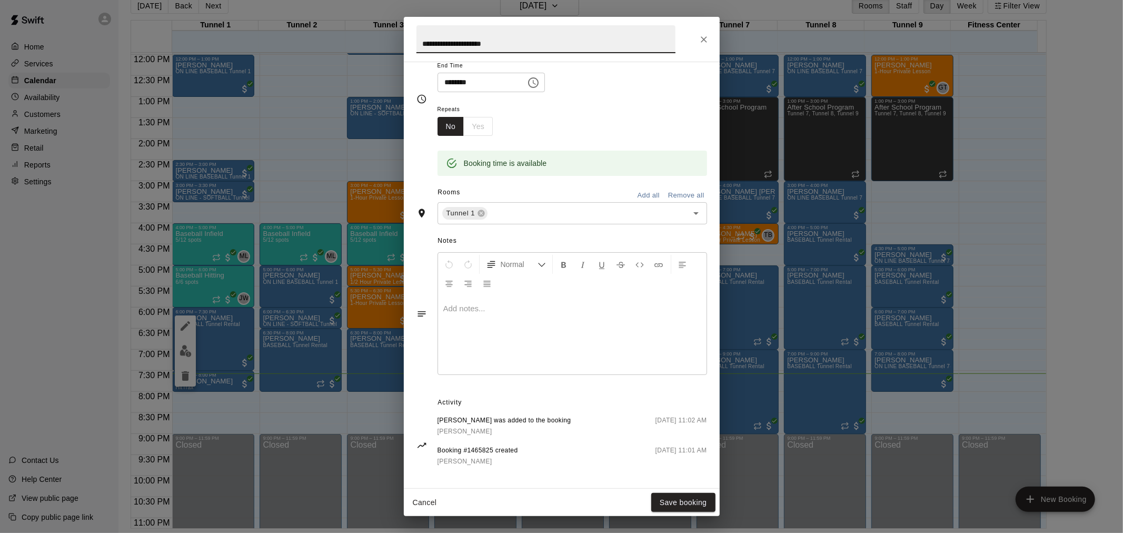
scroll to position [138, 0]
click at [705, 38] on icon "Close" at bounding box center [703, 39] width 11 height 11
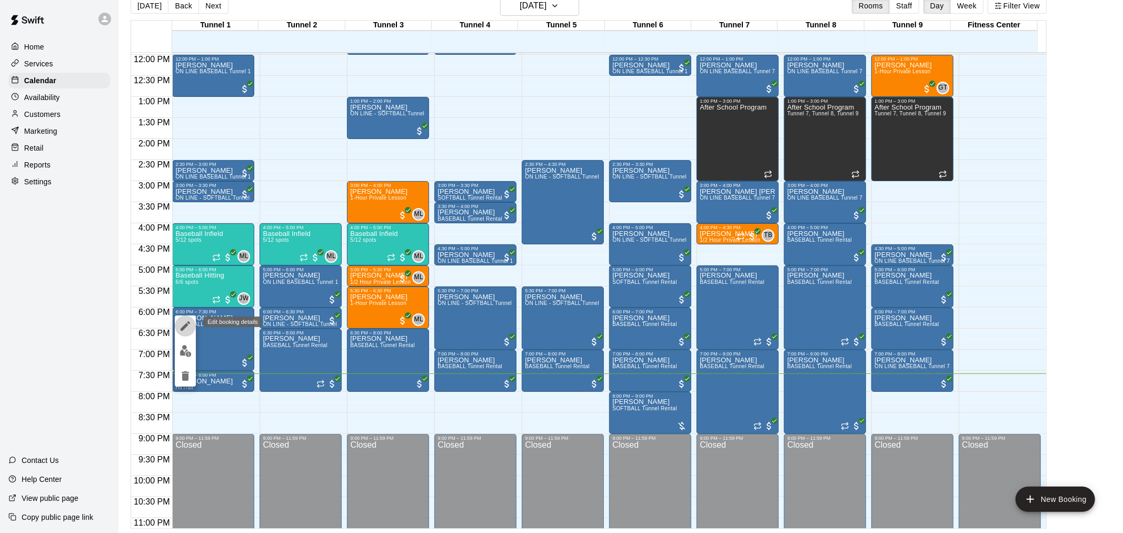
click at [189, 323] on icon "edit" at bounding box center [185, 325] width 9 height 9
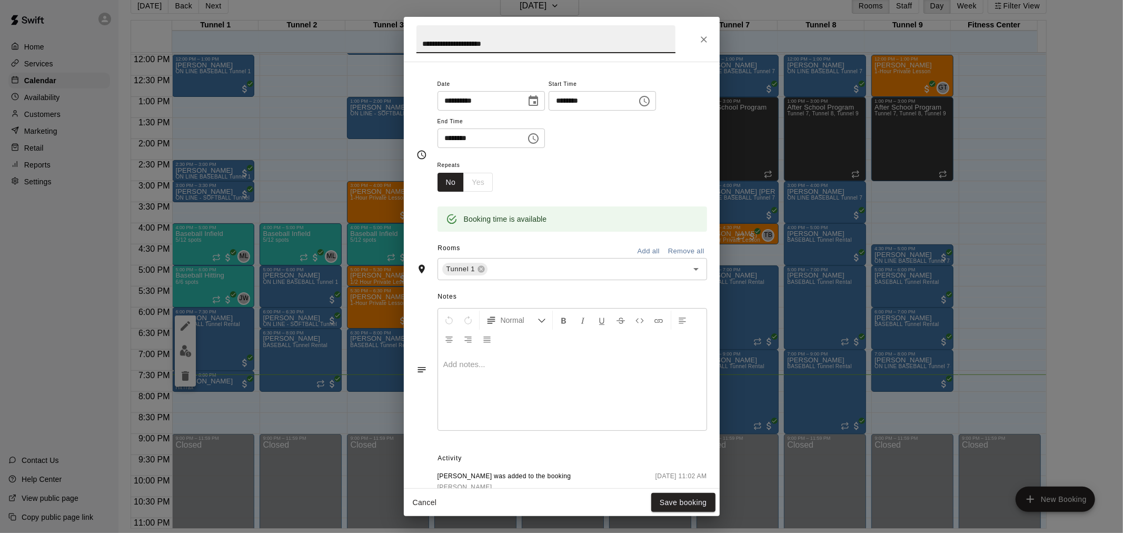
scroll to position [0, 0]
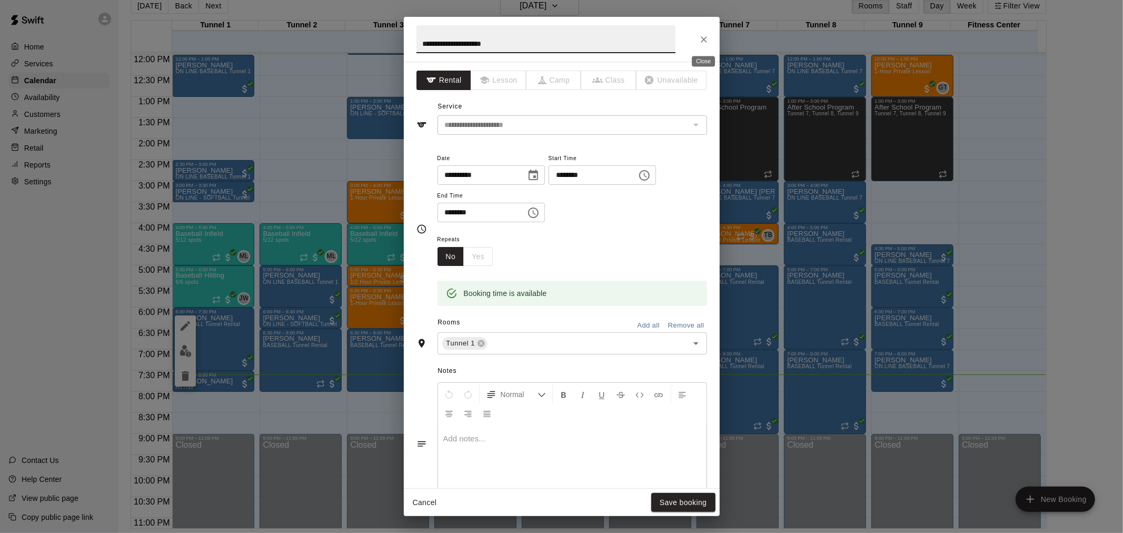
click at [706, 34] on icon "Close" at bounding box center [703, 39] width 11 height 11
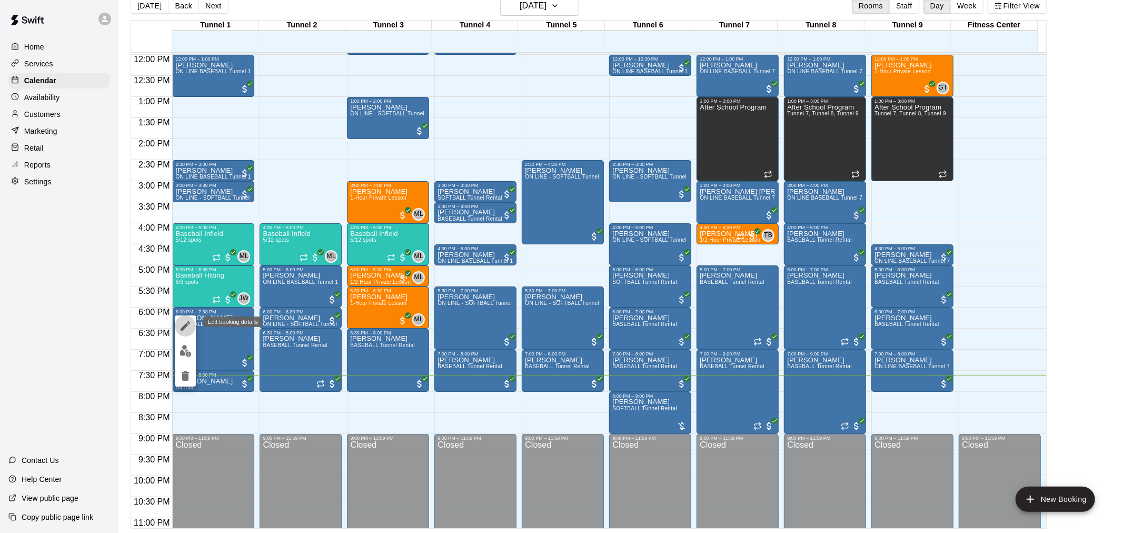
click at [189, 328] on icon "edit" at bounding box center [185, 325] width 13 height 13
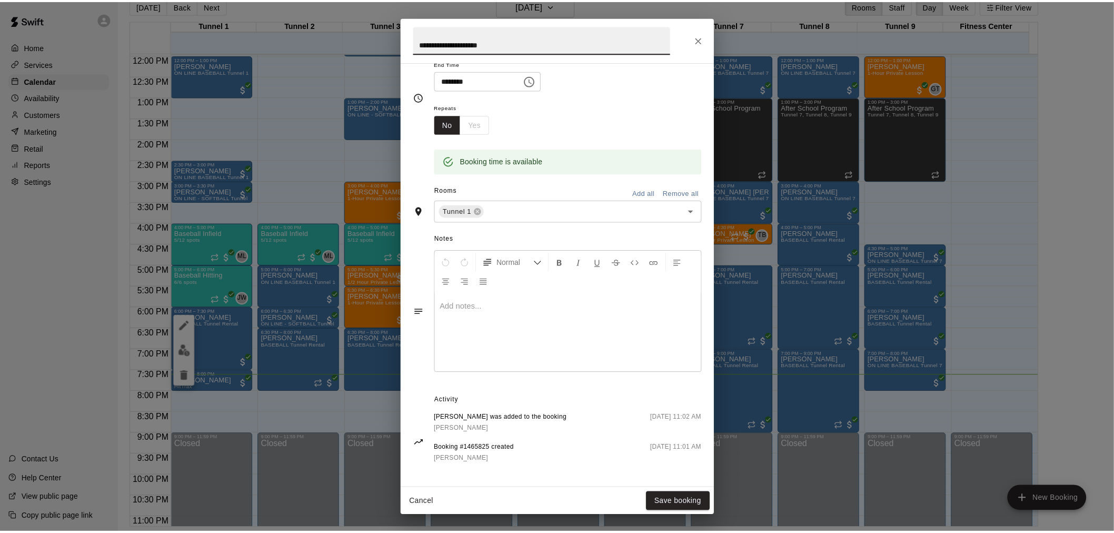
scroll to position [138, 0]
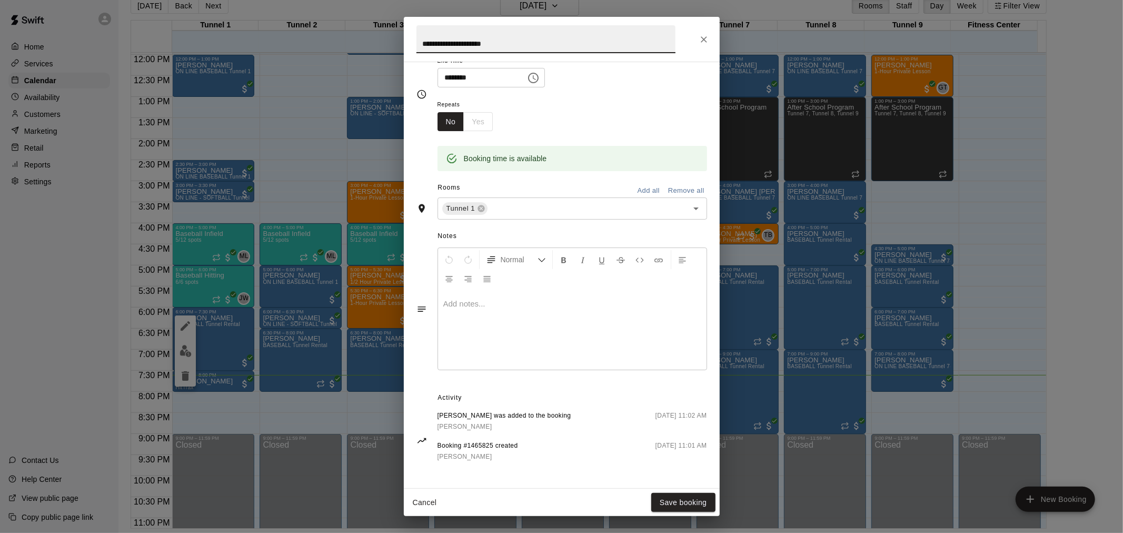
click at [707, 35] on icon "Close" at bounding box center [703, 39] width 11 height 11
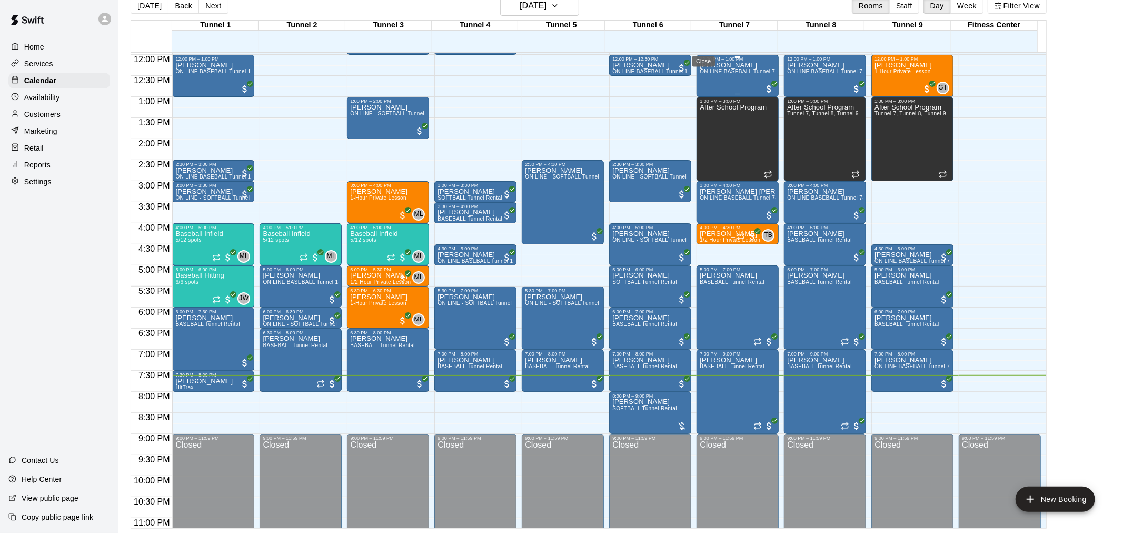
scroll to position [0, 0]
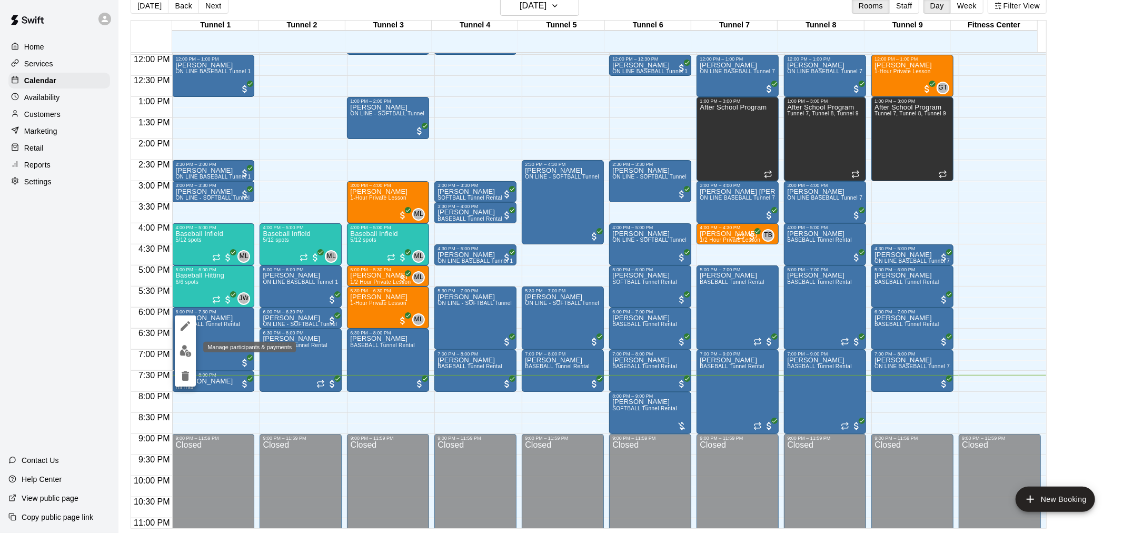
click at [182, 348] on img "edit" at bounding box center [185, 351] width 12 height 12
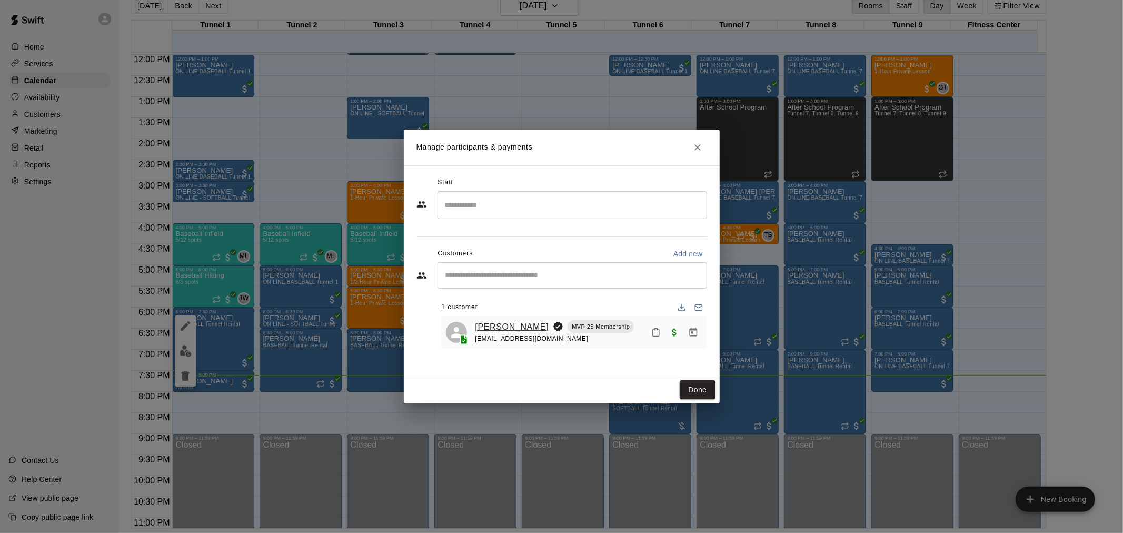
click at [486, 326] on link "[PERSON_NAME]" at bounding box center [512, 327] width 74 height 14
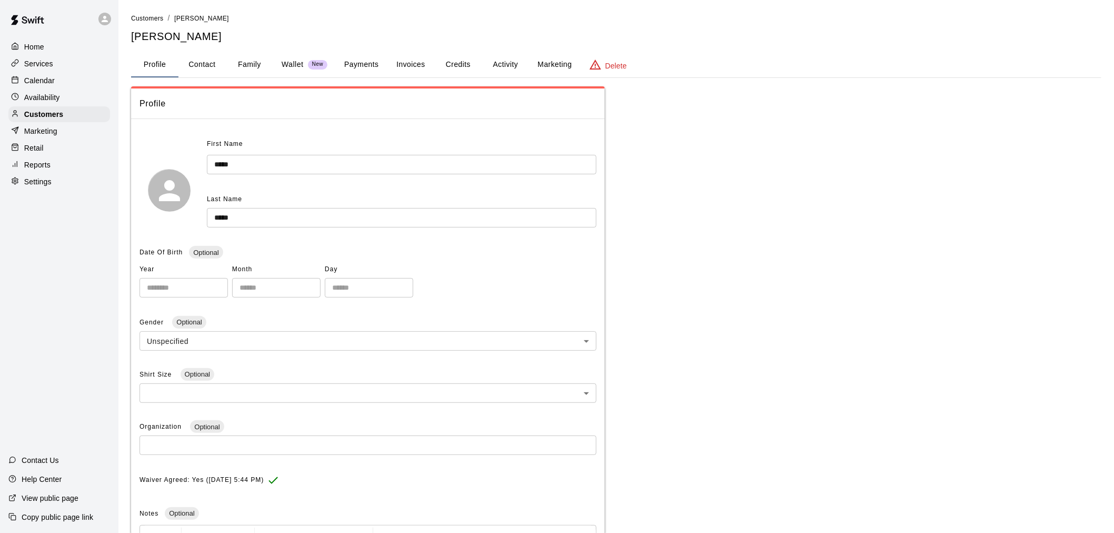
click at [509, 67] on button "Activity" at bounding box center [505, 64] width 47 height 25
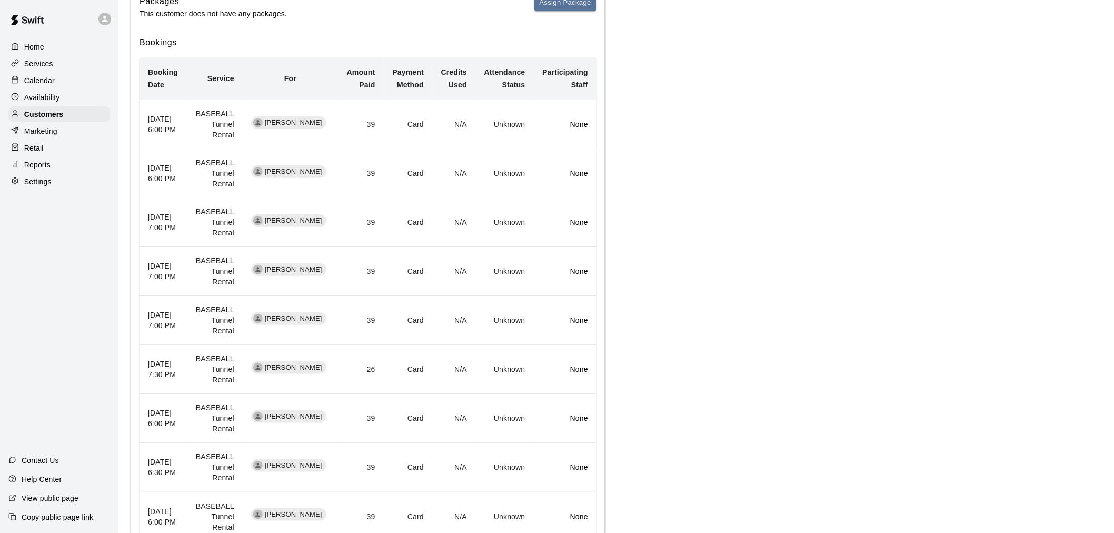
scroll to position [209, 0]
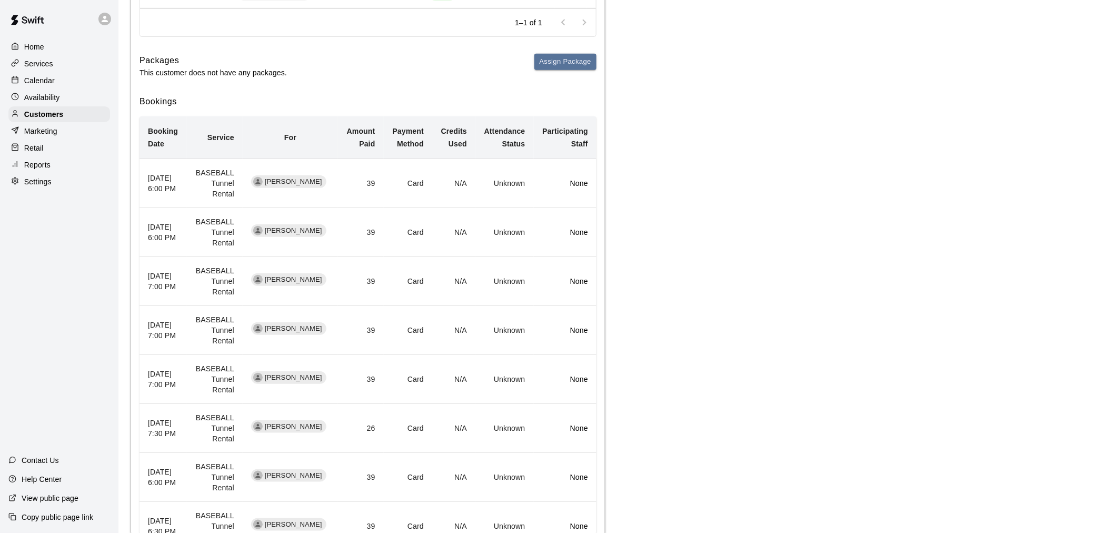
click at [58, 85] on div "Calendar" at bounding box center [59, 81] width 102 height 16
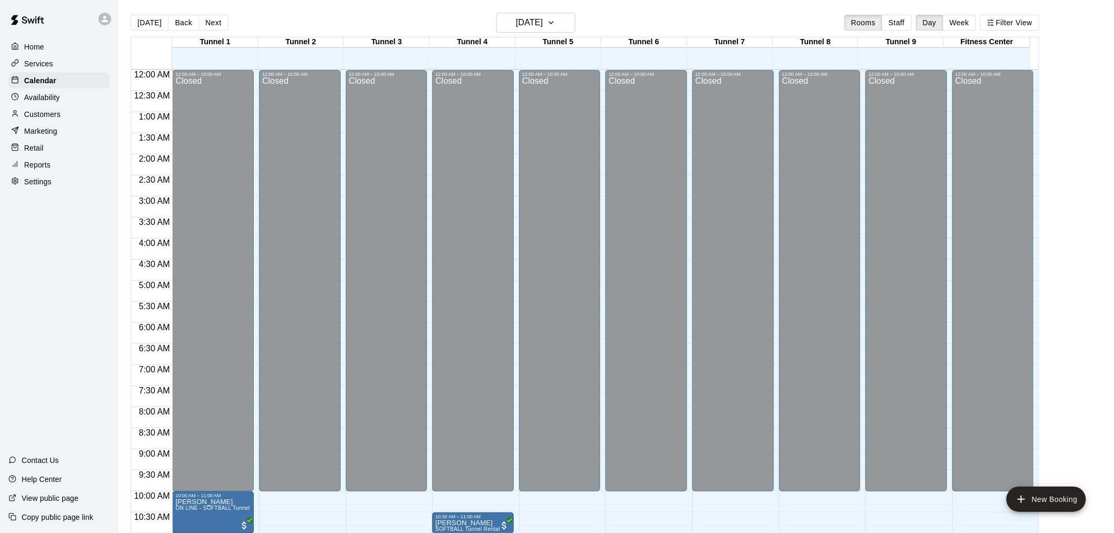
scroll to position [504, 0]
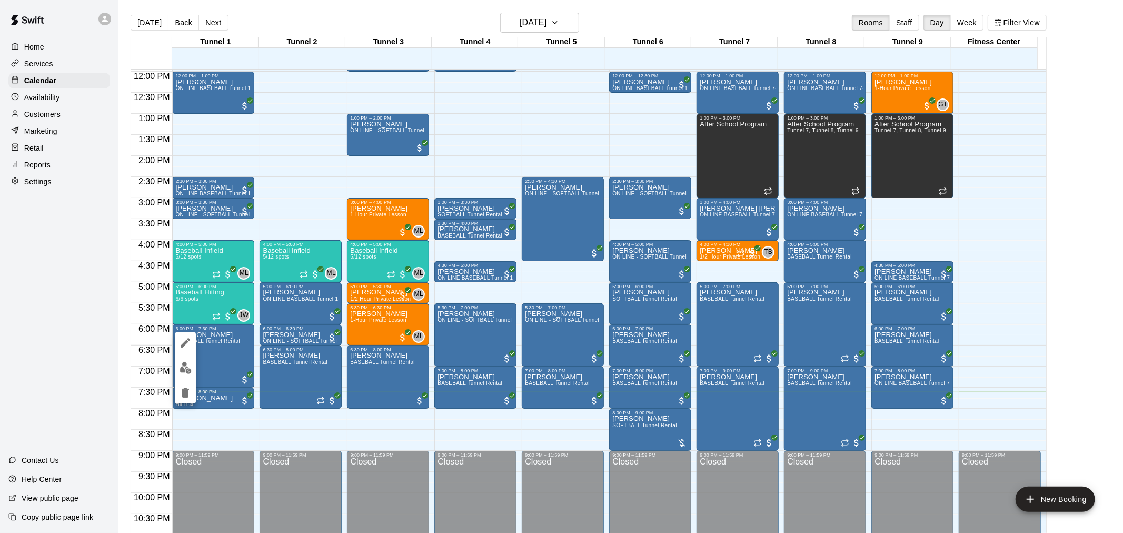
click at [187, 362] on img "edit" at bounding box center [185, 368] width 12 height 12
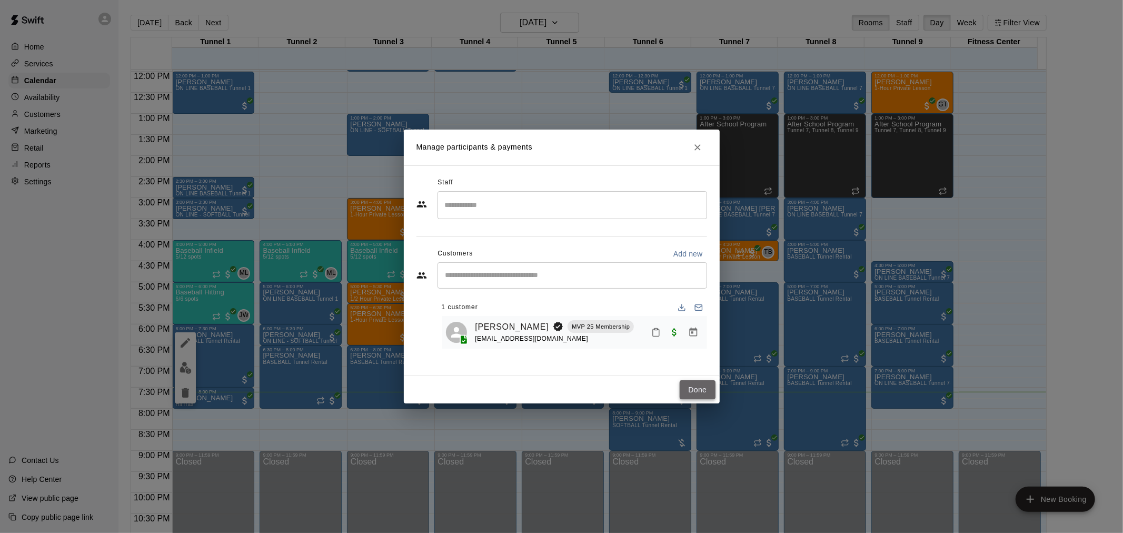
click at [706, 391] on button "Done" at bounding box center [696, 389] width 35 height 19
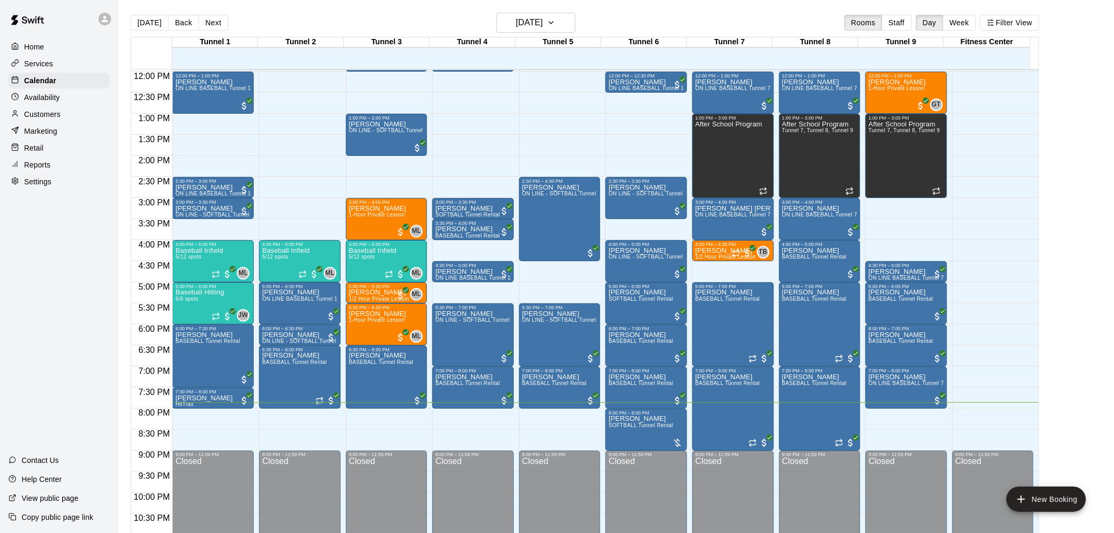
click at [211, 13] on div "Today Back Next Friday Oct 10 Rooms Staff Day Week Filter View" at bounding box center [585, 25] width 908 height 24
click at [211, 15] on button "Next" at bounding box center [212, 23] width 29 height 16
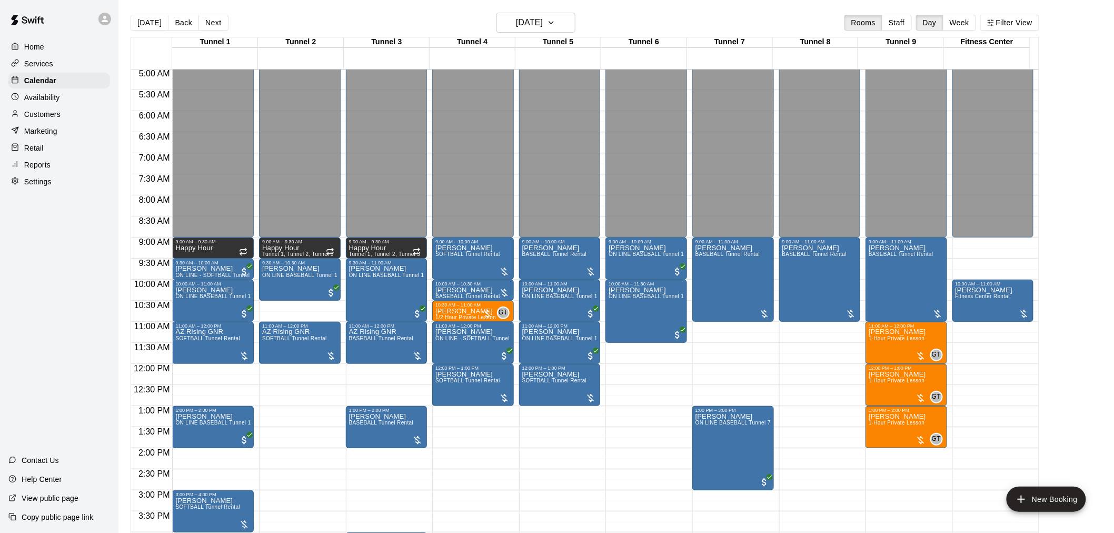
scroll to position [17, 0]
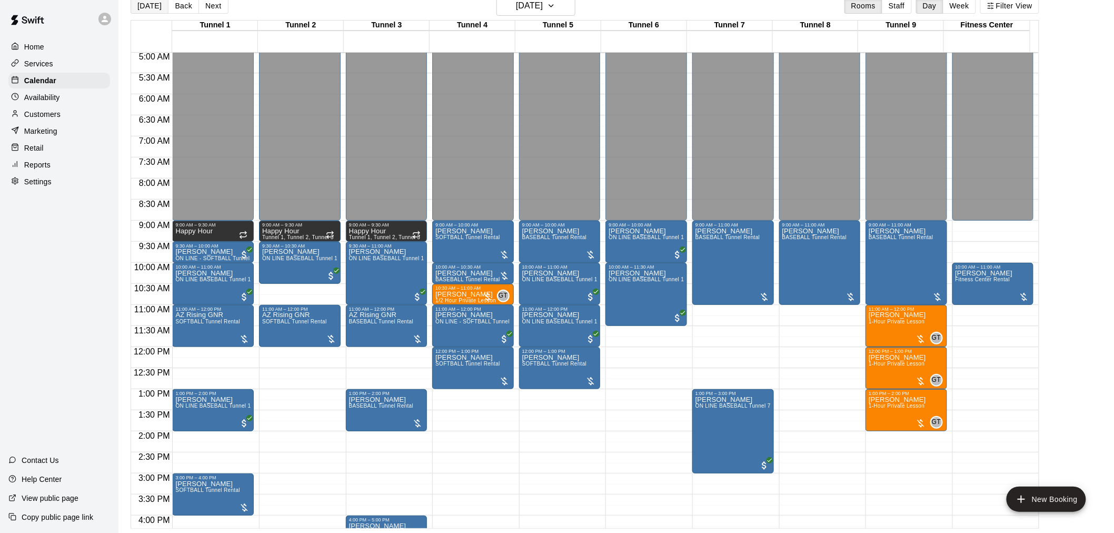
click at [151, 3] on button "[DATE]" at bounding box center [150, 6] width 38 height 16
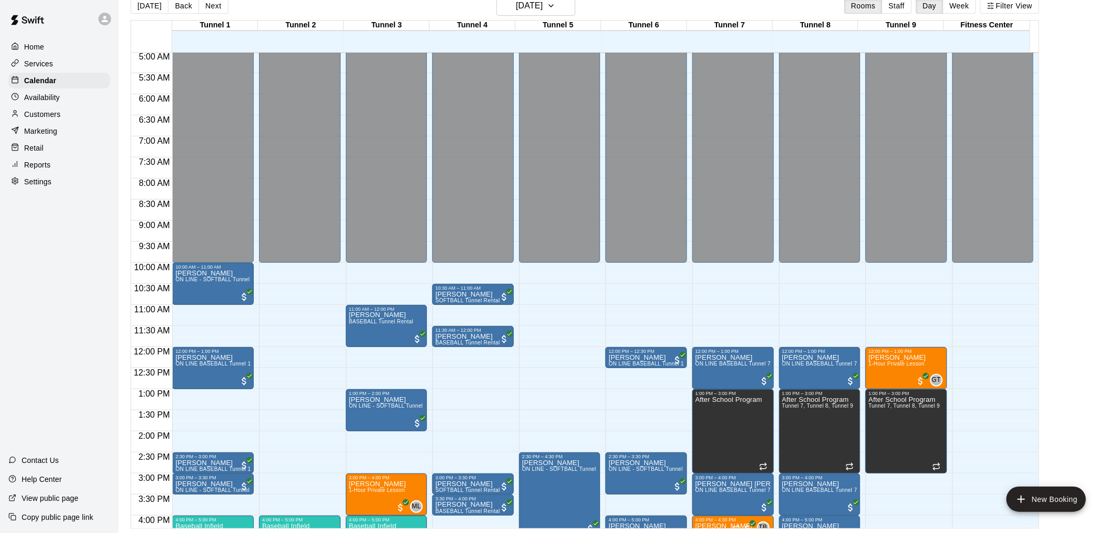
scroll to position [0, 0]
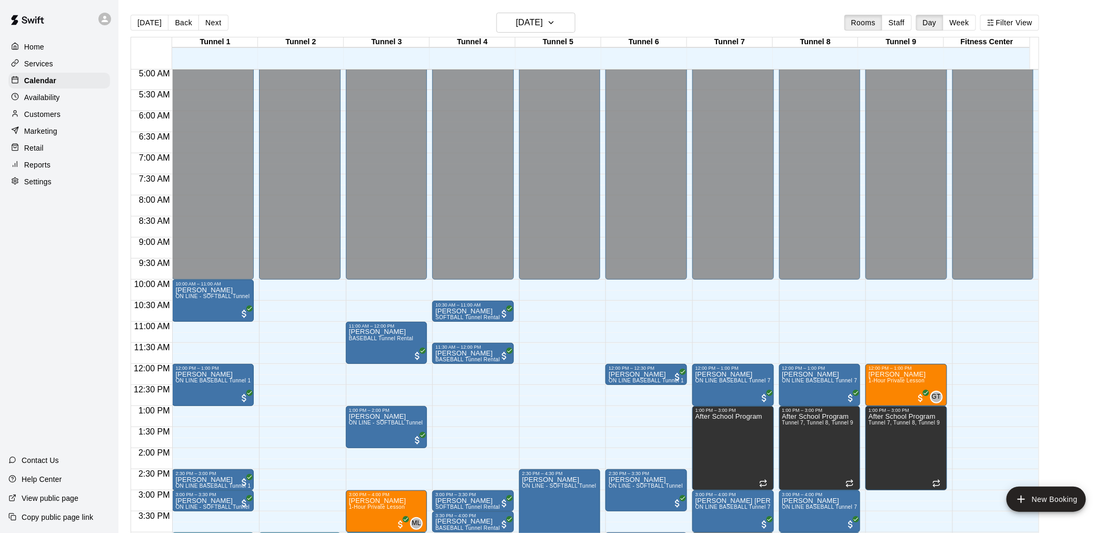
drag, startPoint x: 213, startPoint y: 19, endPoint x: 185, endPoint y: 49, distance: 41.7
click at [213, 19] on button "Next" at bounding box center [212, 23] width 29 height 16
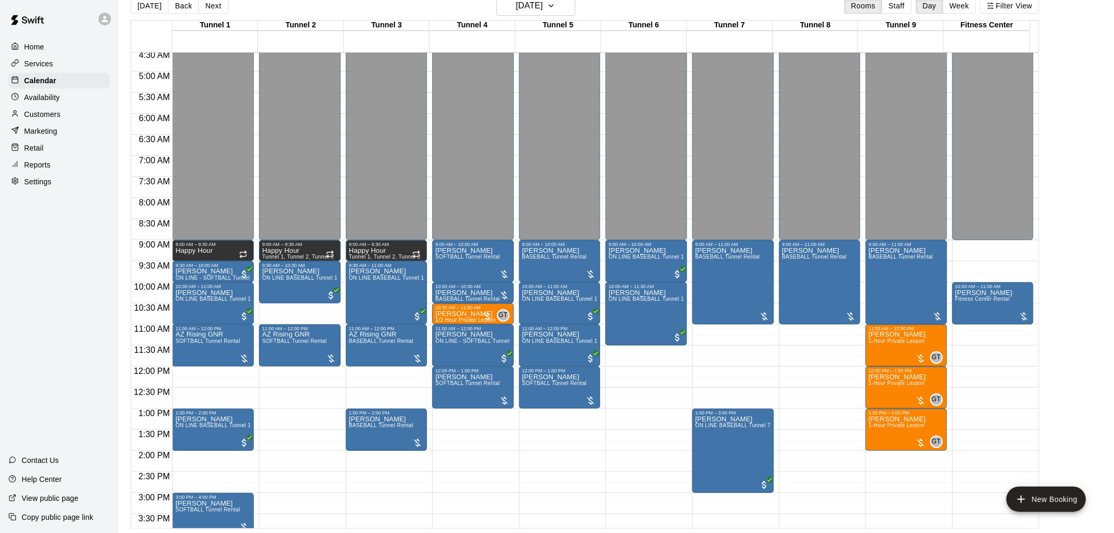
scroll to position [212, 0]
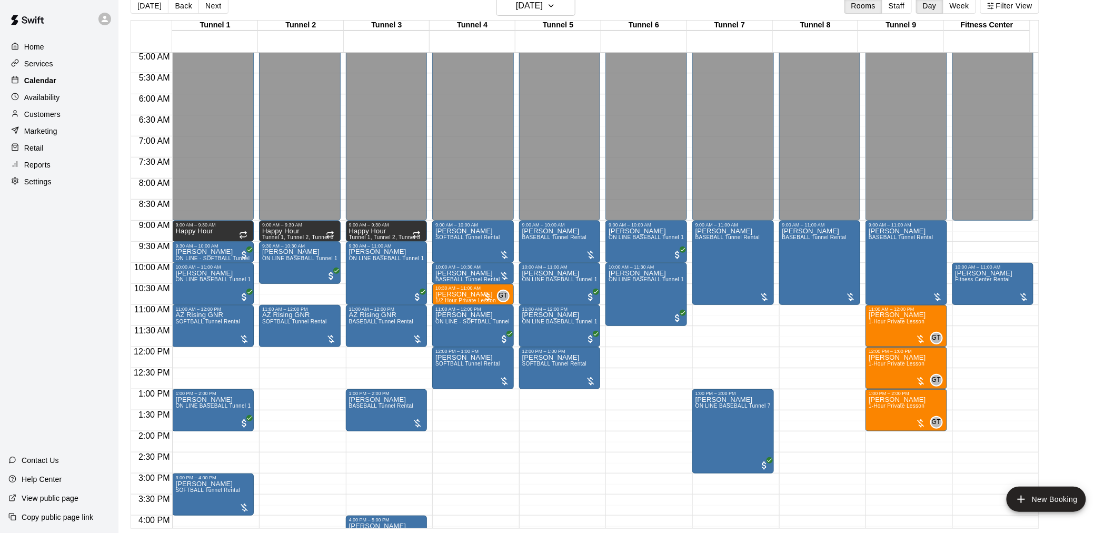
click at [40, 86] on p "Calendar" at bounding box center [40, 80] width 32 height 11
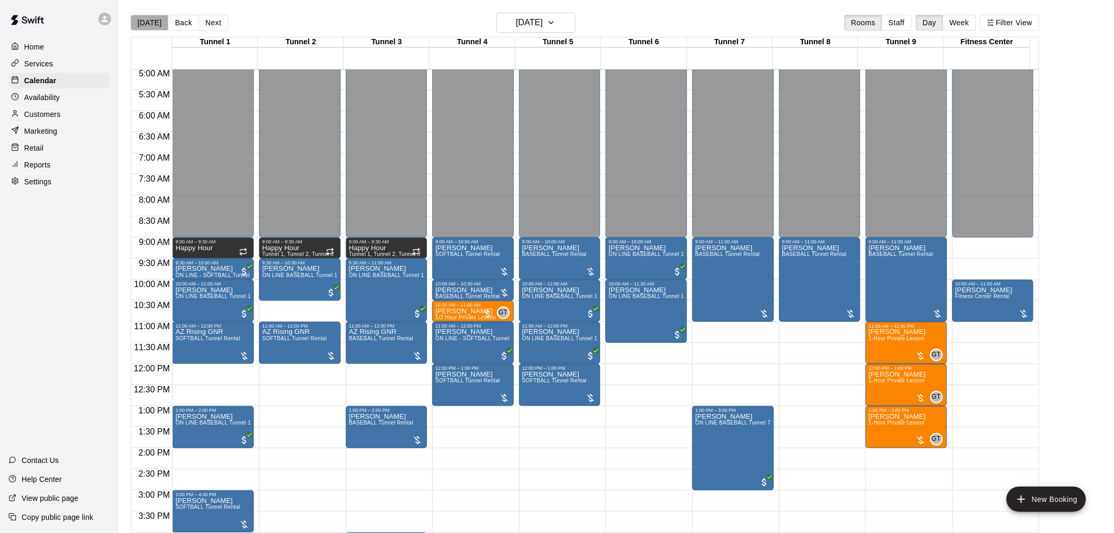
click at [149, 16] on button "[DATE]" at bounding box center [150, 23] width 38 height 16
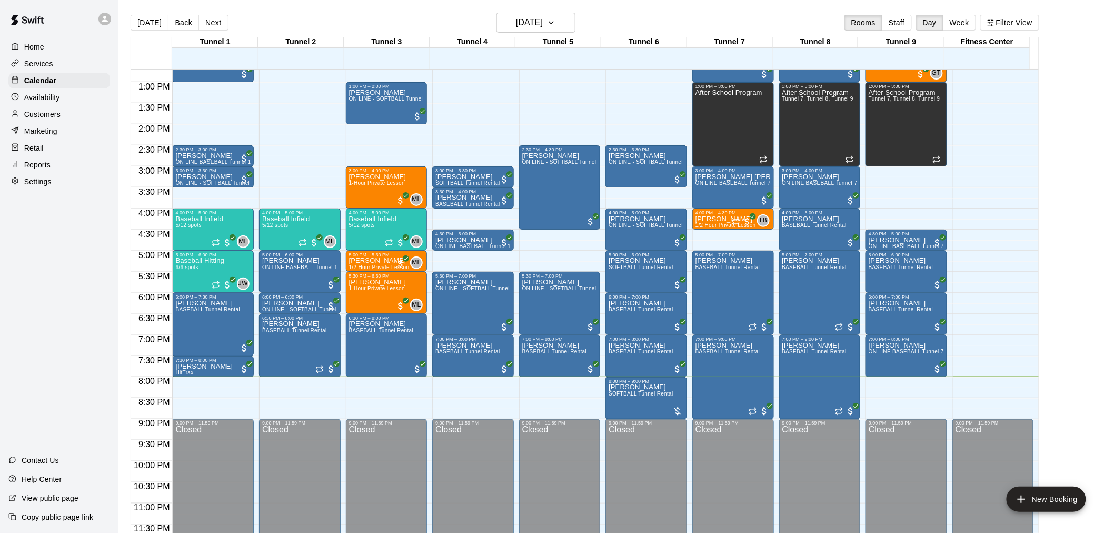
scroll to position [17, 0]
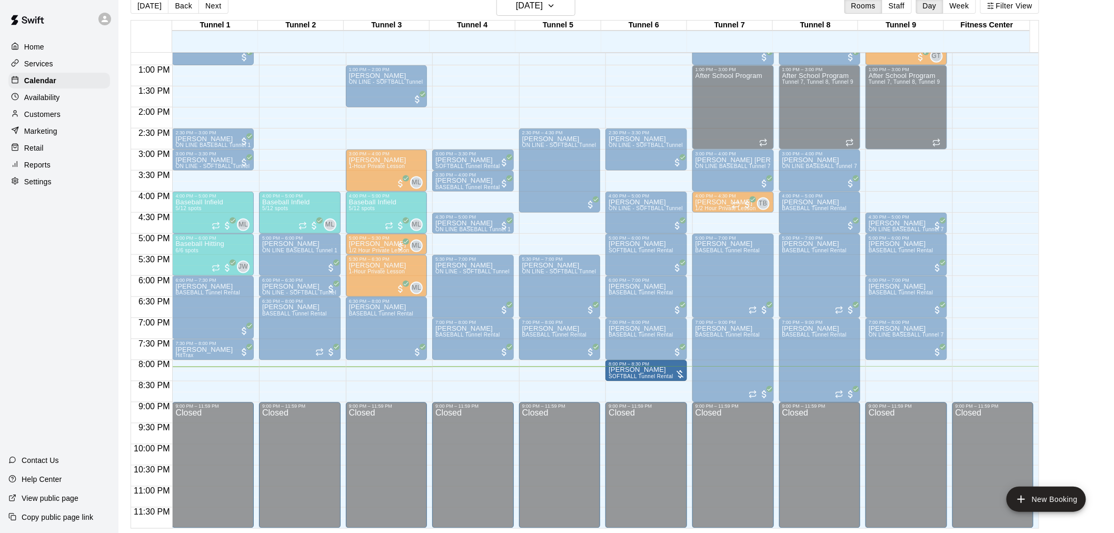
drag, startPoint x: 645, startPoint y: 398, endPoint x: 645, endPoint y: 386, distance: 12.1
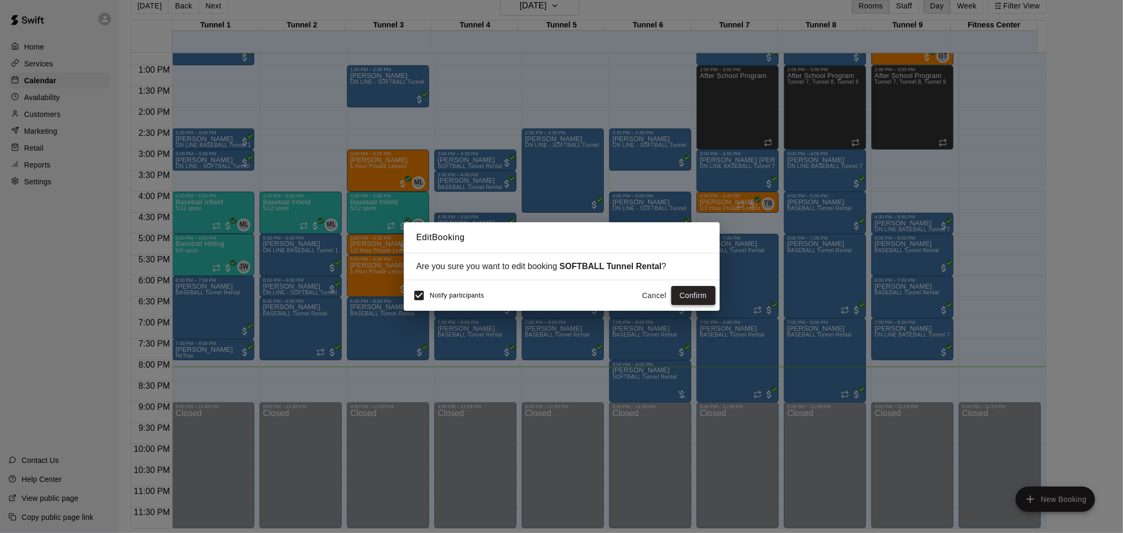
click at [694, 303] on button "Confirm" at bounding box center [693, 295] width 44 height 19
